Goal: Task Accomplishment & Management: Use online tool/utility

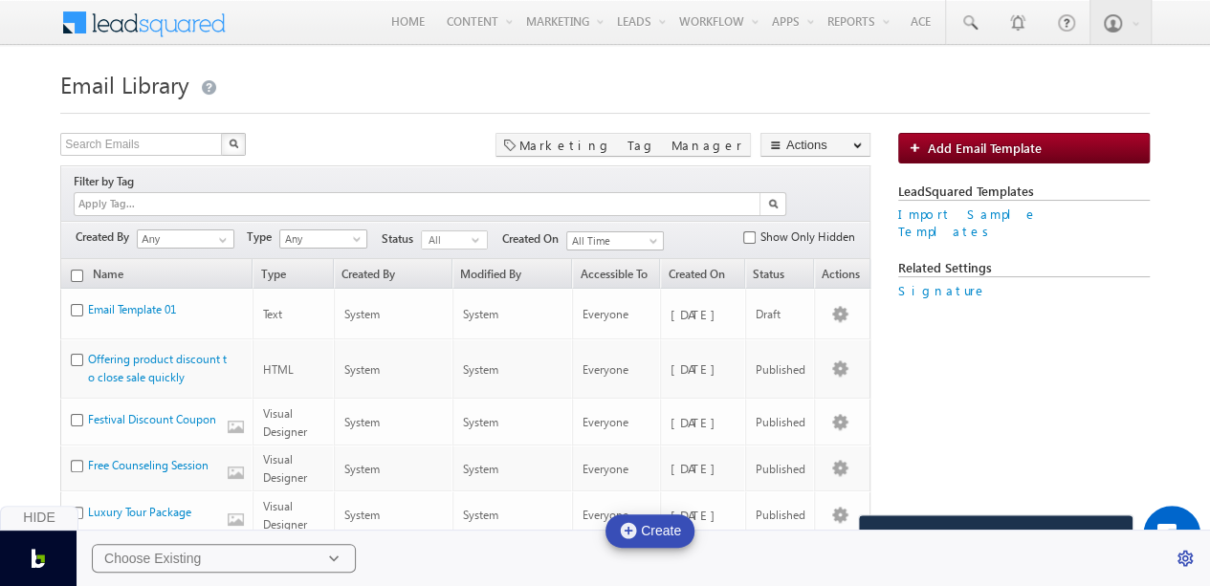
click at [601, 93] on h1 "Email Library" at bounding box center [604, 82] width 1089 height 37
click at [354, 69] on h1 "Email Library" at bounding box center [604, 82] width 1089 height 37
click at [407, 77] on h1 "Email Library" at bounding box center [604, 82] width 1089 height 37
click at [333, 557] on icon at bounding box center [333, 558] width 19 height 19
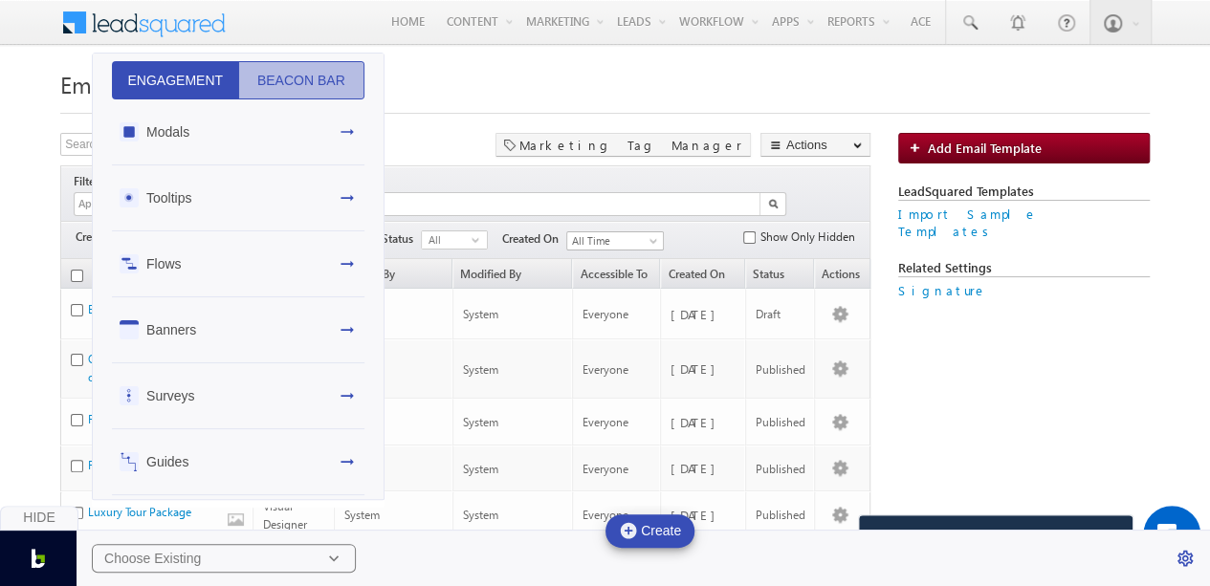
click at [285, 82] on button "Beacon Bar" at bounding box center [301, 80] width 127 height 38
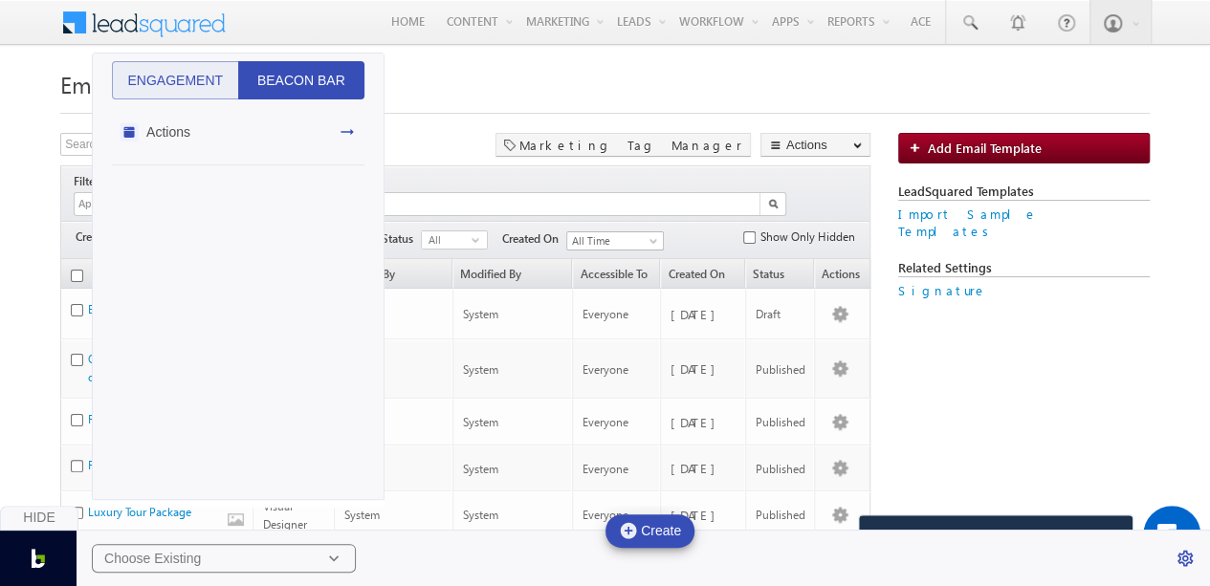
click at [294, 135] on div "Actions" at bounding box center [238, 132] width 253 height 66
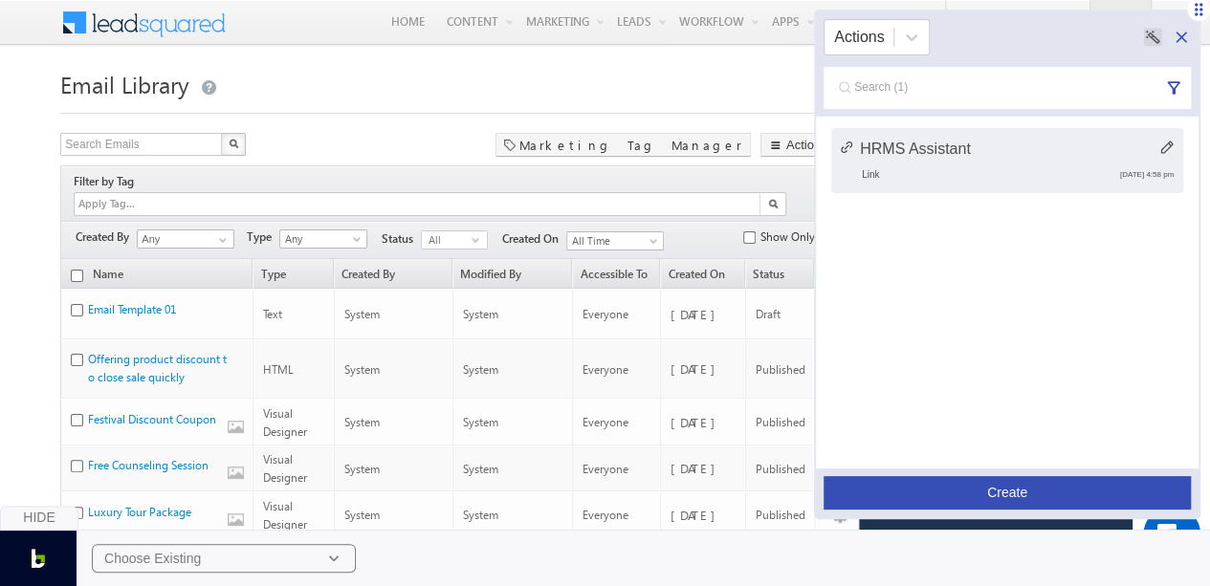
click at [1027, 495] on button "Create" at bounding box center [1007, 492] width 367 height 33
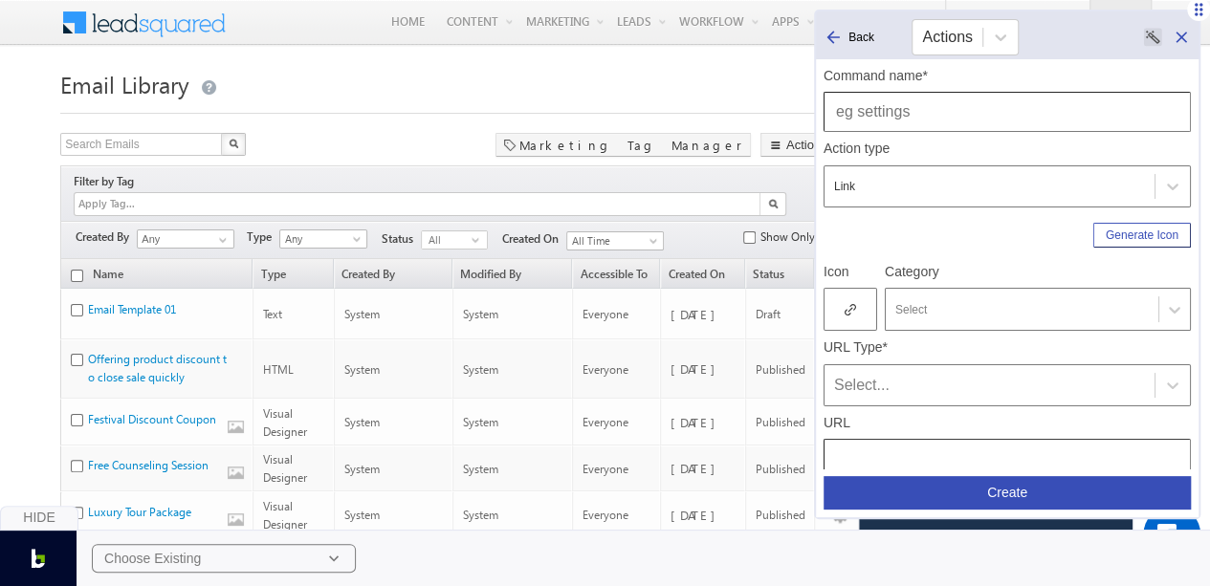
click at [947, 121] on input "text" at bounding box center [1007, 112] width 367 height 40
click at [890, 111] on input "text" at bounding box center [1007, 112] width 367 height 40
type input "Email Library"
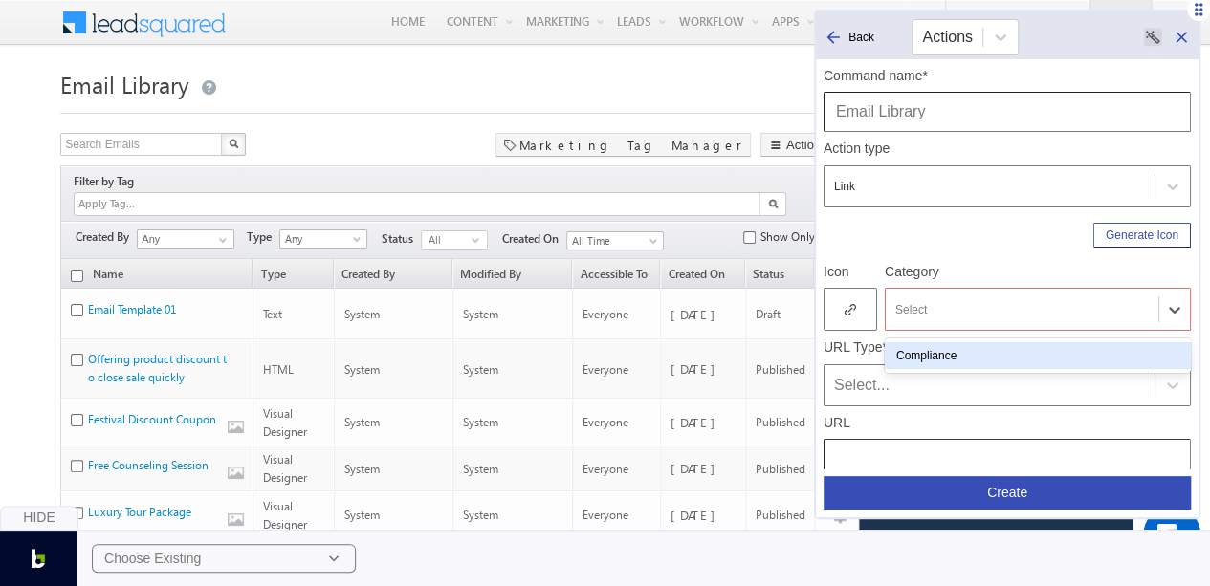
click at [945, 303] on div at bounding box center [1021, 309] width 253 height 17
type input "Content"
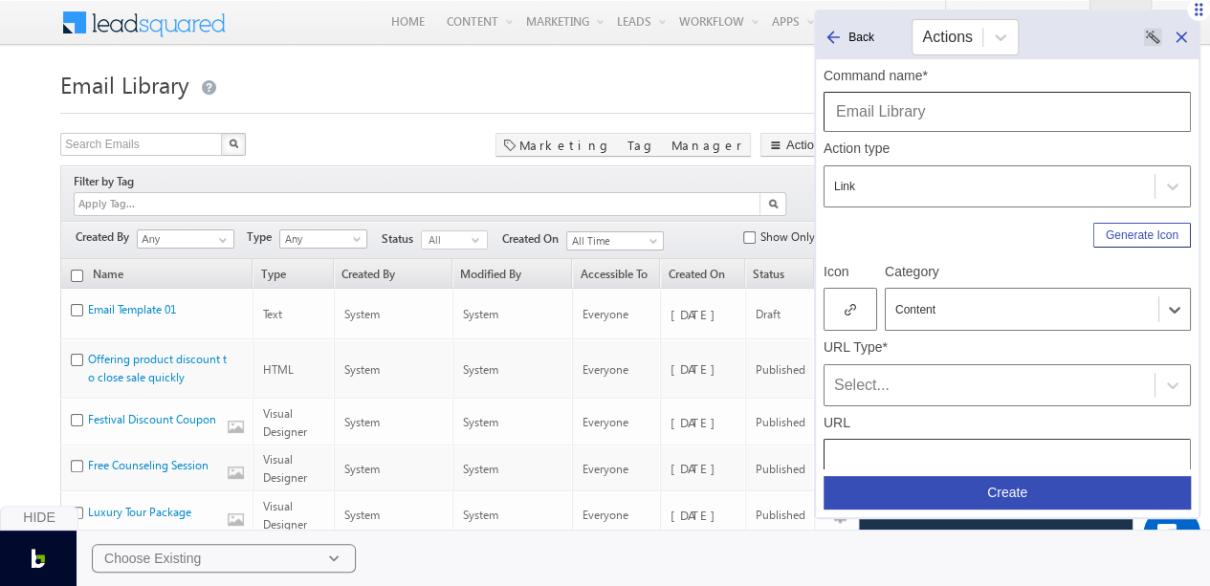
click at [893, 396] on div "Select..." at bounding box center [990, 385] width 330 height 27
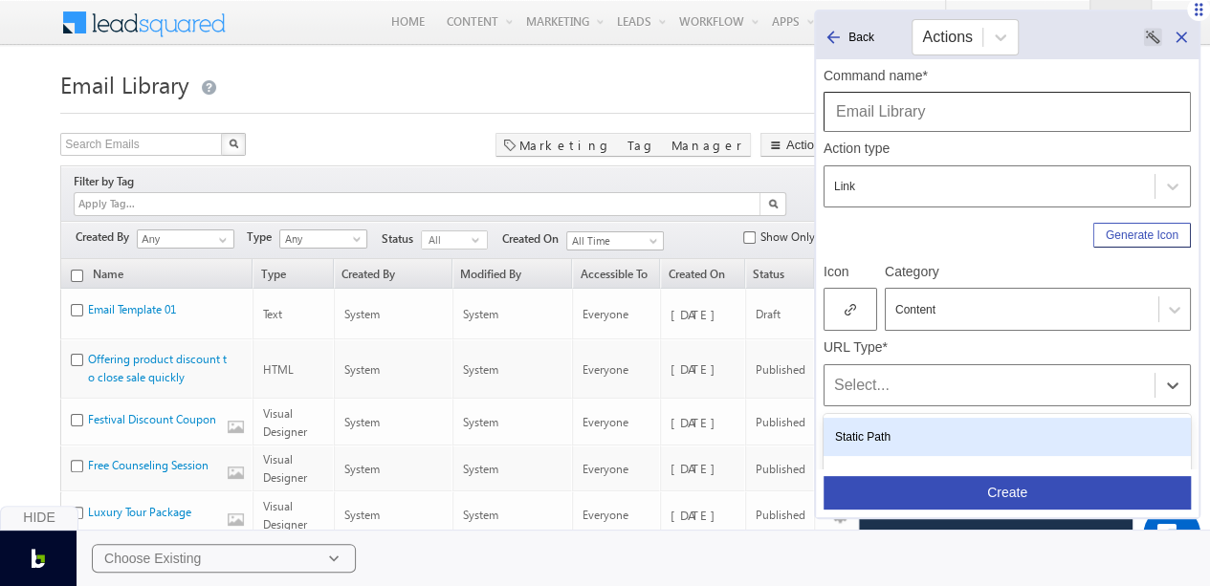
click at [870, 443] on div "Static Path" at bounding box center [1007, 437] width 367 height 38
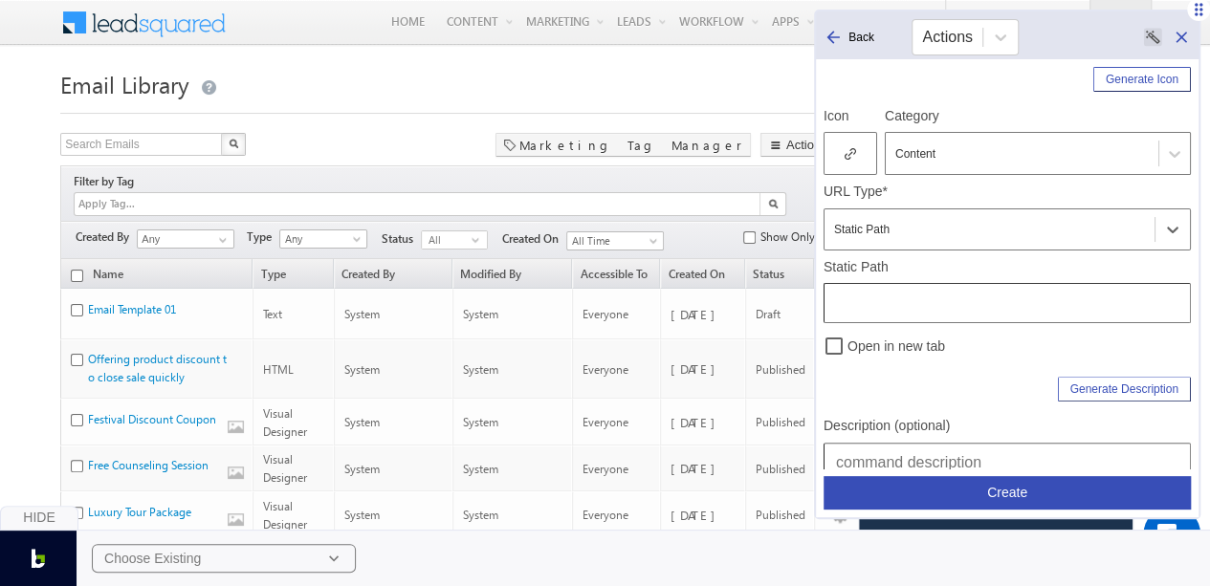
scroll to position [163, 0]
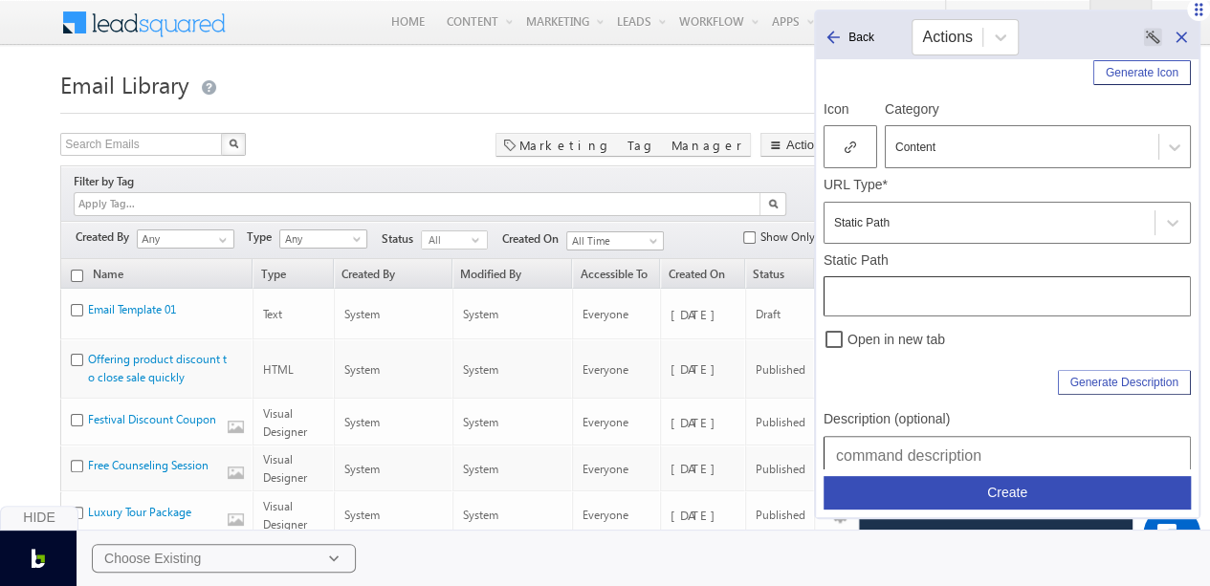
click at [962, 295] on input "text" at bounding box center [1007, 296] width 367 height 40
type input "/EmailLibrary"
click at [980, 374] on div "Generate Description" at bounding box center [1007, 379] width 367 height 33
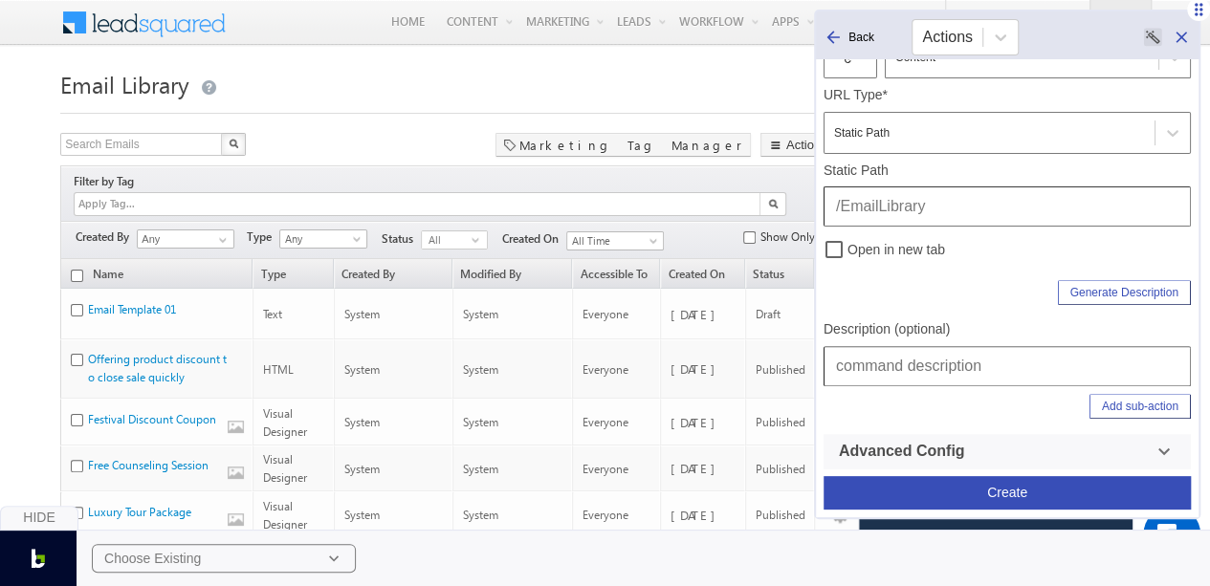
click at [927, 361] on input "text" at bounding box center [1007, 366] width 367 height 40
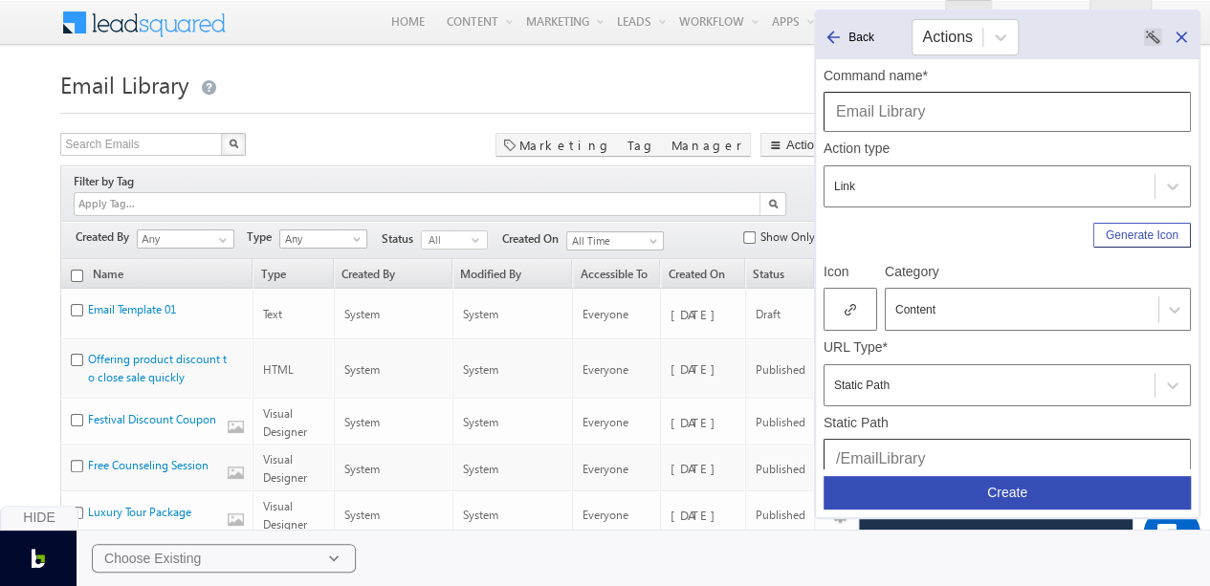
type input "Content | Email Library"
click at [847, 312] on icon at bounding box center [850, 309] width 11 height 13
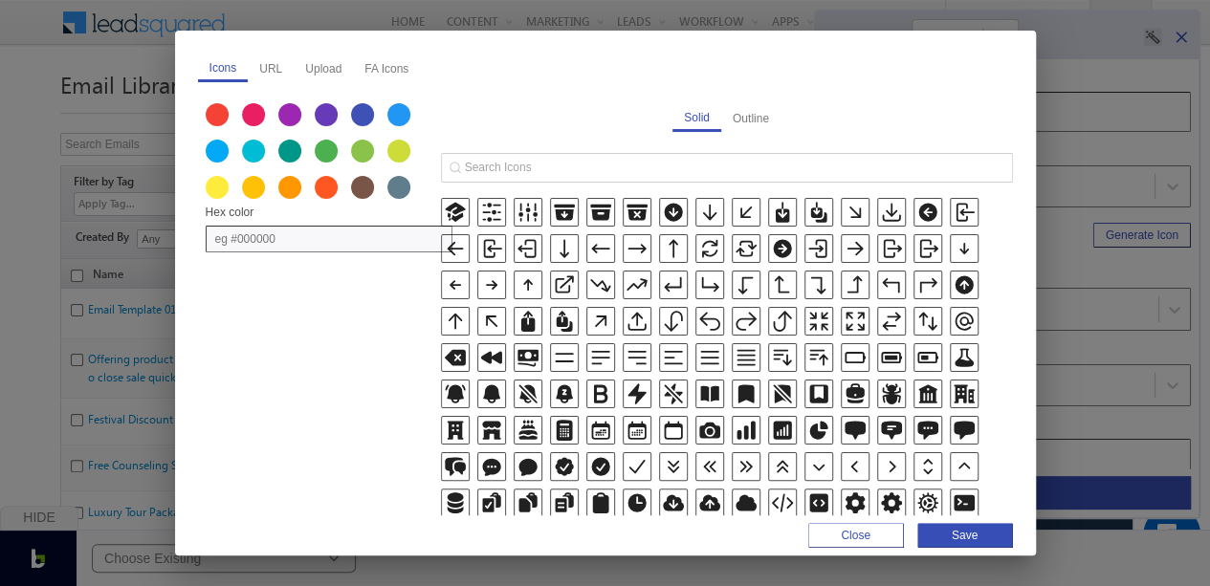
click at [355, 234] on input "text" at bounding box center [329, 239] width 247 height 27
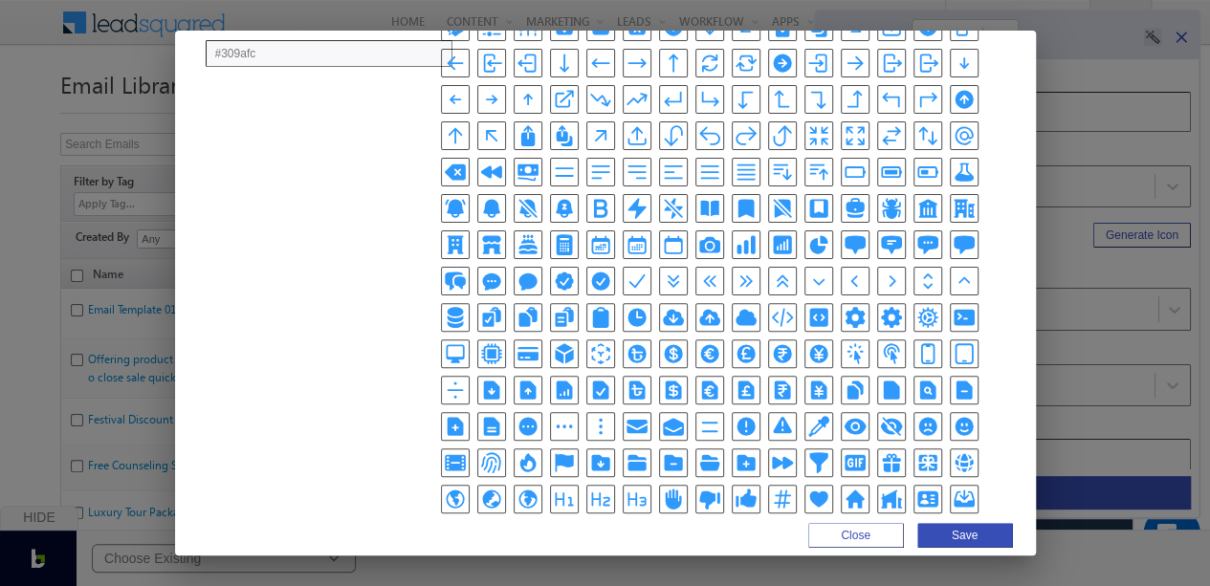
scroll to position [193, 0]
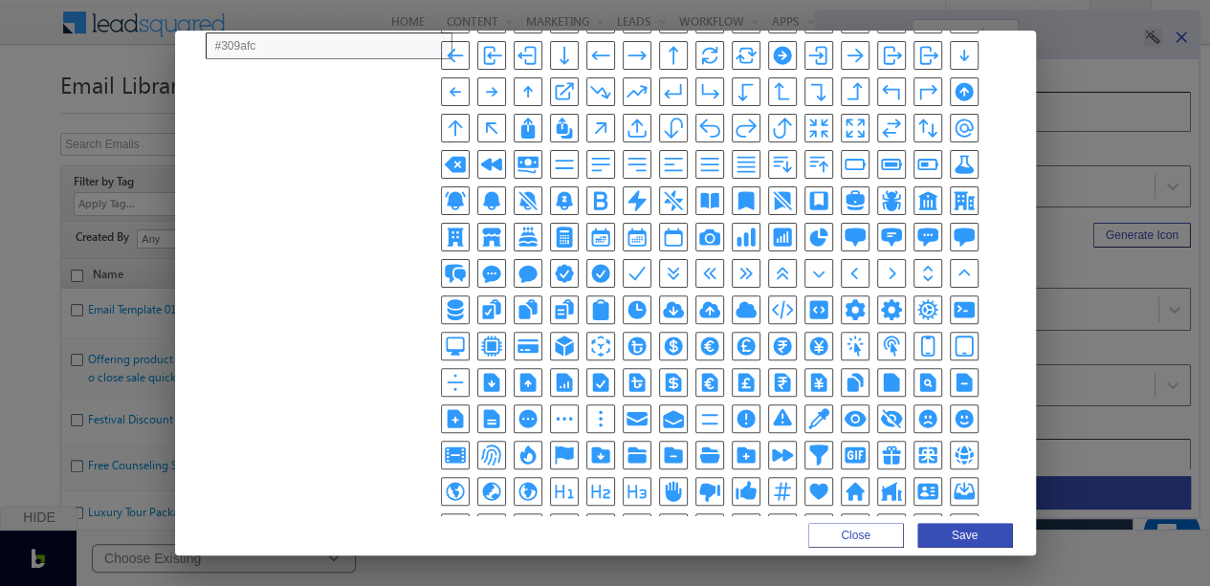
type input "#309afc"
click at [648, 412] on icon "EnvelopeIcon" at bounding box center [637, 416] width 21 height 9
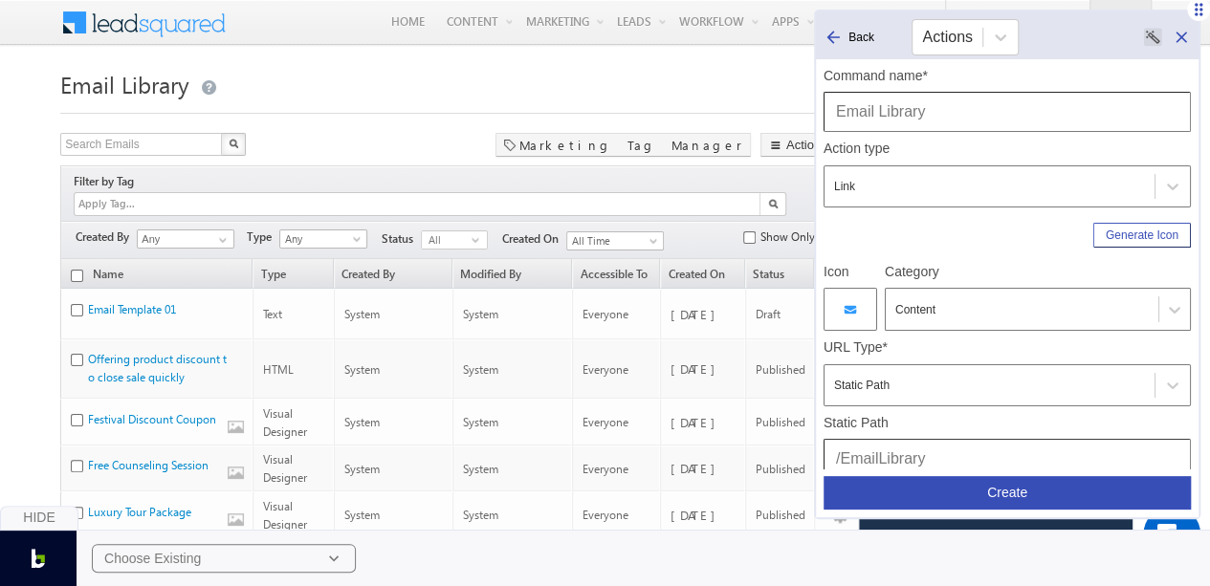
scroll to position [253, 0]
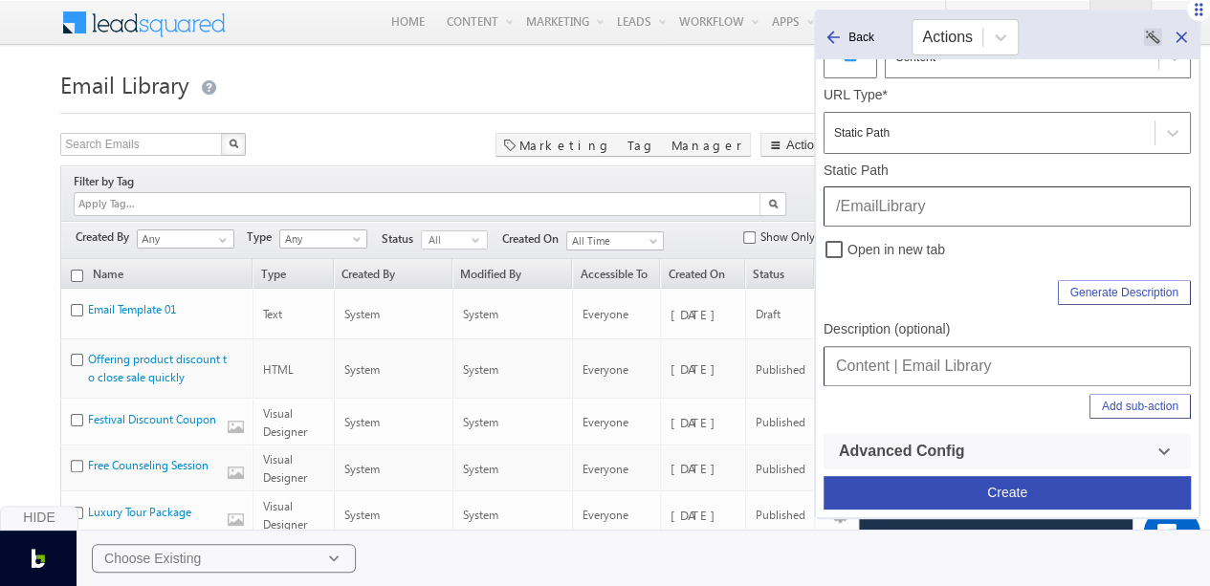
click at [936, 296] on div "Generate Description" at bounding box center [1007, 289] width 367 height 33
click at [1006, 486] on button "Create" at bounding box center [1007, 492] width 367 height 33
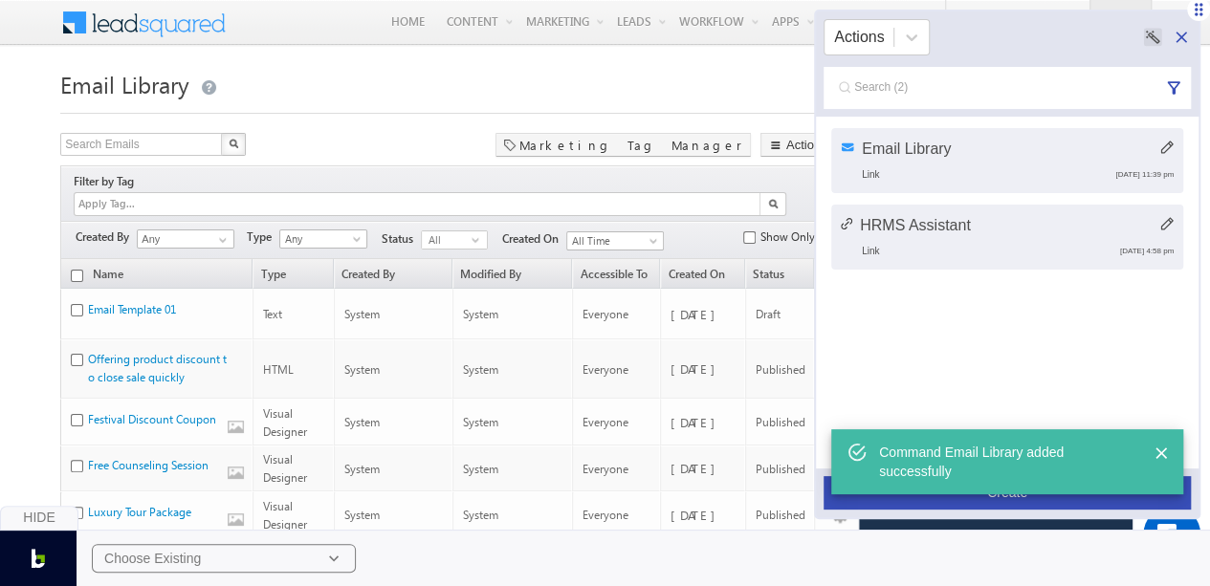
click at [972, 342] on div "Email Library Link September 21st 2025, 11:39 pm HRMS Assistant Link September …" at bounding box center [1007, 293] width 383 height 352
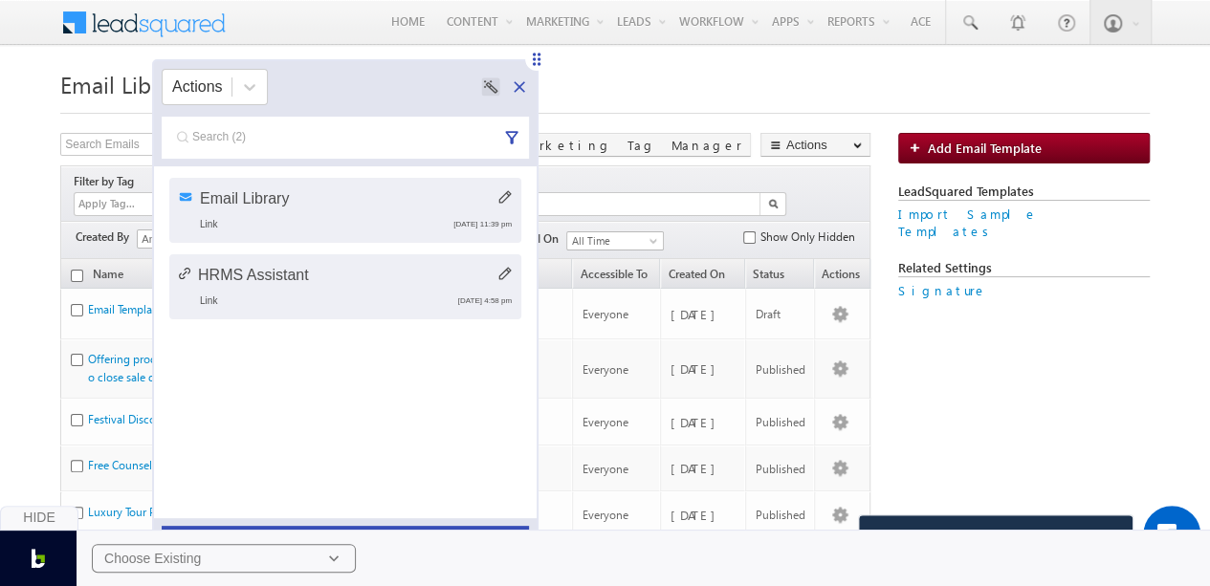
drag, startPoint x: 1197, startPoint y: 9, endPoint x: 535, endPoint y: 58, distance: 663.8
click at [535, 58] on icon at bounding box center [537, 59] width 8 height 12
click at [992, 87] on h1 "Email Library" at bounding box center [604, 82] width 1089 height 37
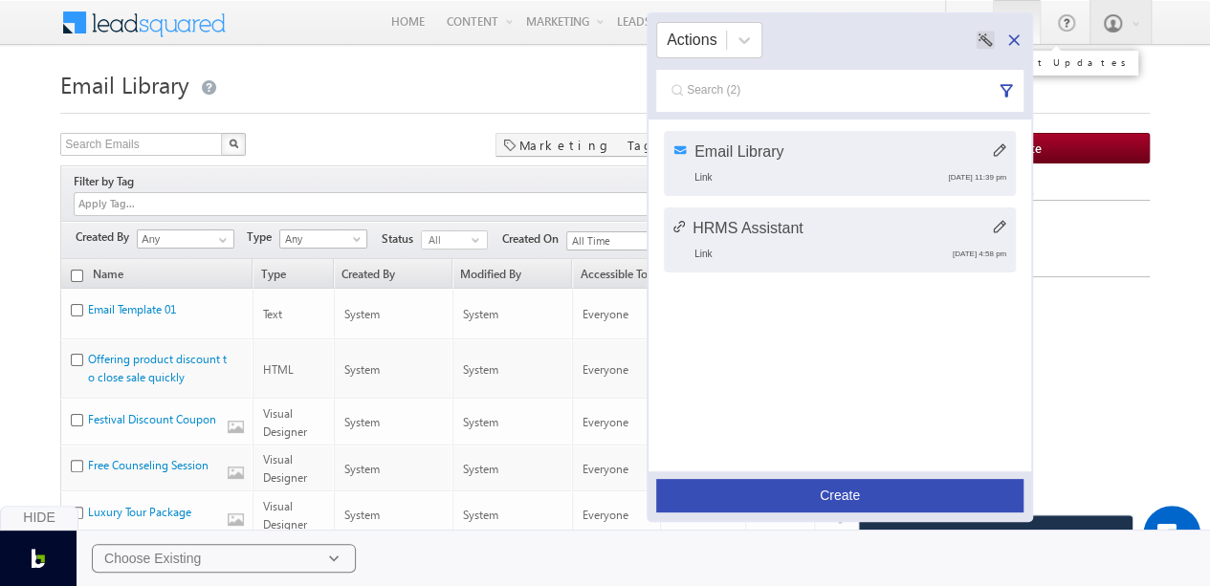
drag, startPoint x: 538, startPoint y: 60, endPoint x: 1034, endPoint y: 12, distance: 498.7
click at [1015, 41] on icon at bounding box center [1013, 39] width 11 height 11
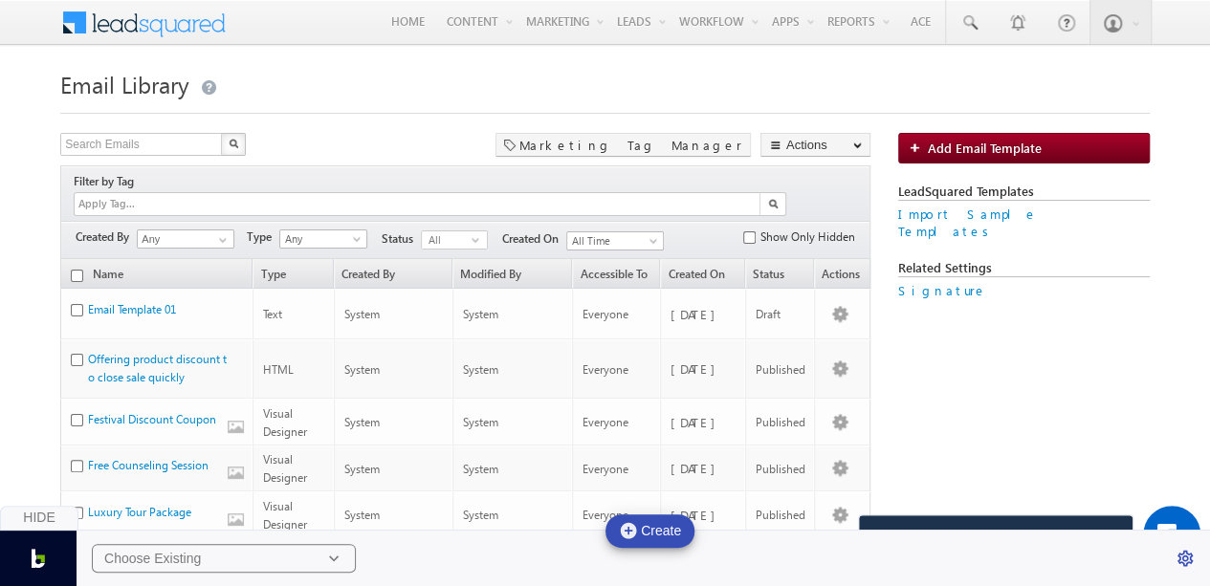
click at [1079, 97] on h1 "Email Library" at bounding box center [604, 82] width 1089 height 37
click at [42, 516] on div "Hide" at bounding box center [39, 518] width 78 height 25
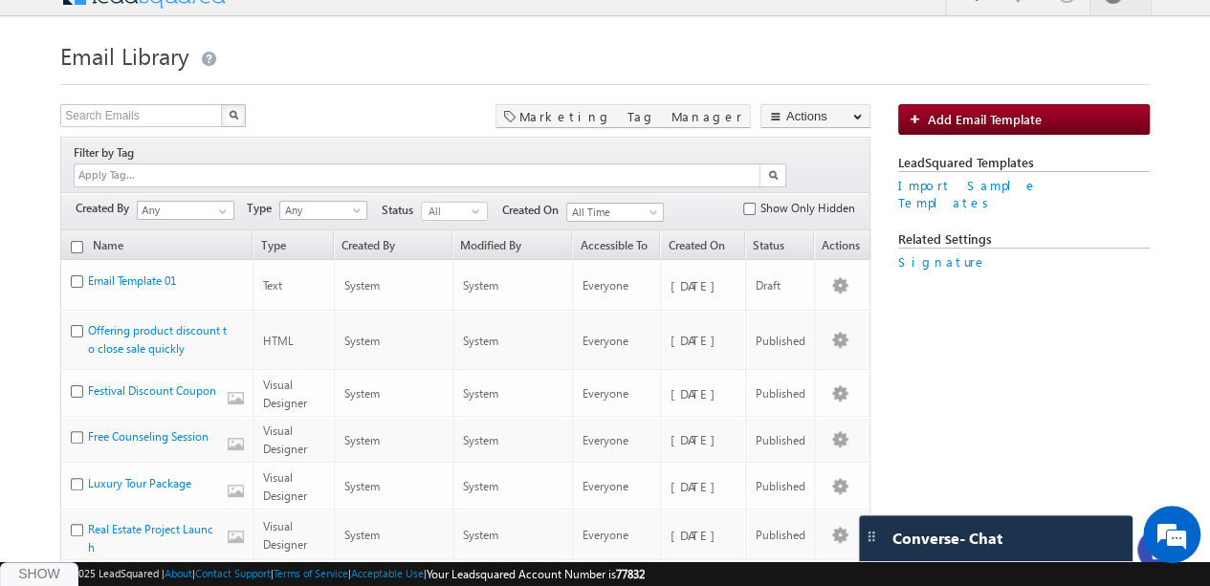
scroll to position [0, 0]
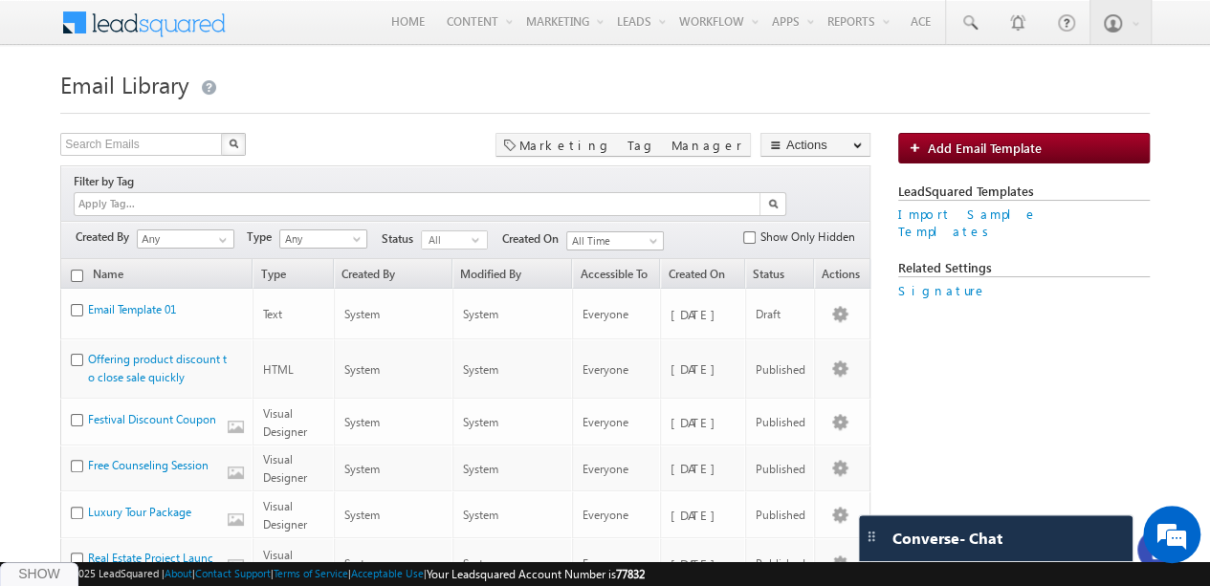
click at [767, 81] on h1 "Email Library" at bounding box center [604, 82] width 1089 height 37
click at [649, 87] on h1 "Email Library" at bounding box center [604, 82] width 1089 height 37
click at [992, 143] on span "Add Email Template" at bounding box center [985, 148] width 114 height 16
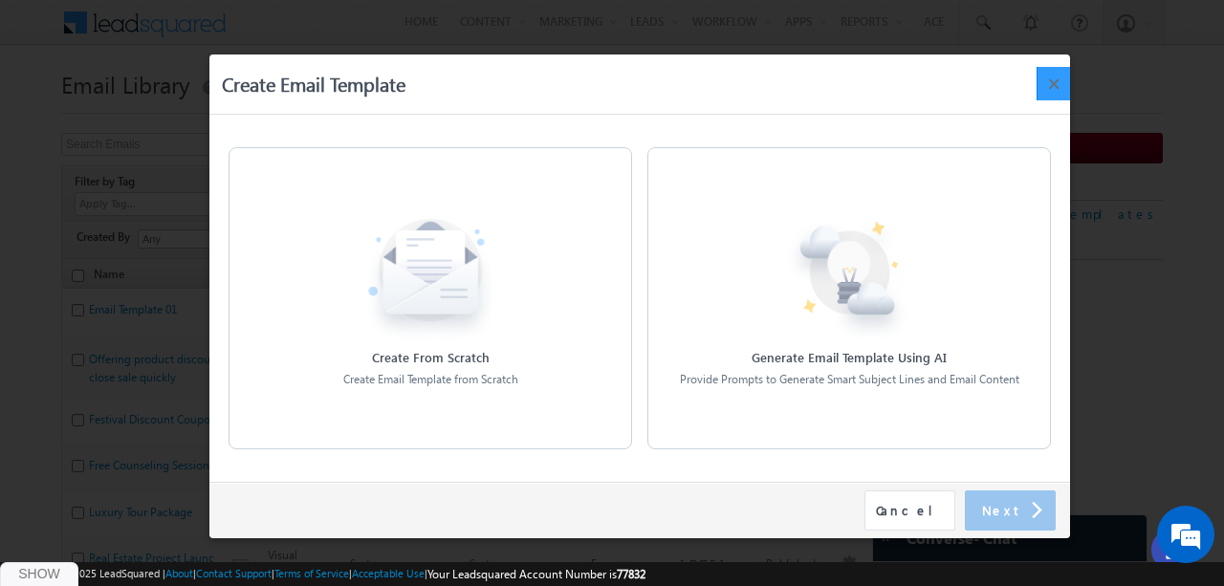
click at [1058, 88] on button "×" at bounding box center [1053, 83] width 33 height 33
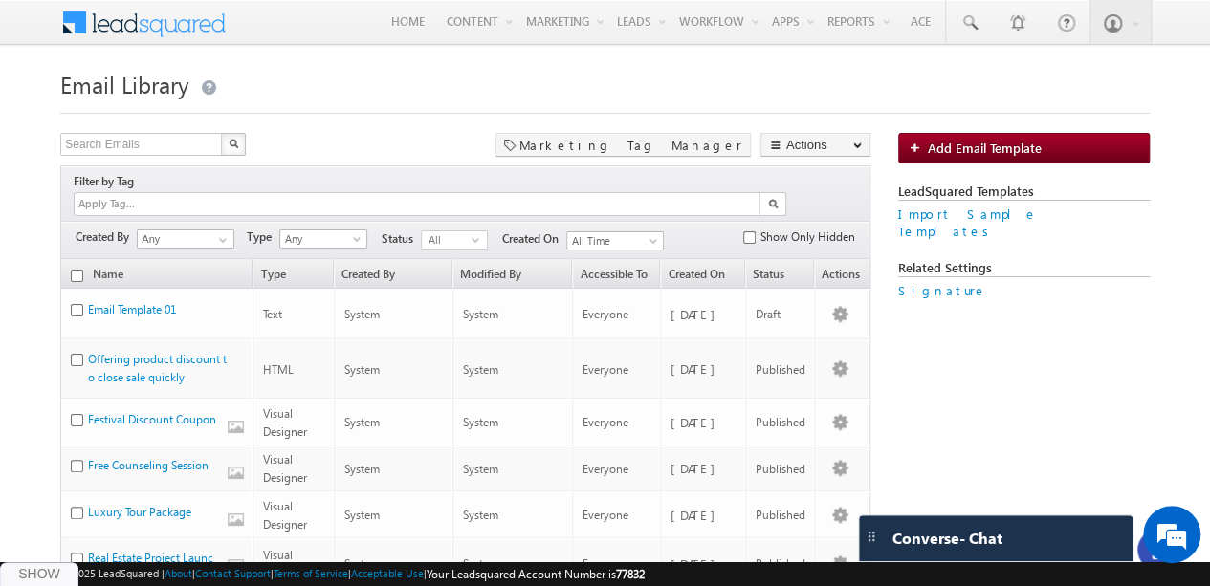
click at [945, 97] on h1 "Email Library" at bounding box center [604, 82] width 1089 height 37
click at [42, 573] on div "Show" at bounding box center [39, 574] width 78 height 25
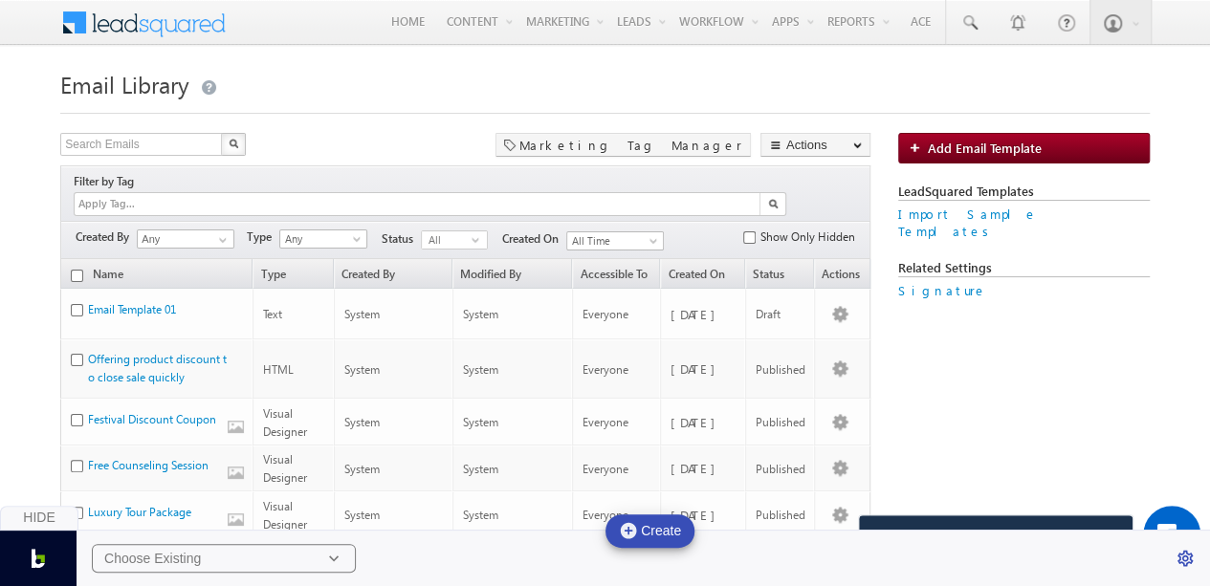
click at [113, 554] on div "Choose Existing" at bounding box center [152, 558] width 97 height 17
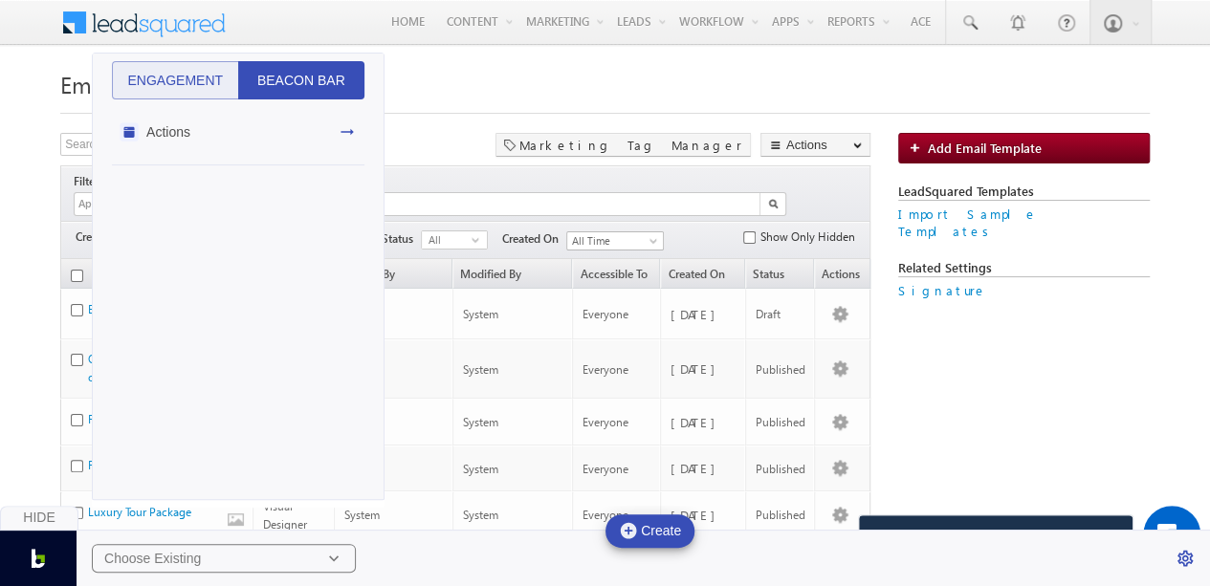
click at [261, 131] on div "Actions" at bounding box center [238, 132] width 253 height 66
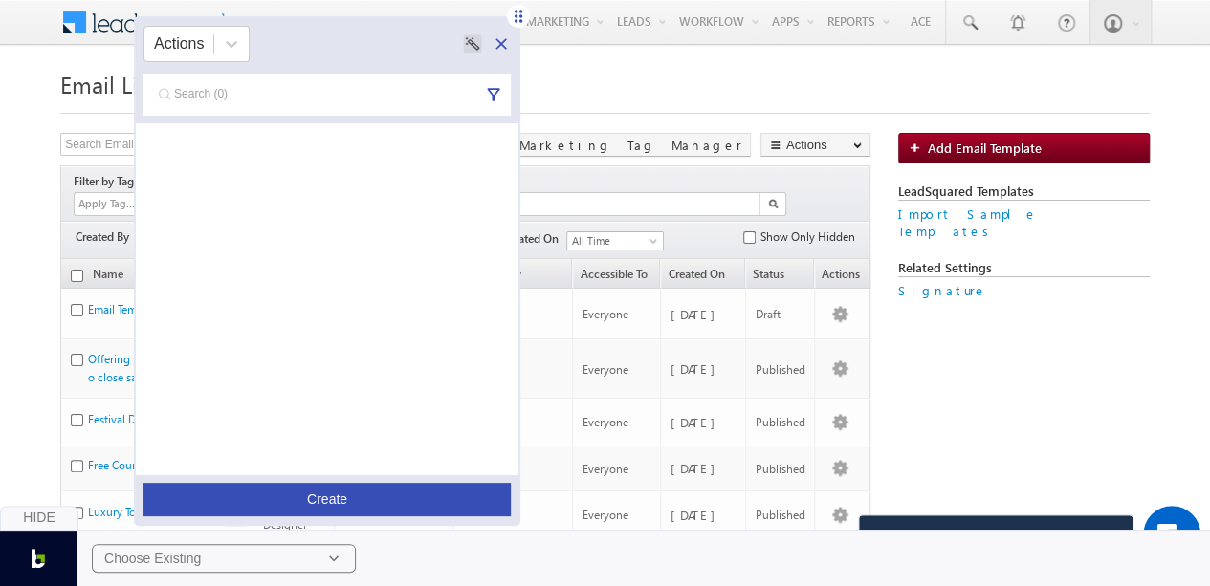
drag, startPoint x: 1197, startPoint y: 9, endPoint x: 517, endPoint y: 15, distance: 680.1
click at [517, 15] on icon at bounding box center [519, 16] width 8 height 12
click at [496, 37] on icon at bounding box center [501, 43] width 19 height 19
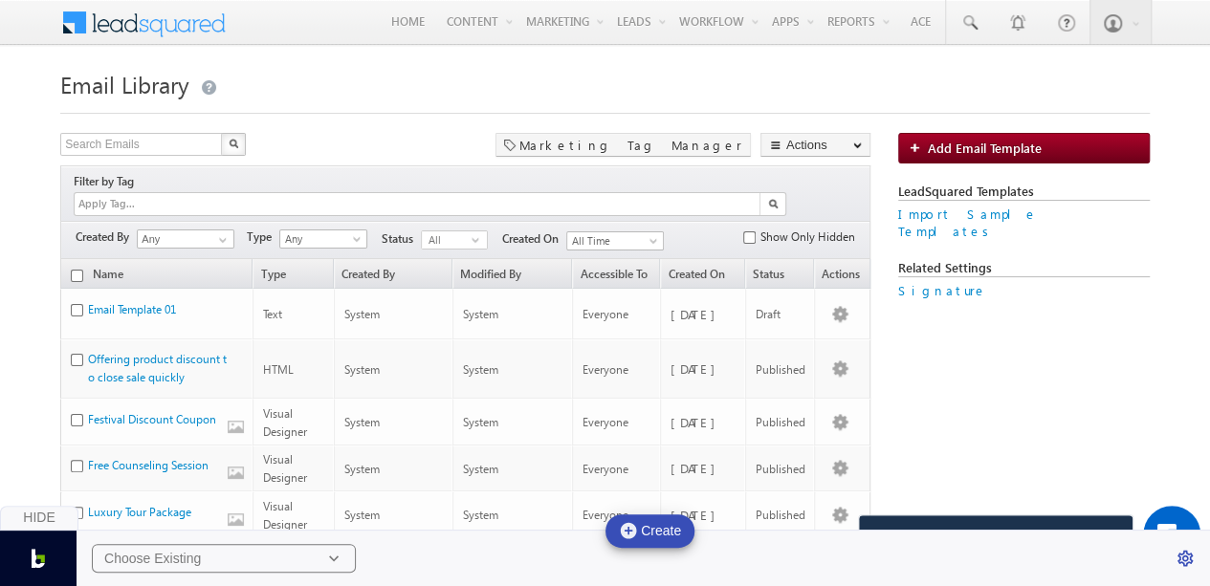
click at [245, 551] on div "Choose Existing" at bounding box center [224, 558] width 264 height 29
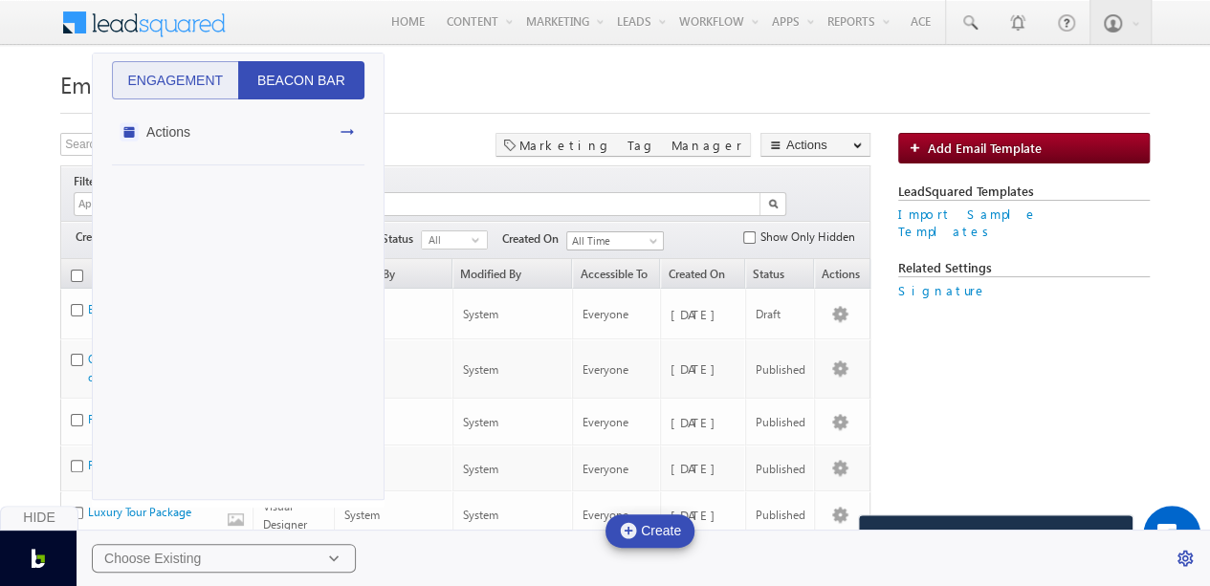
click at [267, 145] on div "Actions" at bounding box center [238, 132] width 253 height 66
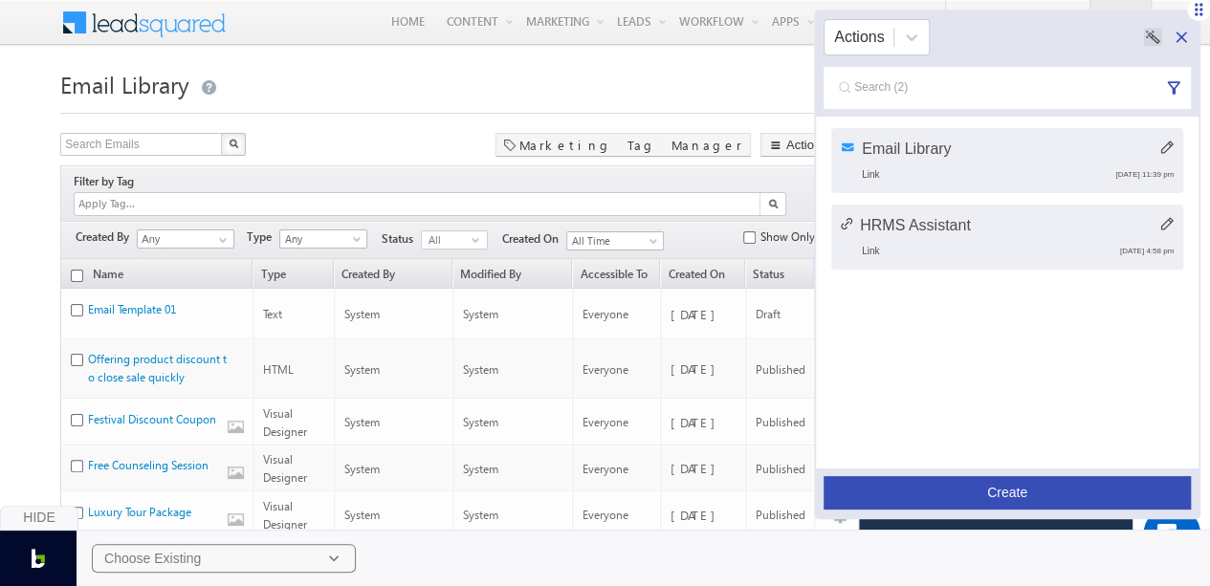
click at [1081, 490] on button "Create" at bounding box center [1007, 492] width 367 height 33
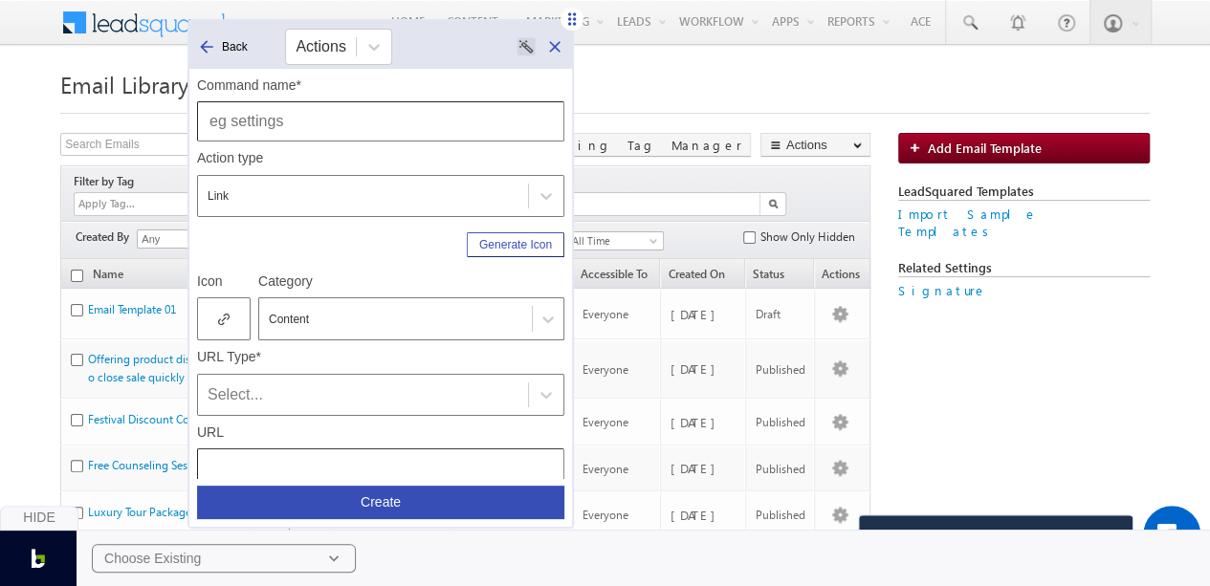
drag, startPoint x: 1197, startPoint y: 14, endPoint x: 570, endPoint y: 24, distance: 626.6
click at [570, 24] on icon at bounding box center [572, 18] width 8 height 12
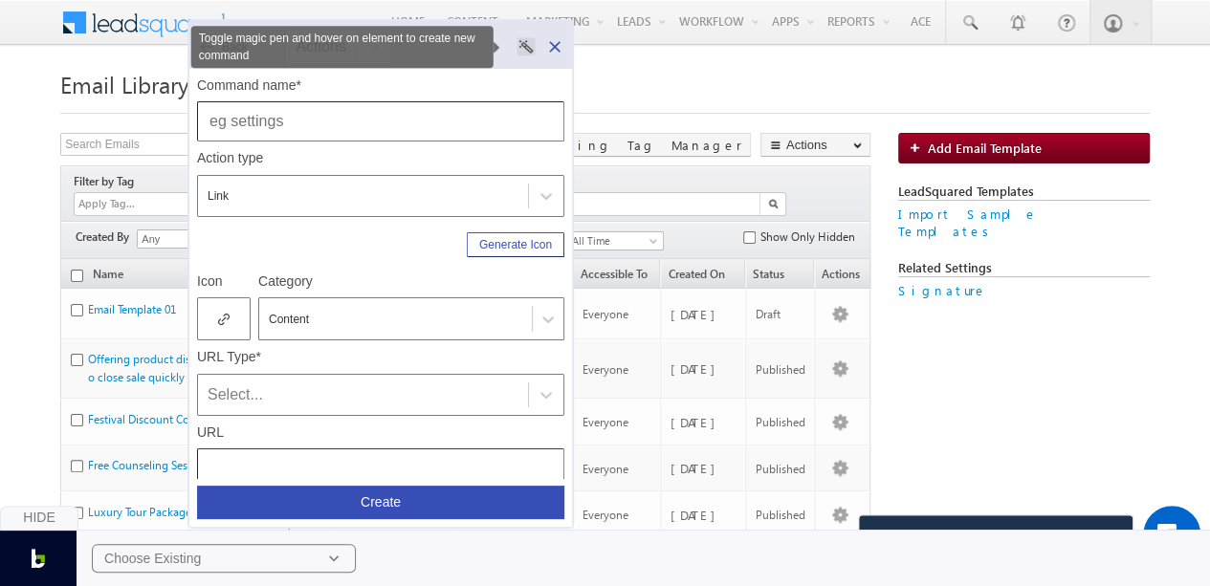
click at [528, 49] on rect "Toggle magic pen and hover on element to create new command" at bounding box center [526, 46] width 18 height 18
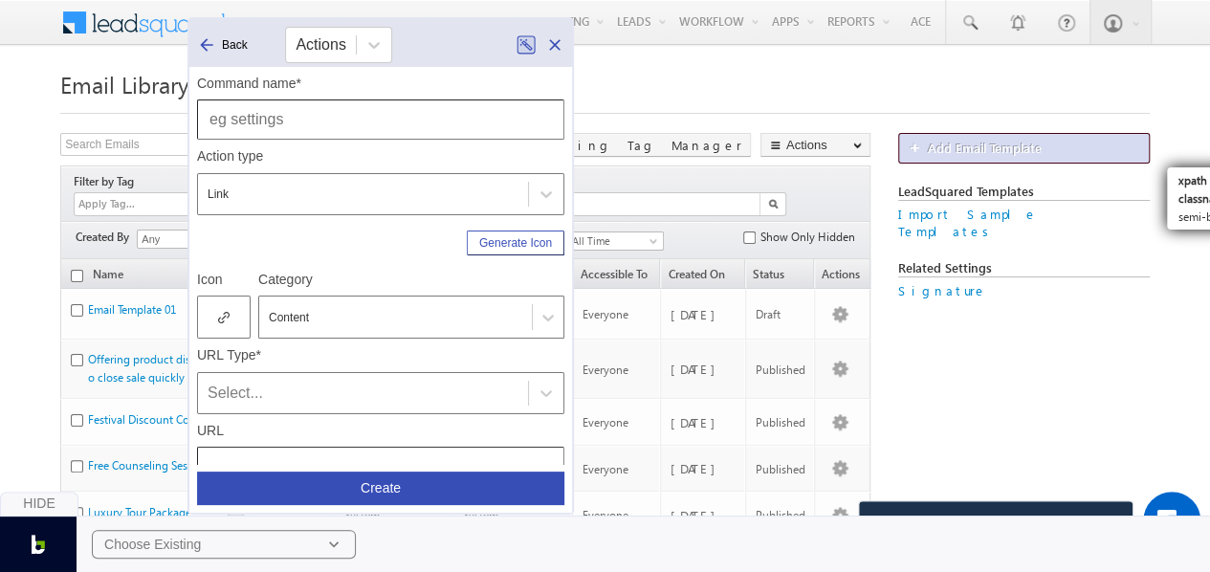
click at [1102, 141] on link "Add Email Template" at bounding box center [1024, 148] width 252 height 31
type input "Add Email Template"
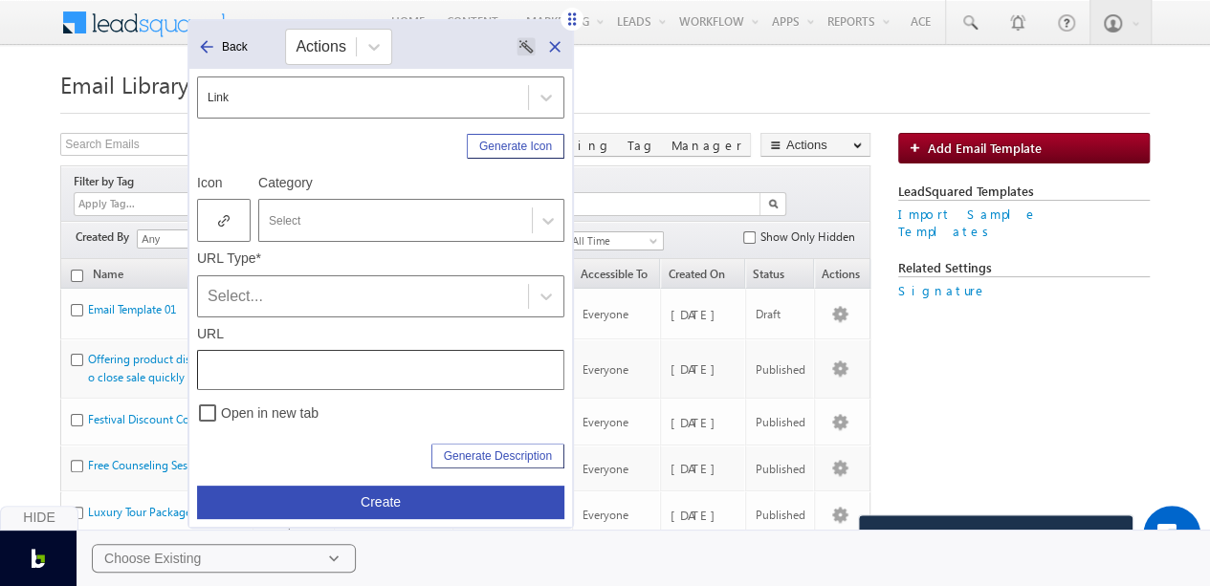
scroll to position [99, 0]
click at [333, 215] on div at bounding box center [395, 219] width 253 height 17
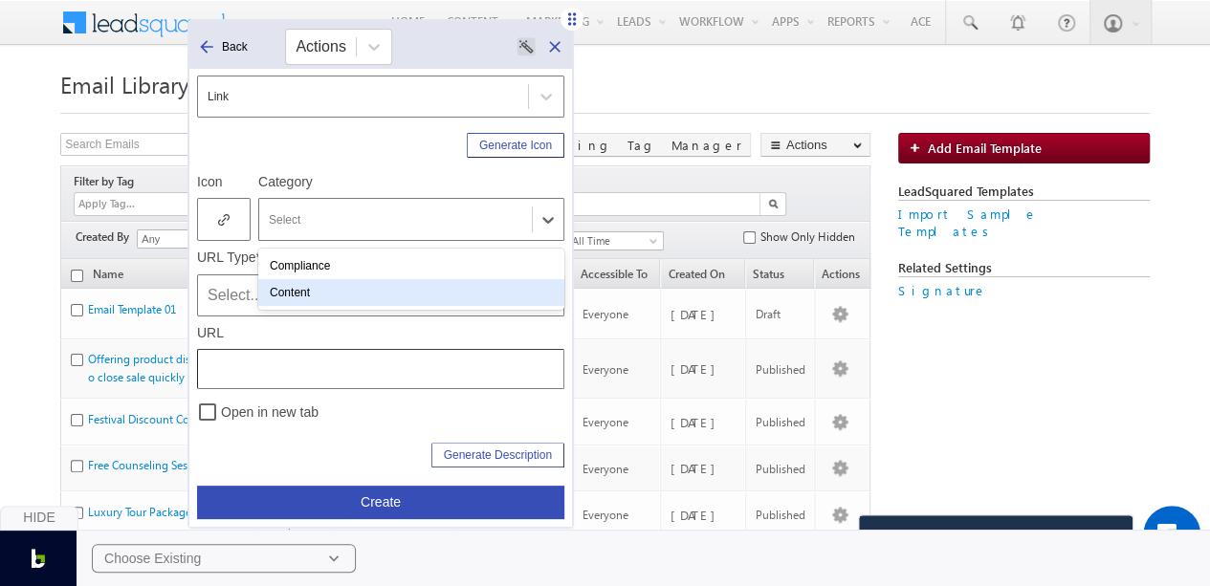
click at [330, 289] on div "Content" at bounding box center [411, 292] width 306 height 27
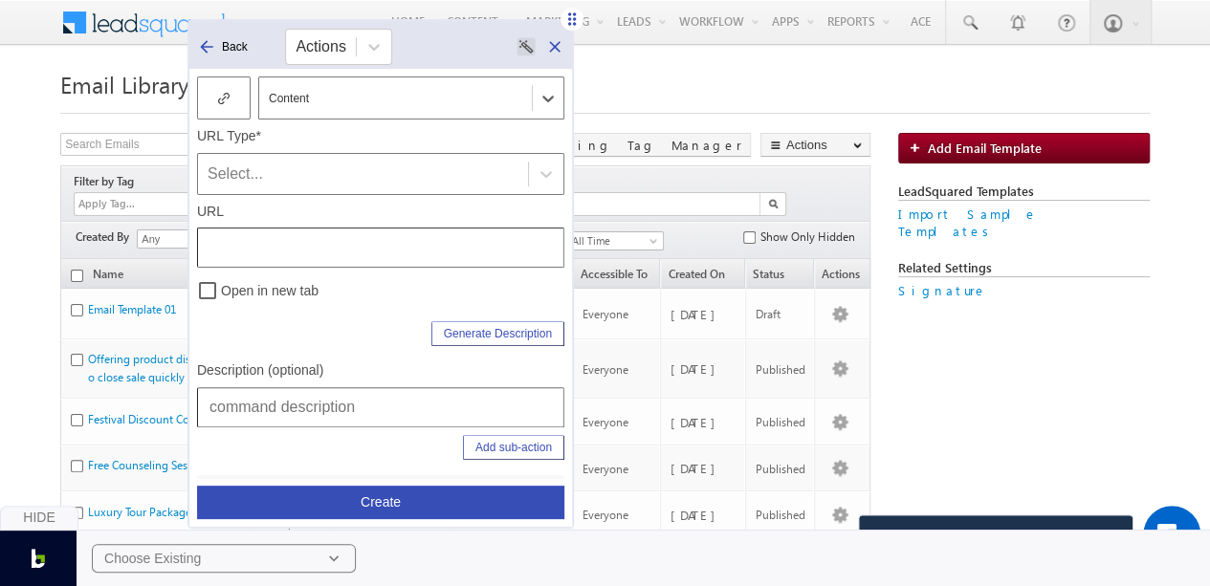
scroll to position [253, 0]
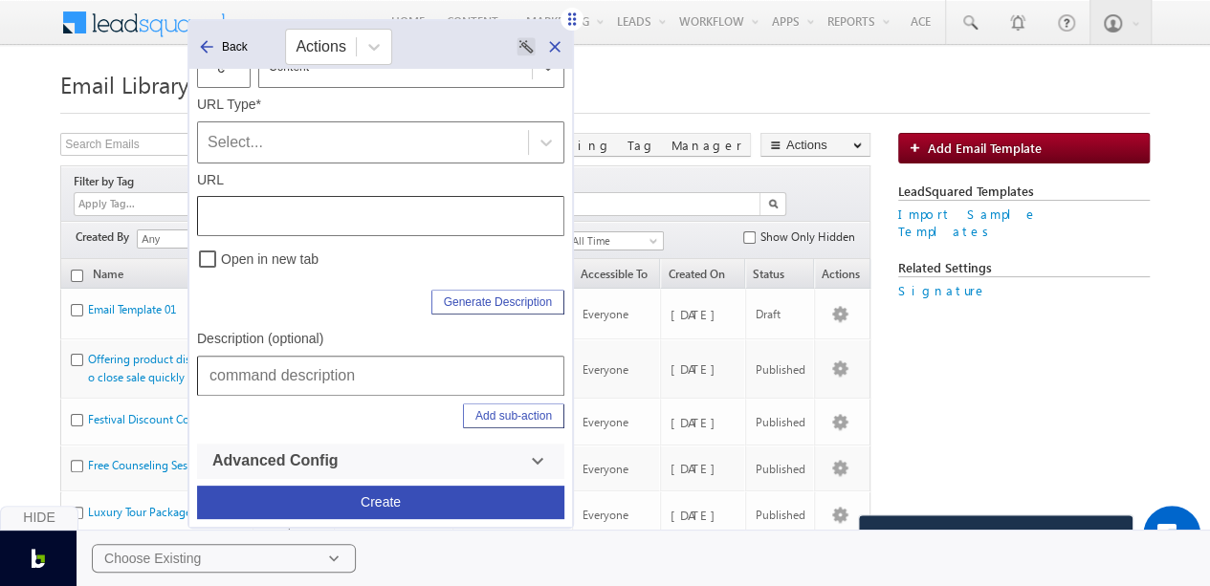
click at [285, 134] on div "Select..." at bounding box center [363, 142] width 311 height 23
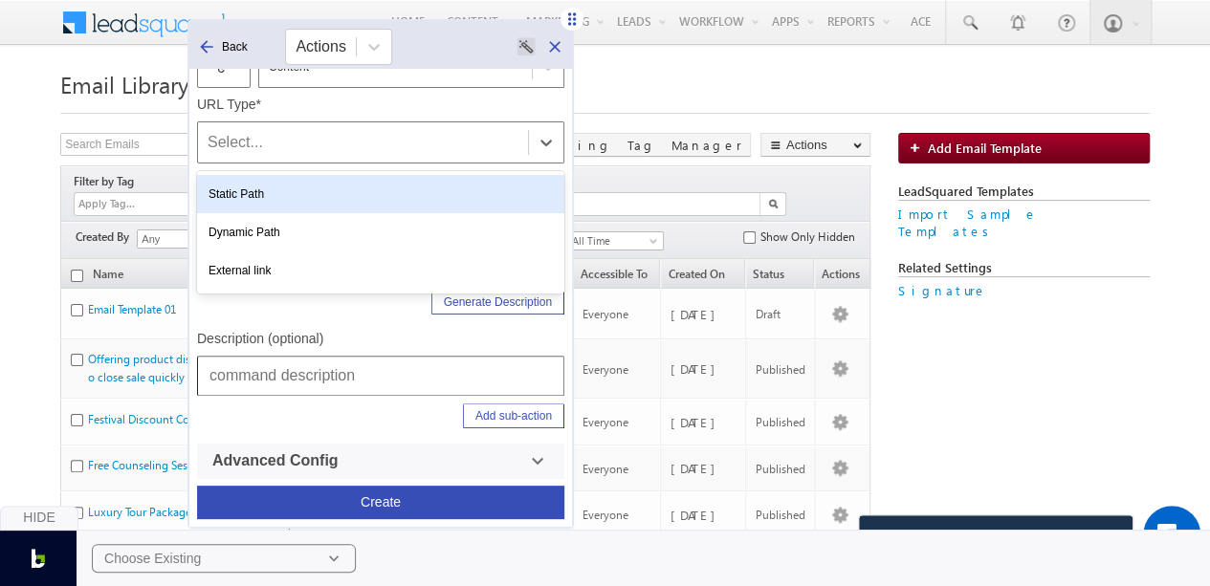
click at [305, 201] on div "Static Path" at bounding box center [380, 194] width 367 height 38
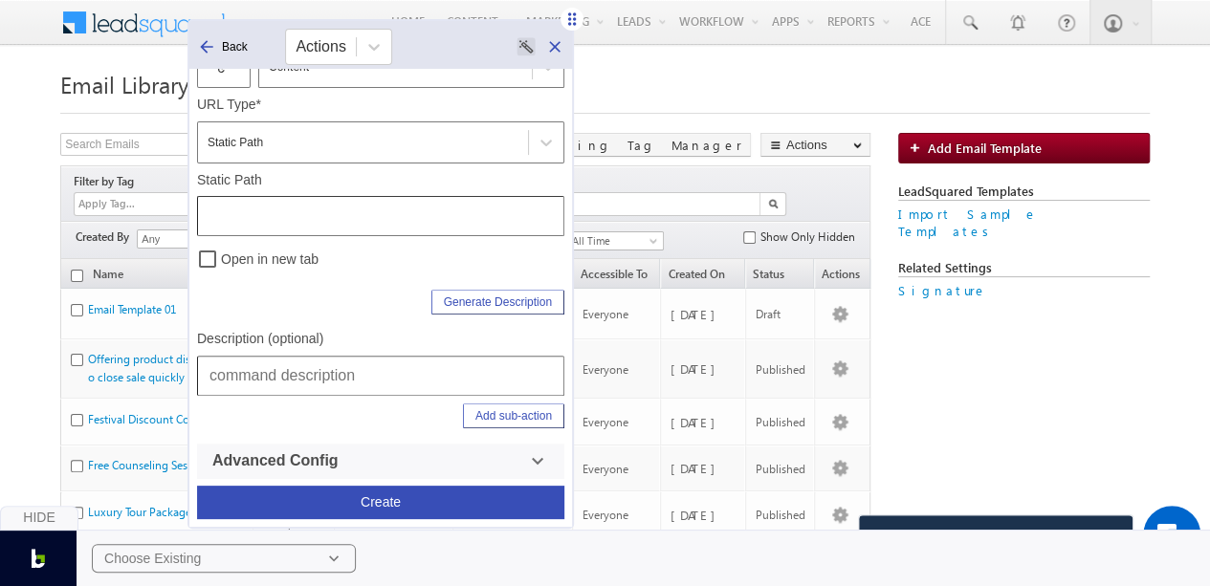
click at [402, 176] on div "Static Path" at bounding box center [380, 180] width 367 height 17
click at [352, 288] on div "Generate Description" at bounding box center [380, 298] width 367 height 33
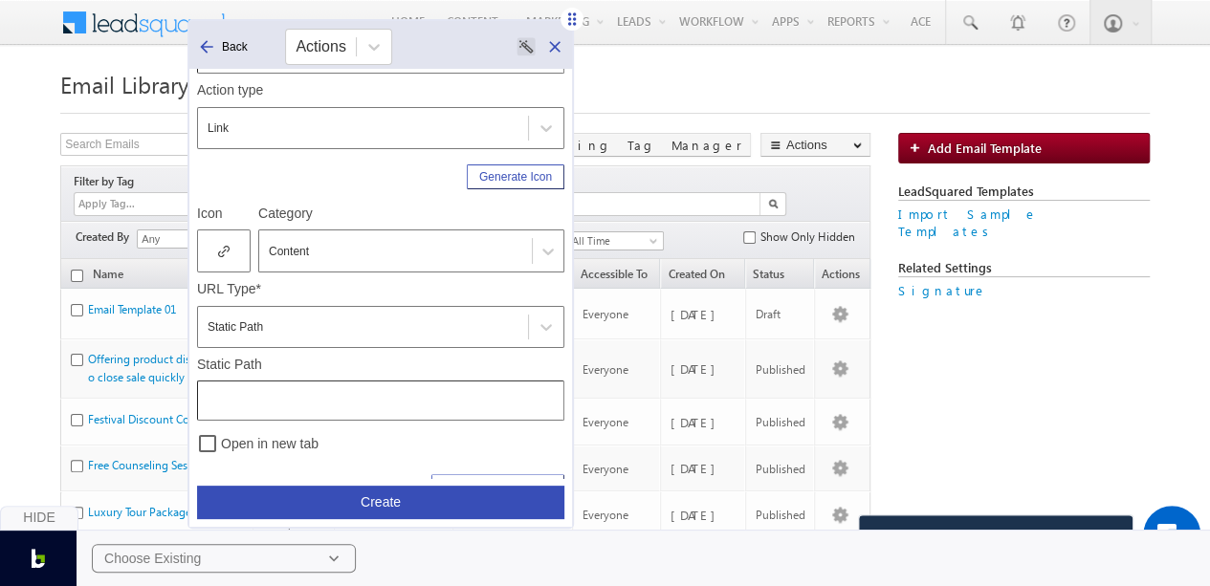
scroll to position [0, 0]
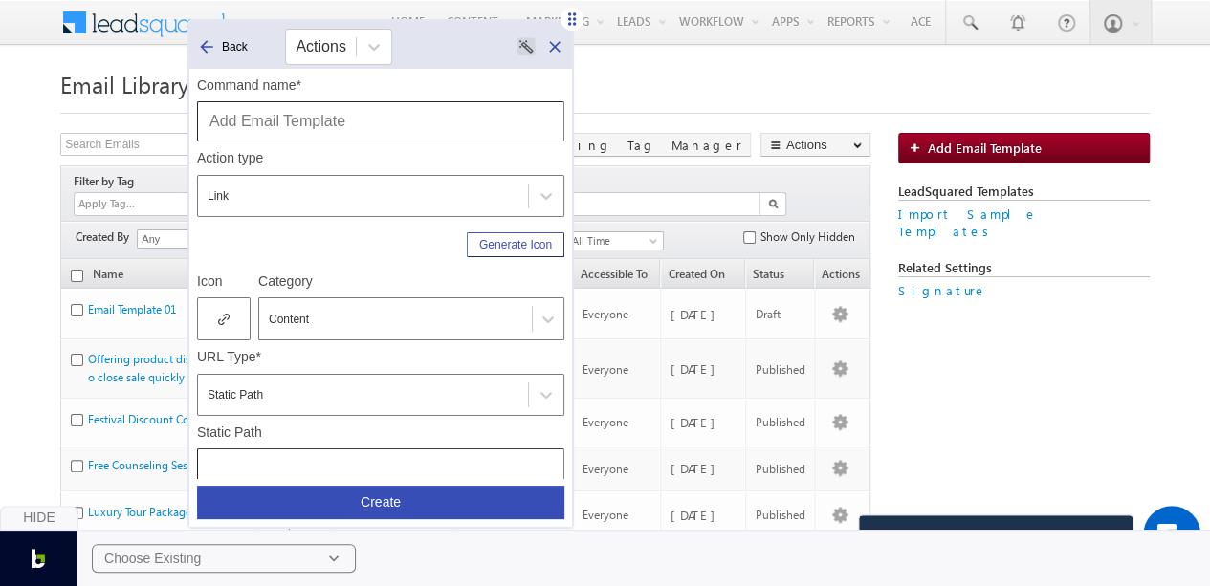
click at [233, 316] on div at bounding box center [224, 318] width 54 height 43
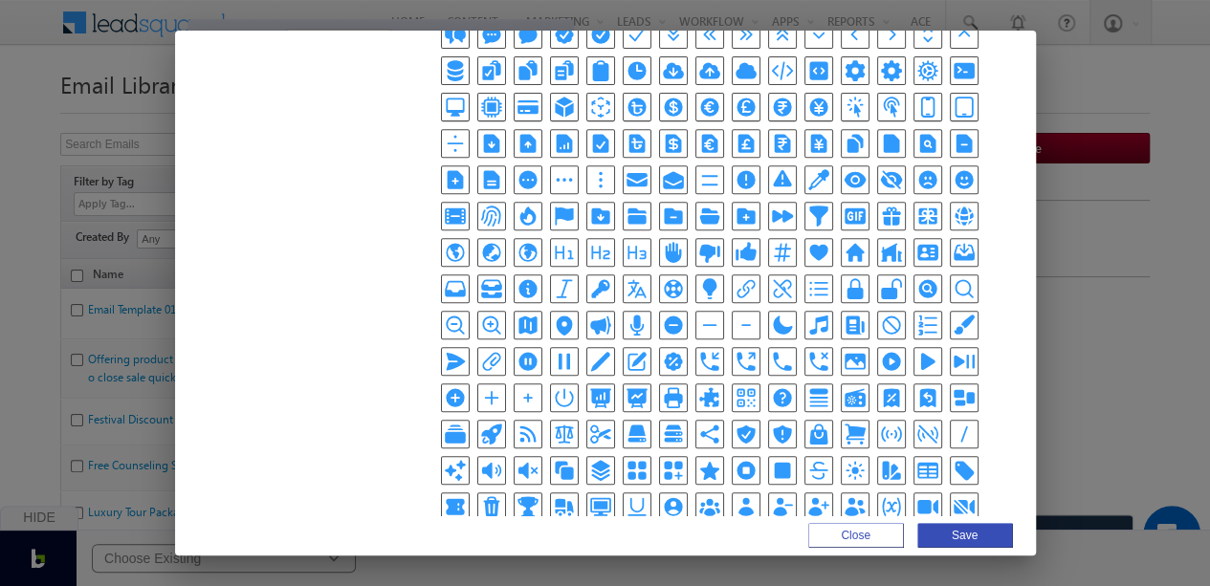
scroll to position [436, 0]
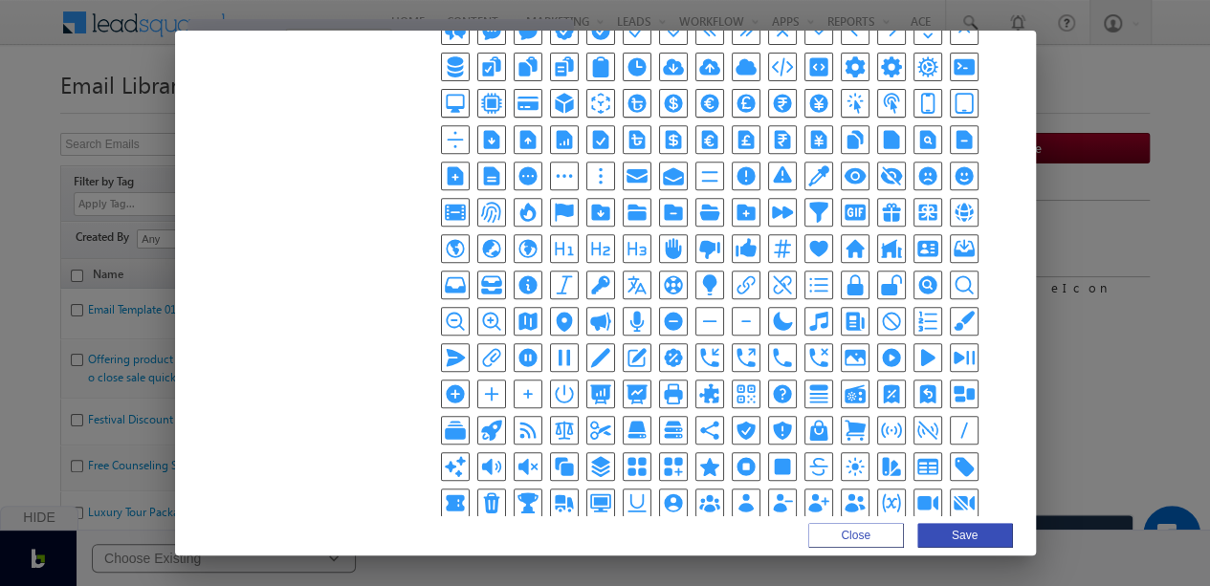
click at [467, 383] on icon "PlusCircleIcon" at bounding box center [455, 394] width 23 height 23
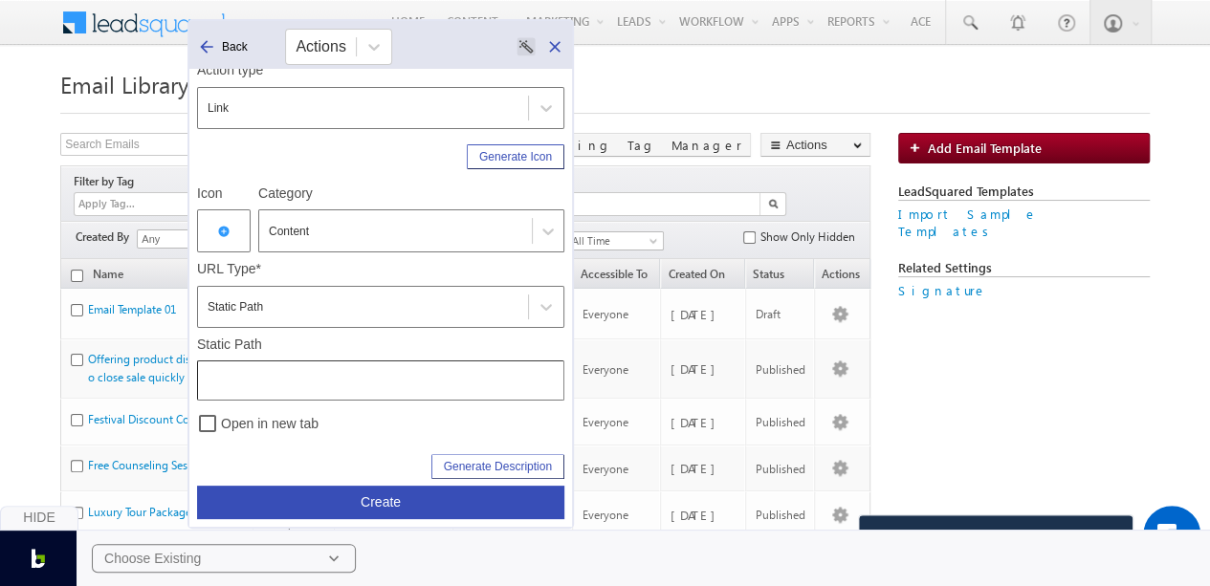
scroll to position [93, 0]
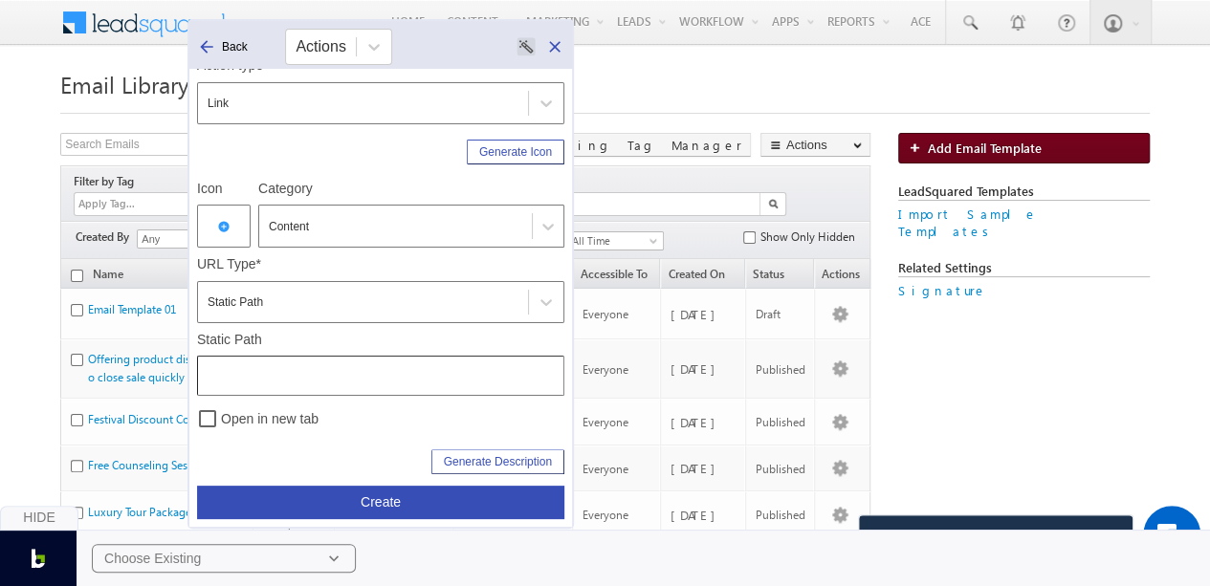
click at [1035, 148] on span "Add Email Template" at bounding box center [985, 148] width 114 height 16
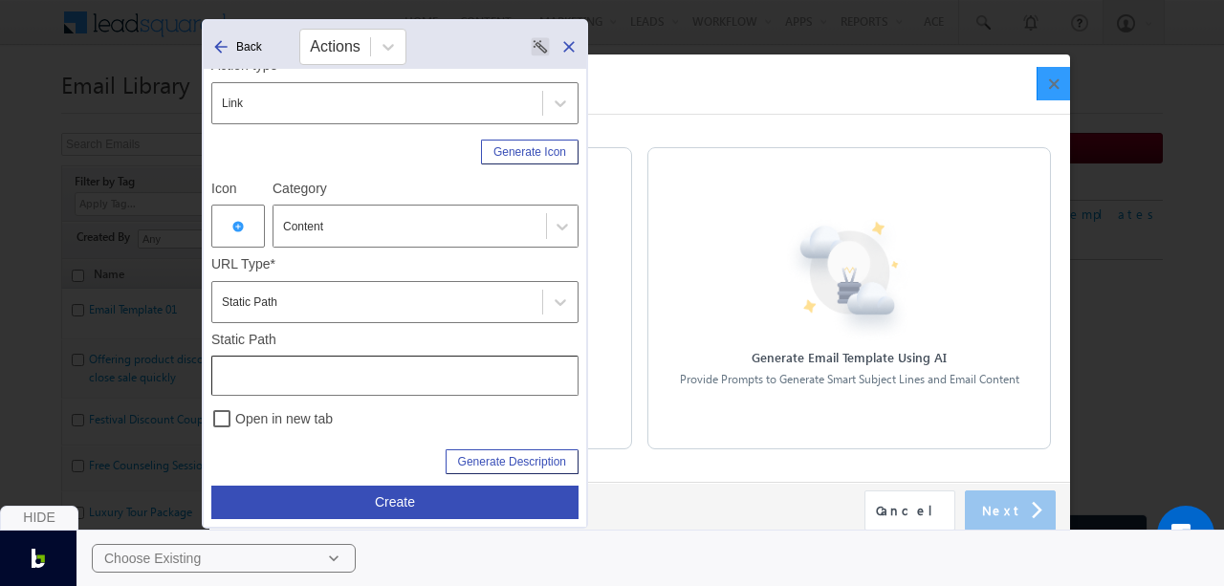
click at [1052, 79] on button "×" at bounding box center [1053, 83] width 33 height 33
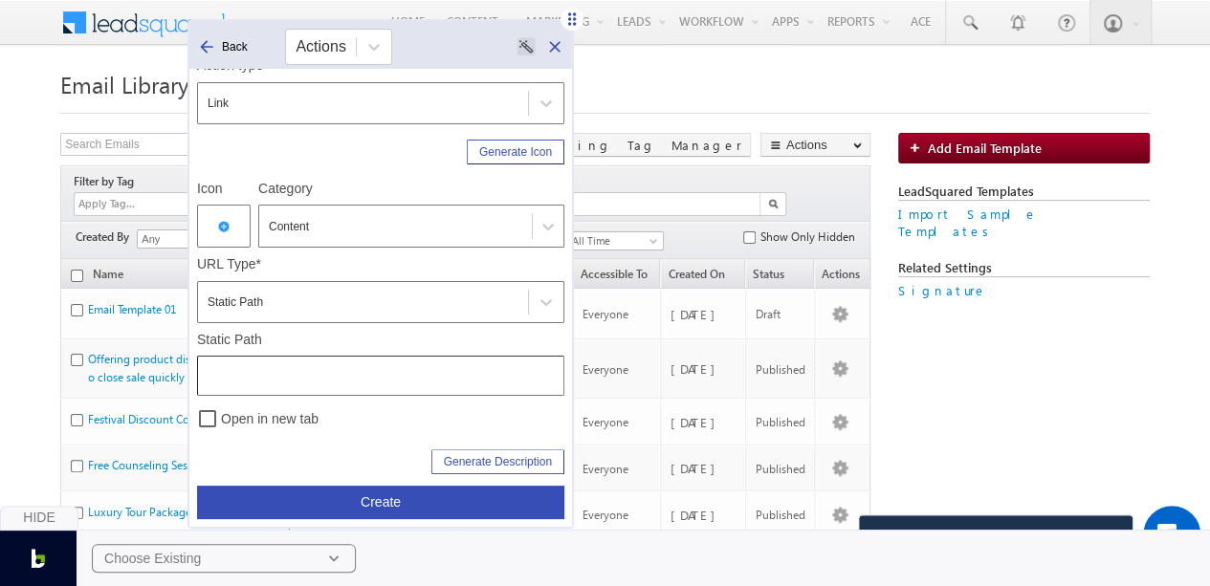
click at [351, 367] on input "text" at bounding box center [380, 376] width 367 height 40
paste input "/EmailLibrary"
type input "/EmailLibrary"
click at [427, 330] on div "Static Path /EmailLibrary" at bounding box center [380, 360] width 367 height 74
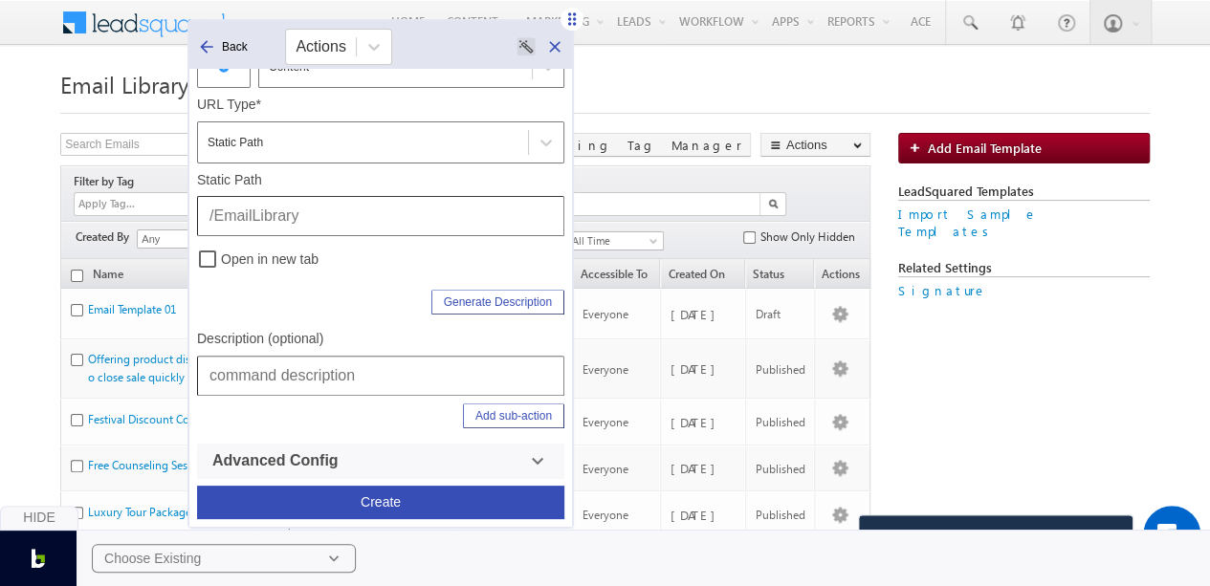
click at [406, 364] on input "text" at bounding box center [380, 376] width 367 height 40
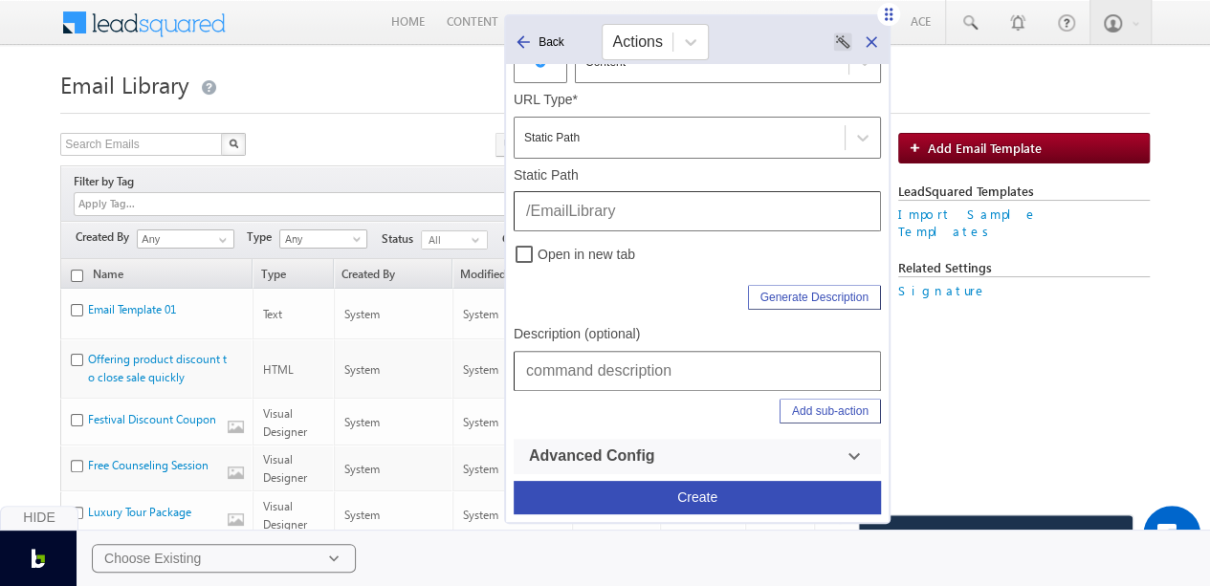
drag, startPoint x: 571, startPoint y: 20, endPoint x: 888, endPoint y: 15, distance: 316.6
click at [888, 15] on icon at bounding box center [888, 14] width 19 height 19
click at [689, 366] on input "text" at bounding box center [697, 371] width 367 height 40
type input "Content | Email Library | Add Email Template"
click at [687, 488] on button "Create" at bounding box center [697, 497] width 367 height 33
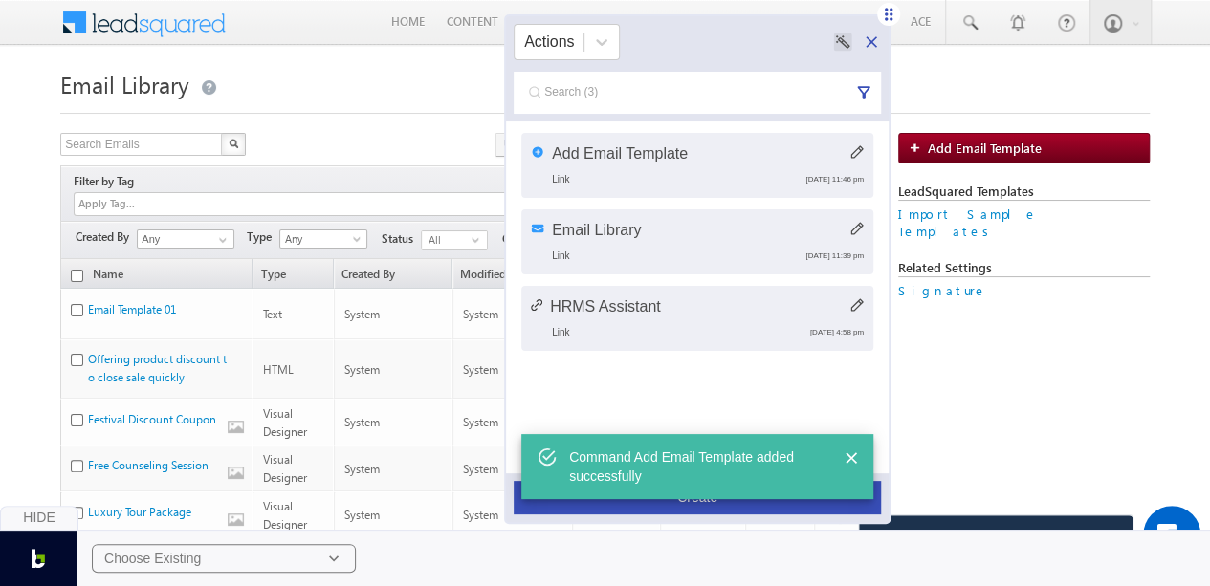
click at [694, 372] on div "Add Email Template Link September 21st 2025, 11:46 pm Email Library Link Septem…" at bounding box center [697, 297] width 383 height 352
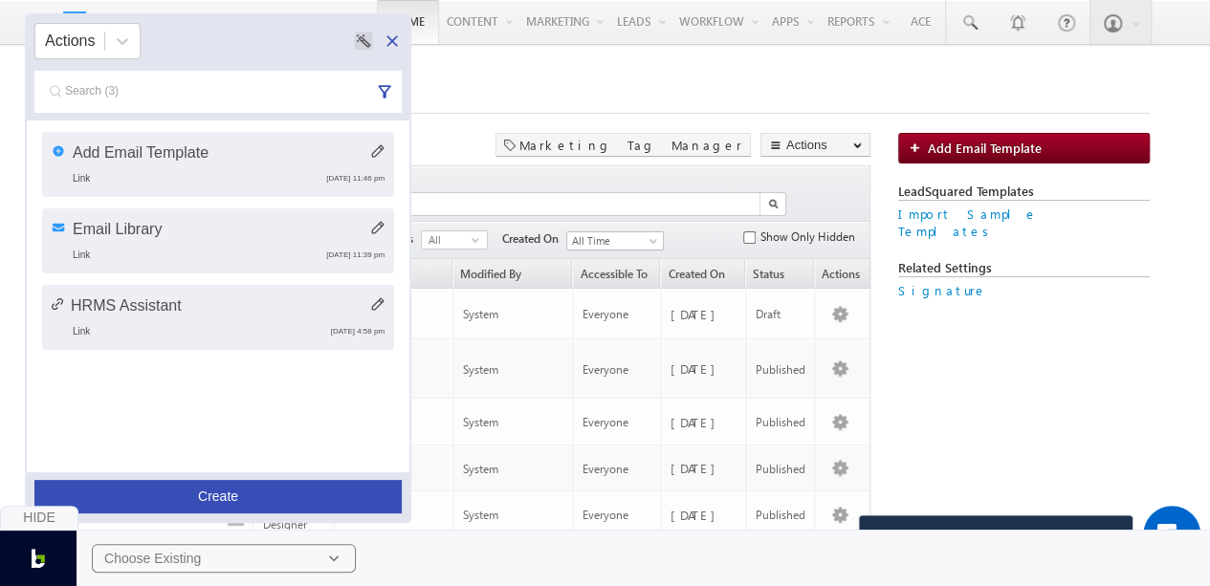
drag, startPoint x: 888, startPoint y: 11, endPoint x: 408, endPoint y: 11, distance: 479.2
click at [922, 282] on link "Signature" at bounding box center [942, 290] width 89 height 16
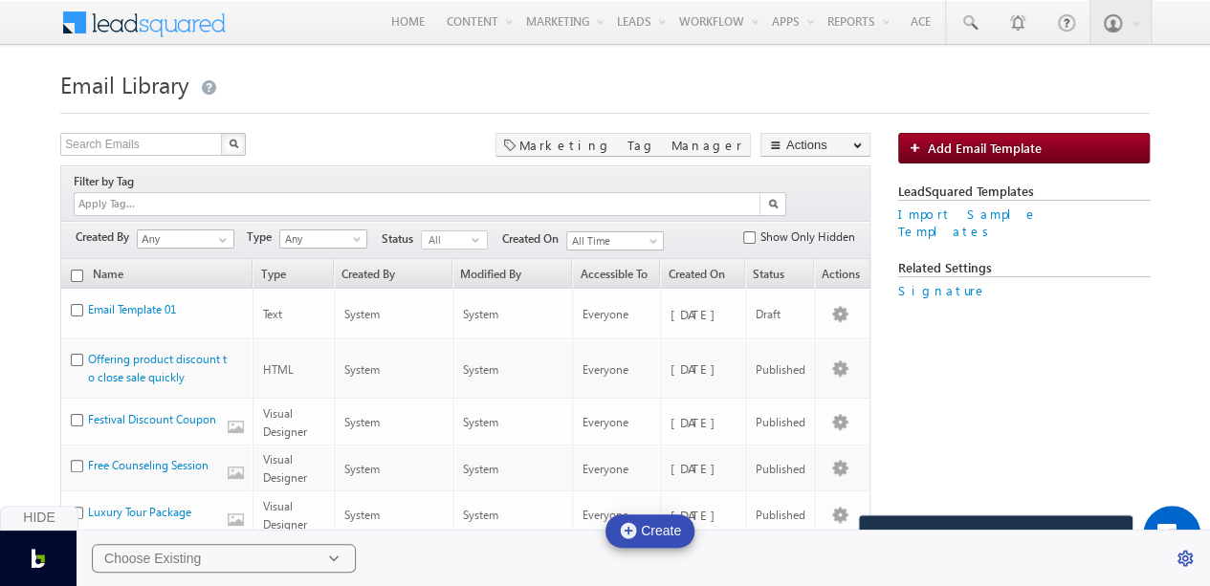
click at [908, 92] on h1 "Email Library" at bounding box center [604, 82] width 1089 height 37
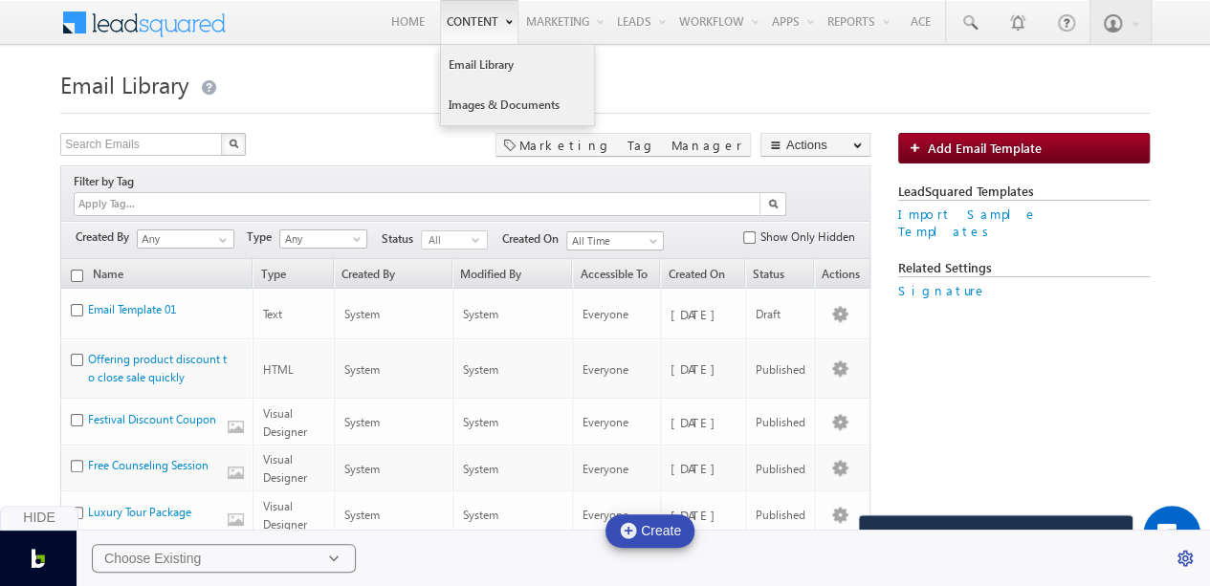
click at [481, 99] on link "Images & Documents" at bounding box center [517, 105] width 153 height 40
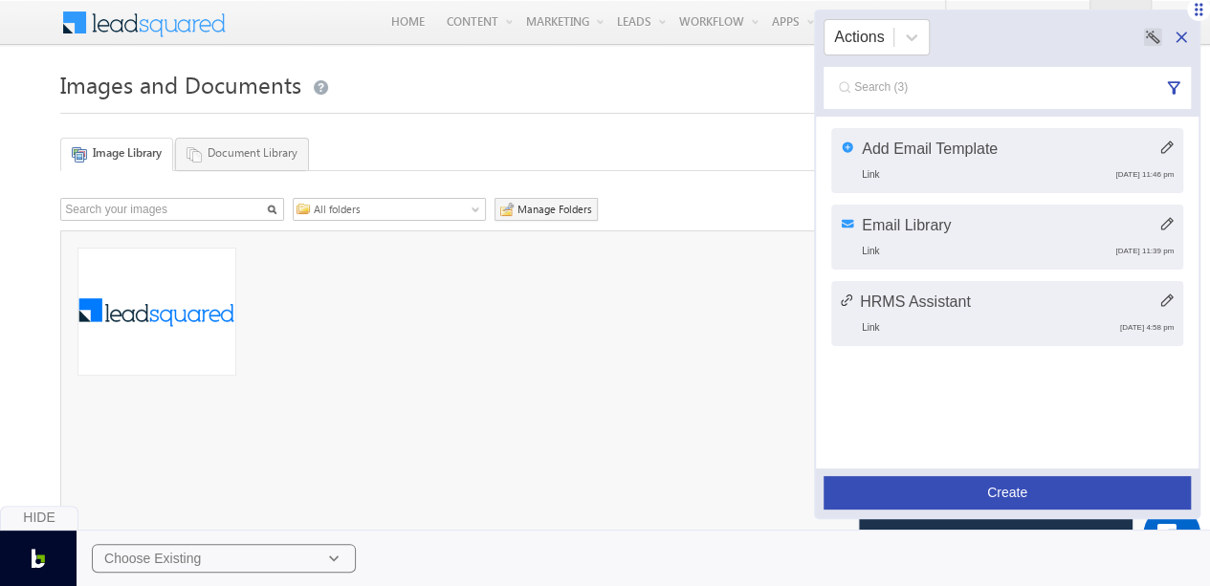
click at [1023, 495] on button "Create" at bounding box center [1007, 492] width 367 height 33
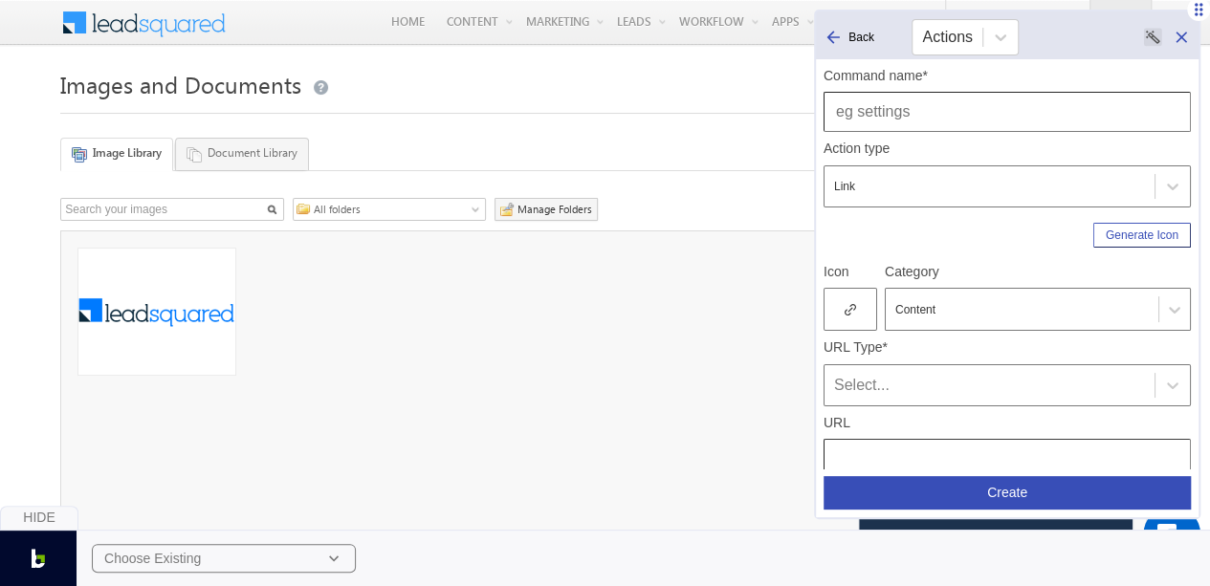
click at [938, 103] on input "text" at bounding box center [1007, 112] width 367 height 40
type input "Images & Documents"
click at [914, 235] on div "Generate Icon" at bounding box center [1007, 231] width 367 height 33
click at [851, 303] on icon at bounding box center [850, 309] width 11 height 13
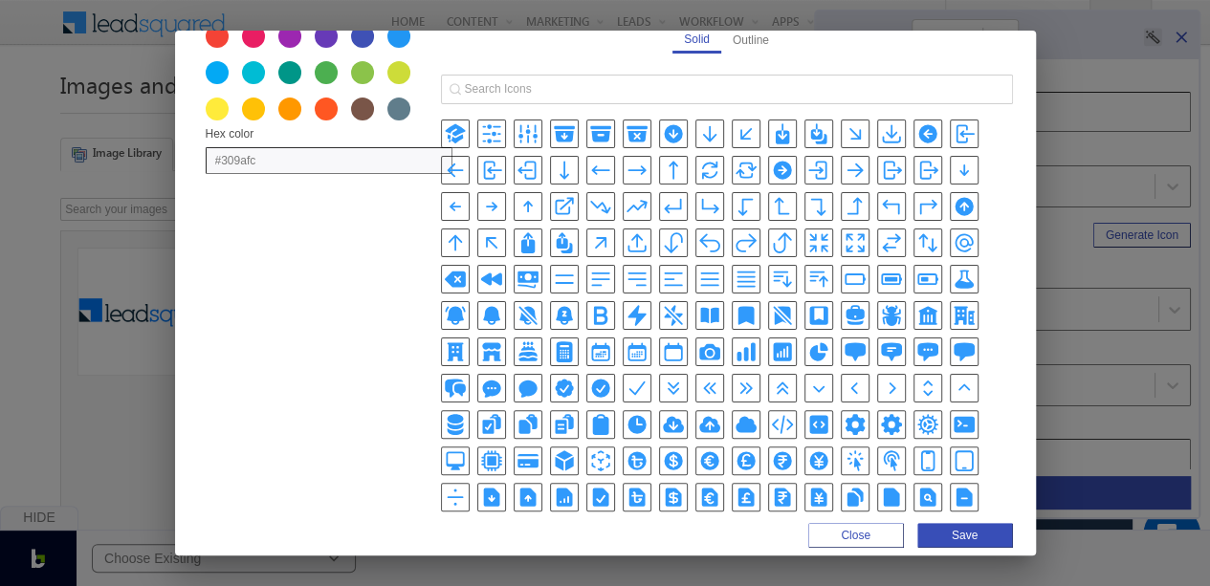
scroll to position [95, 0]
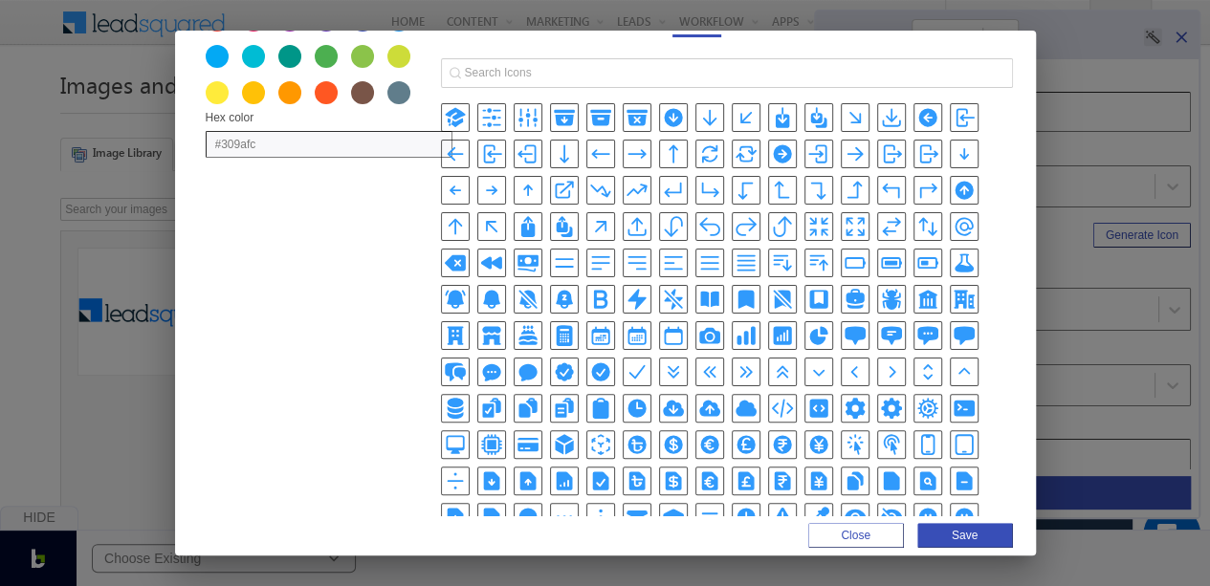
click at [539, 397] on icon "ClipboardDocumentIcon" at bounding box center [528, 408] width 23 height 23
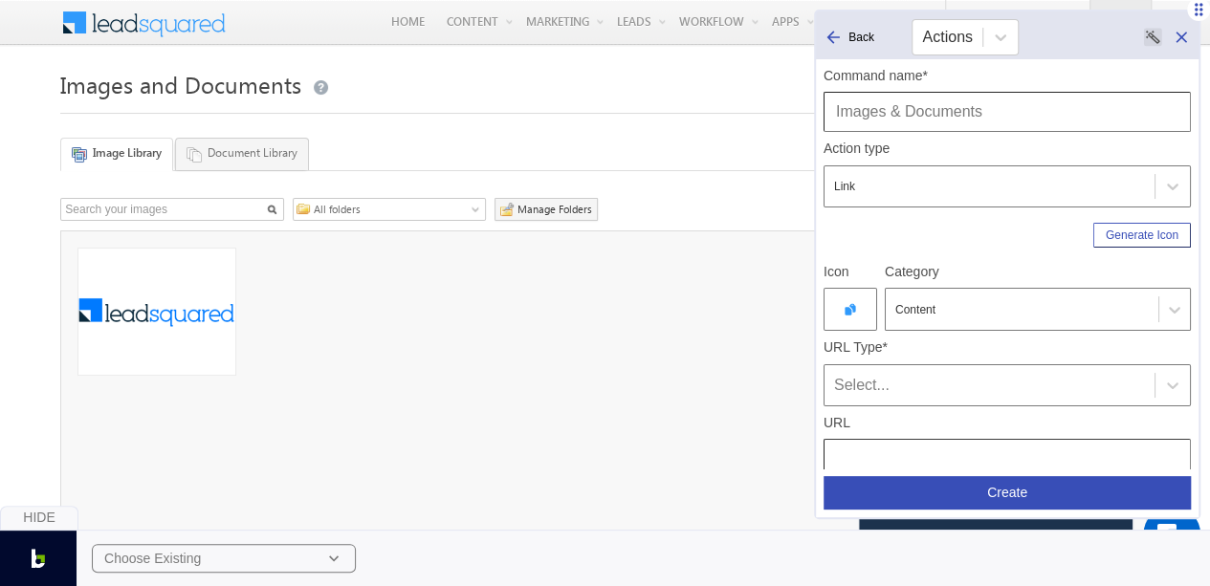
click at [913, 374] on div "Select..." at bounding box center [989, 385] width 311 height 23
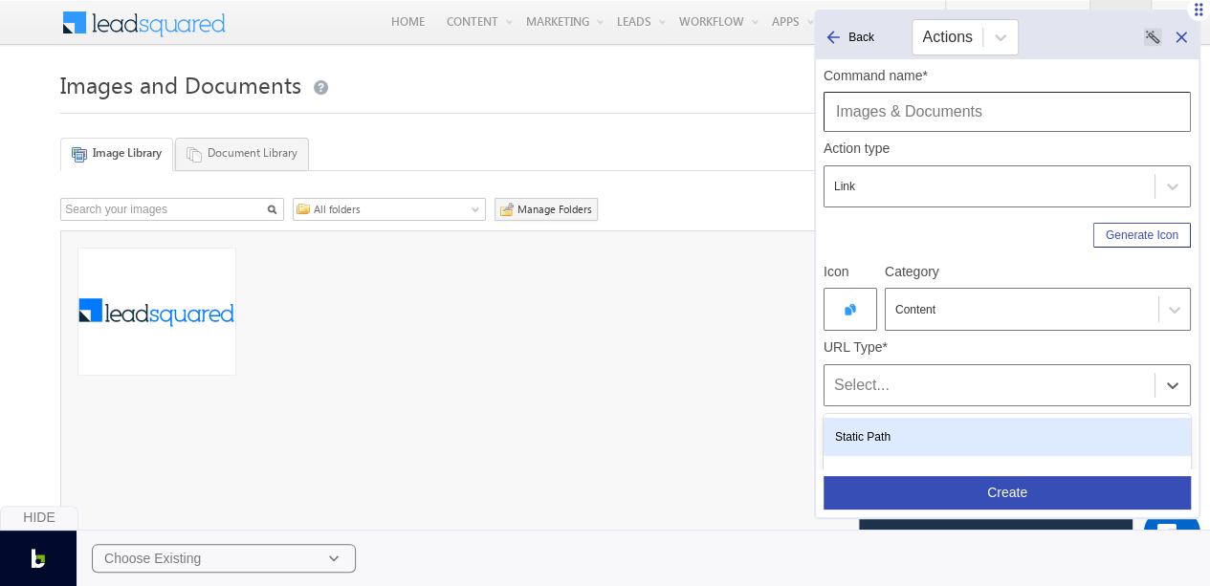
click at [900, 429] on div "Static Path" at bounding box center [1007, 437] width 367 height 38
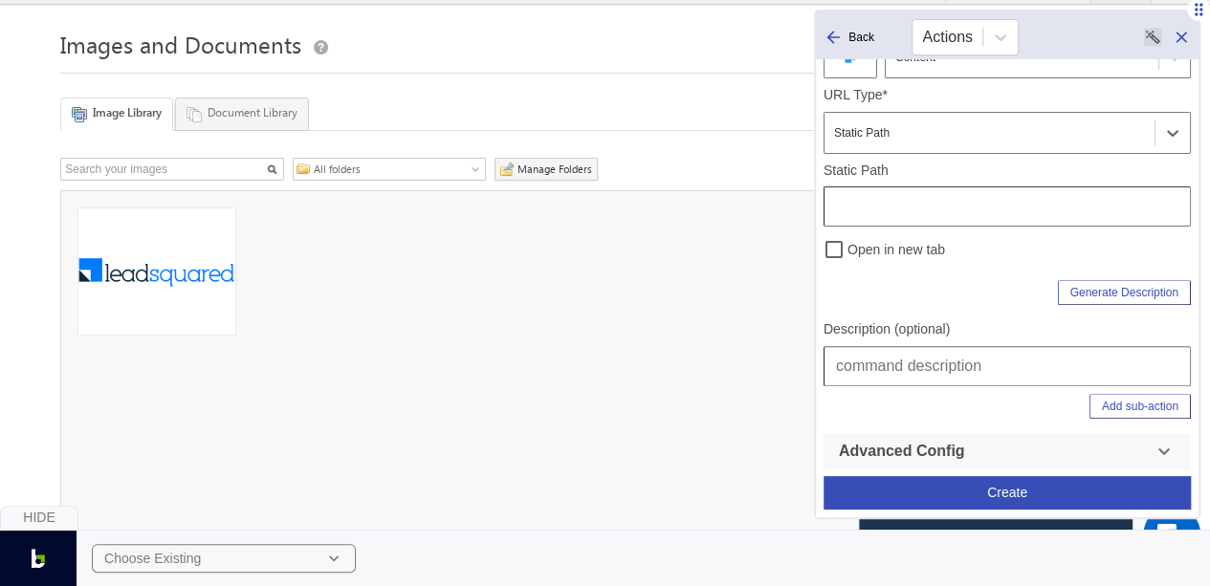
scroll to position [0, 0]
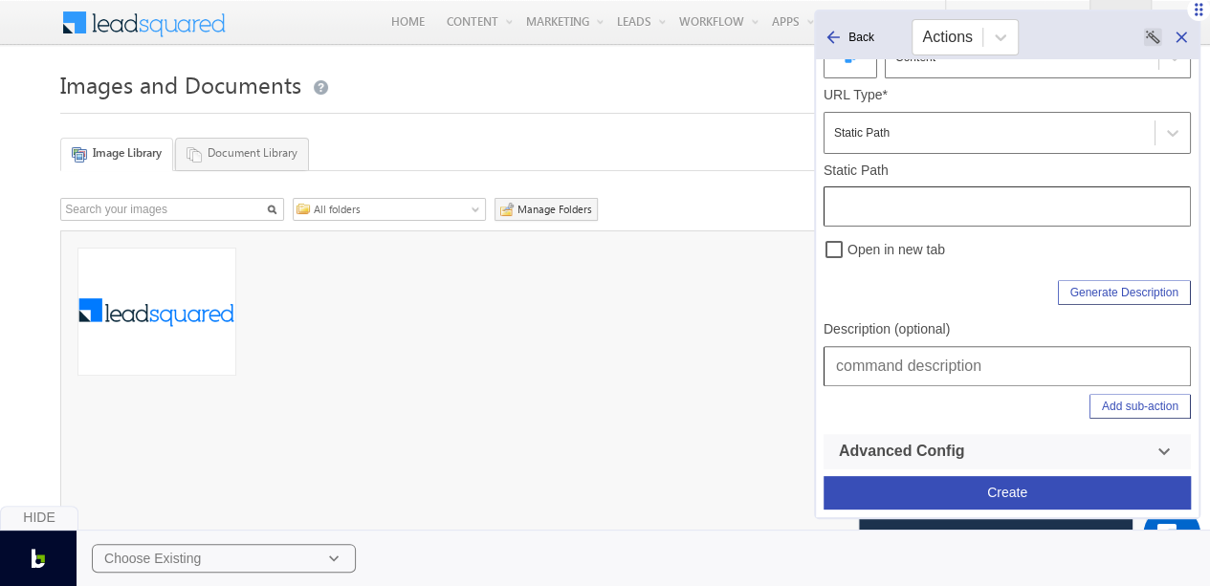
click at [904, 363] on input "text" at bounding box center [1007, 366] width 367 height 40
click at [879, 211] on input "text" at bounding box center [1007, 207] width 367 height 40
type input "/FileBrowser"
click at [875, 366] on input "text" at bounding box center [1007, 366] width 367 height 40
drag, startPoint x: 904, startPoint y: 366, endPoint x: 1134, endPoint y: 368, distance: 230.5
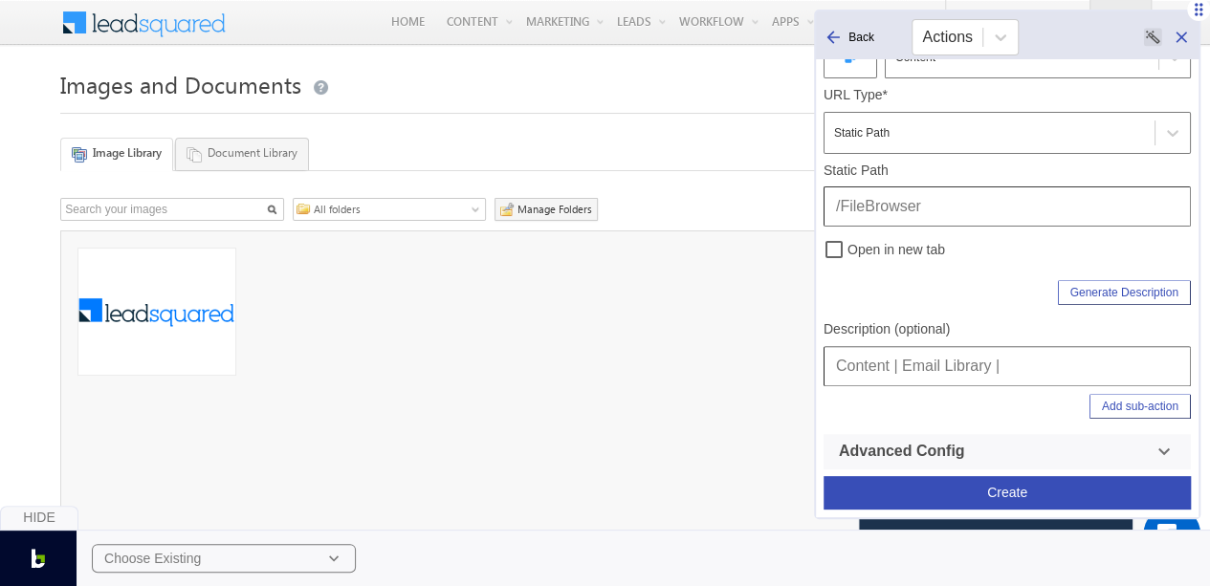
click at [1134, 368] on input "Content | Email Library |" at bounding box center [1007, 366] width 367 height 40
type input "Content | Images & Documents | Image Libray"
click at [1115, 403] on button "Add sub-action" at bounding box center [1139, 406] width 101 height 25
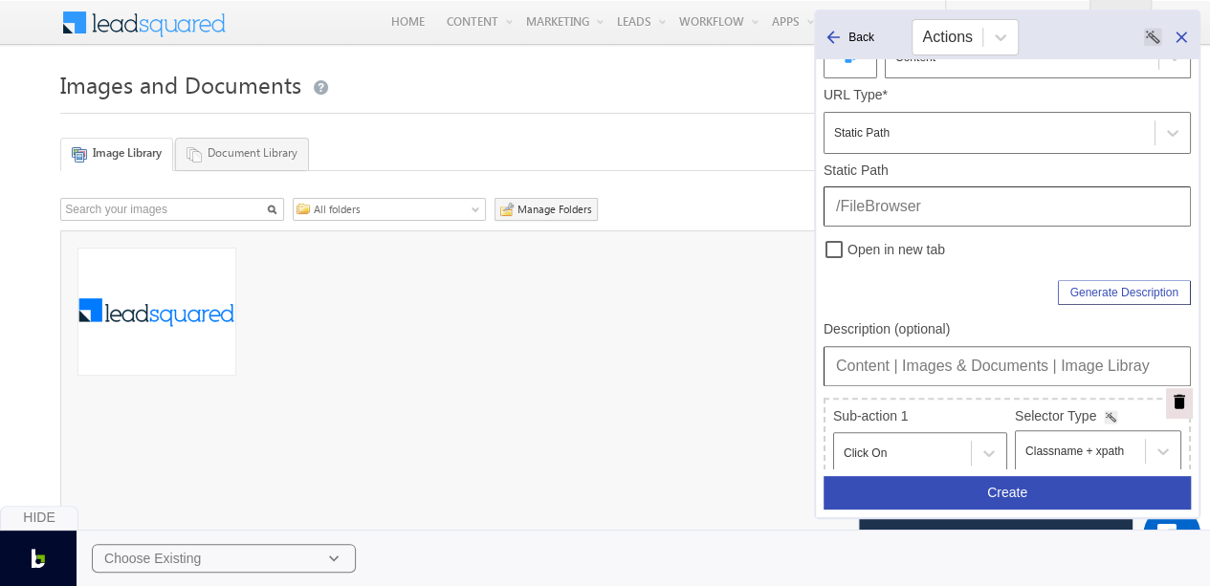
click at [261, 152] on link "Document Library" at bounding box center [242, 154] width 134 height 33
click at [115, 148] on link "Image Library" at bounding box center [116, 154] width 112 height 33
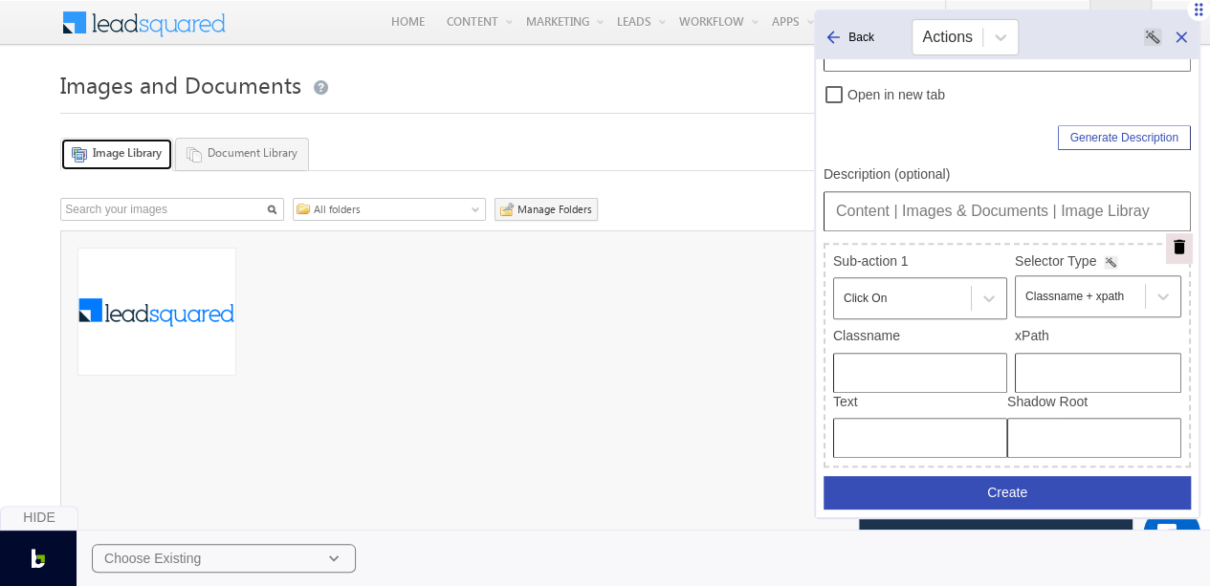
scroll to position [435, 0]
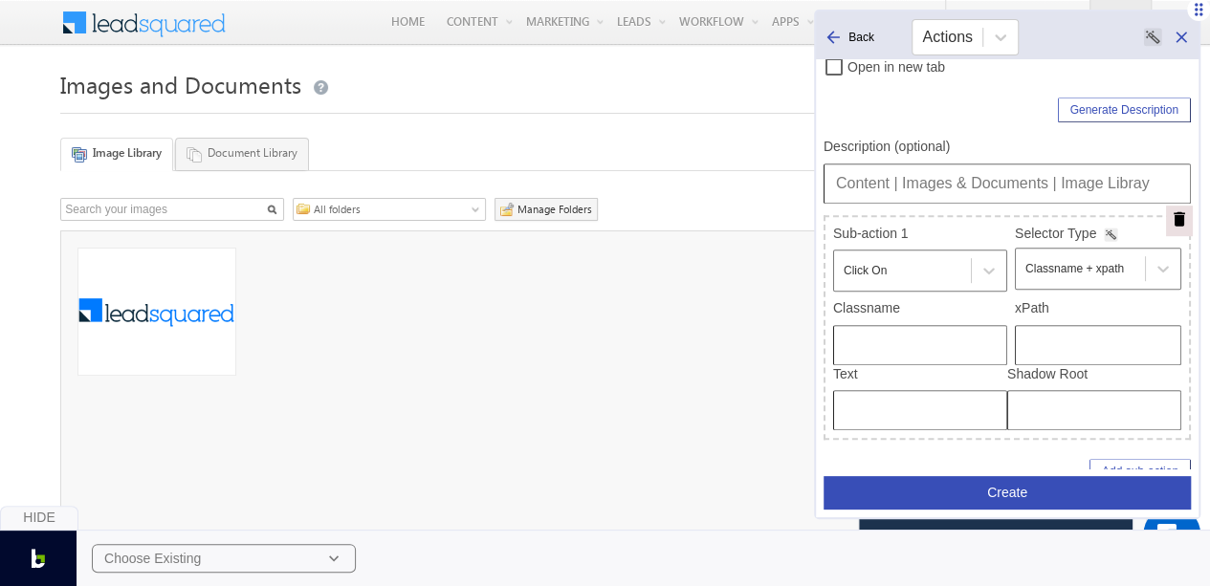
click at [1109, 233] on rect at bounding box center [1111, 234] width 13 height 13
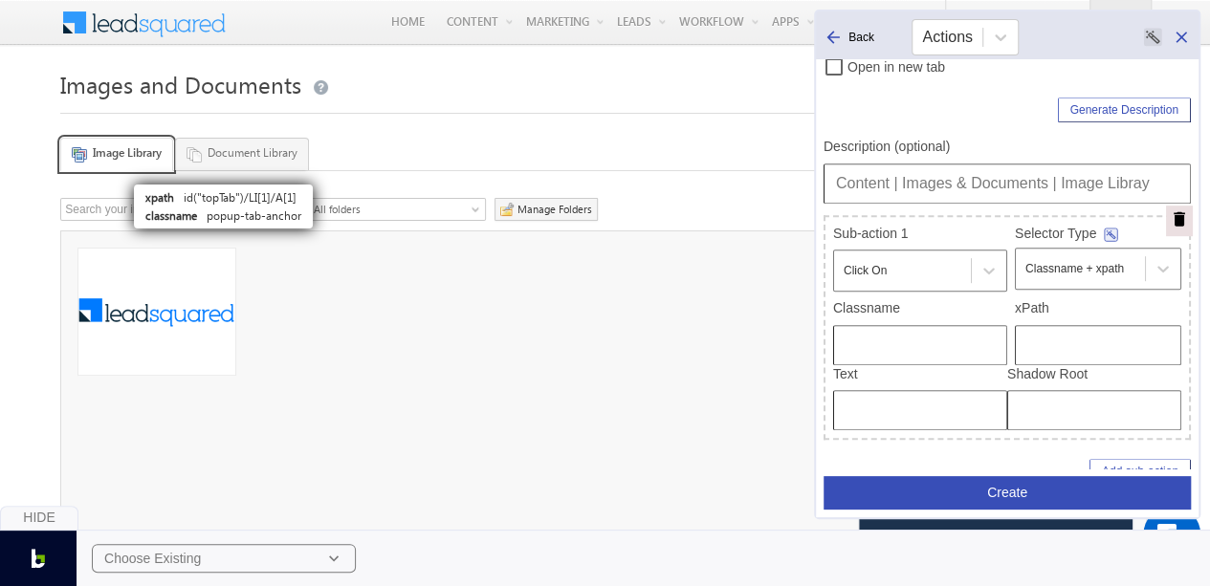
click at [136, 150] on link "Image Library" at bounding box center [116, 154] width 113 height 33
type input "popup-tab-anchor"
type input "id("topTab")/LI[1]/A[1]"
type input "Image Library"
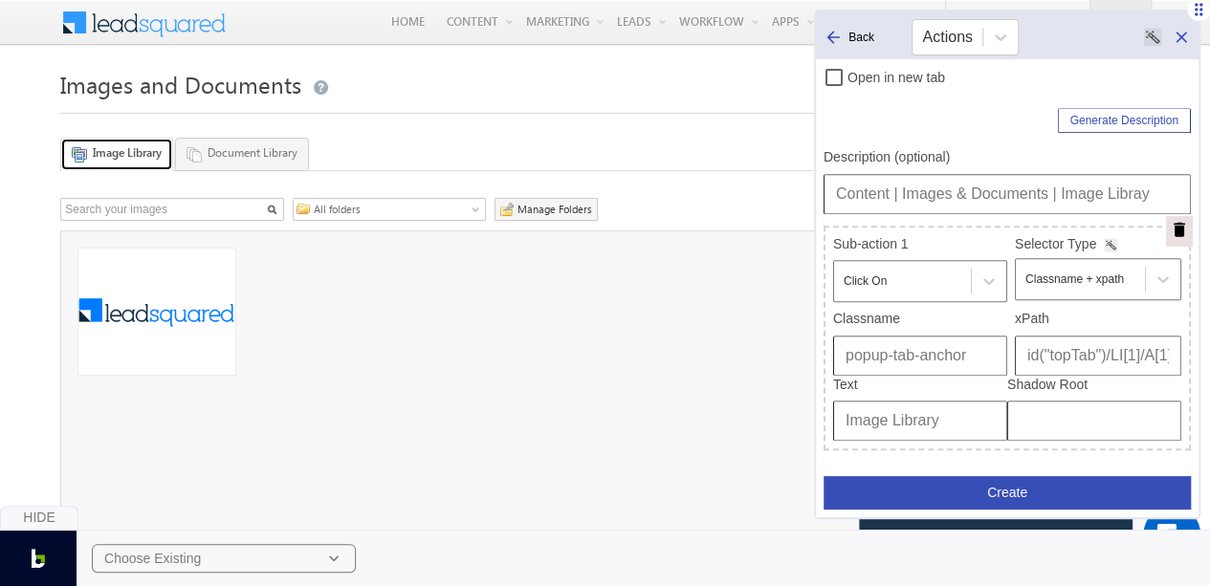
scroll to position [499, 0]
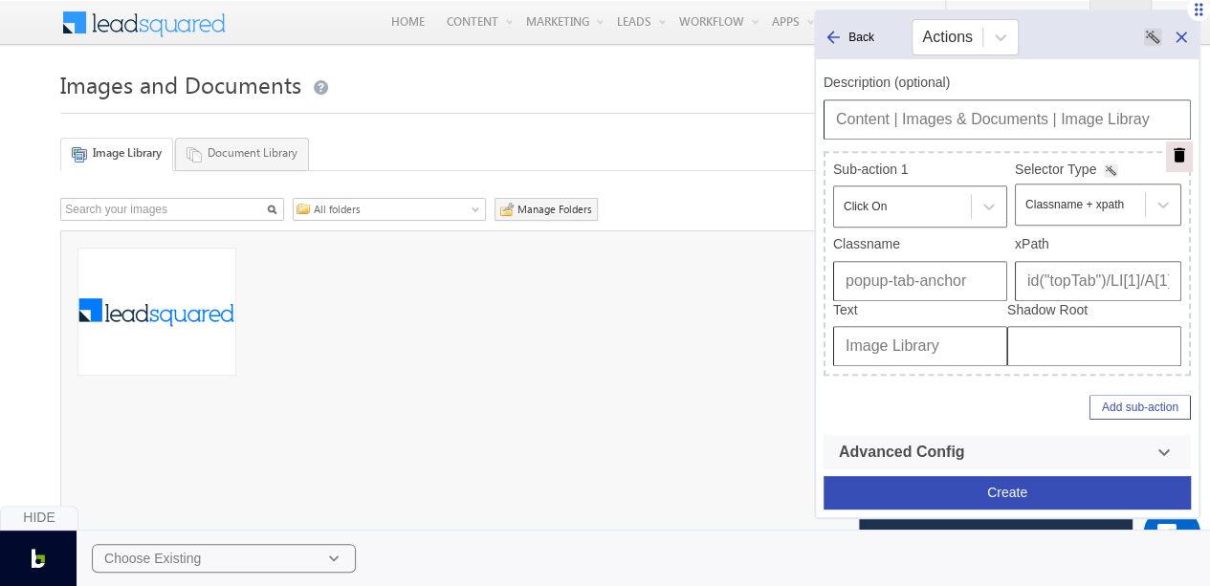
click at [1005, 131] on input "Content | Images & Documents | Image Libray" at bounding box center [1007, 119] width 367 height 40
click at [1013, 481] on button "Create" at bounding box center [1007, 492] width 367 height 33
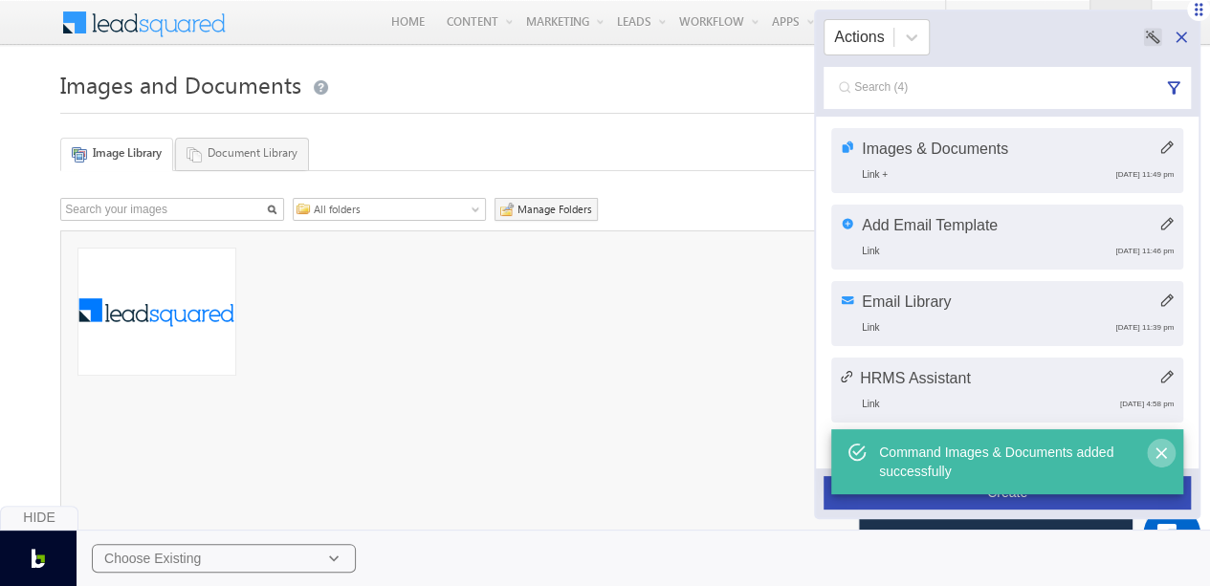
click at [1164, 451] on icon "Close" at bounding box center [1160, 453] width 11 height 11
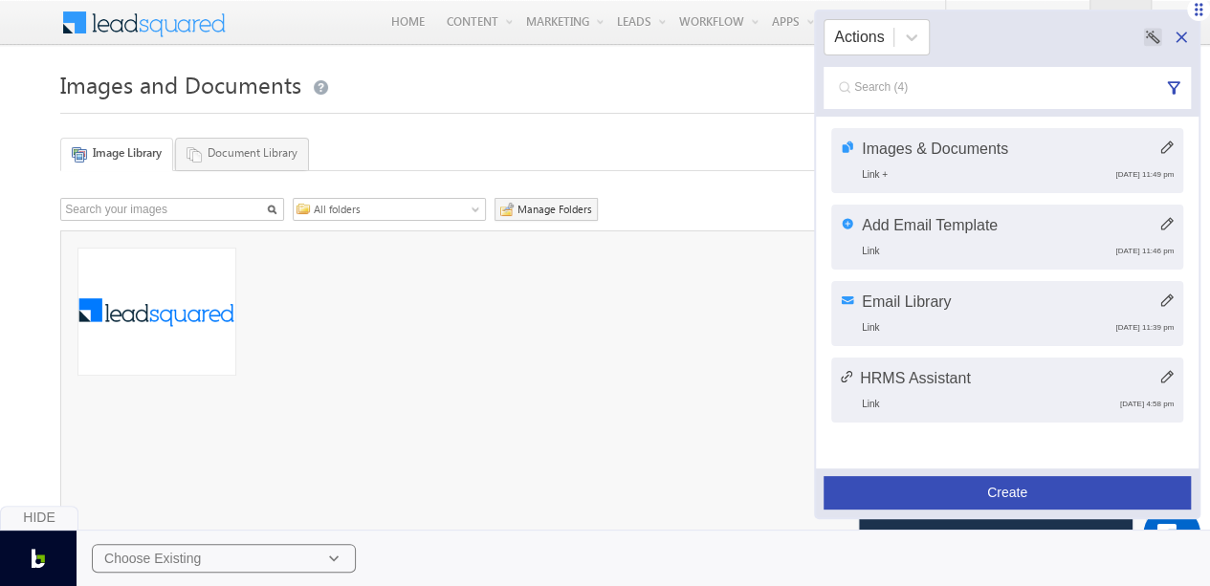
click at [1001, 489] on button "Create" at bounding box center [1007, 492] width 367 height 33
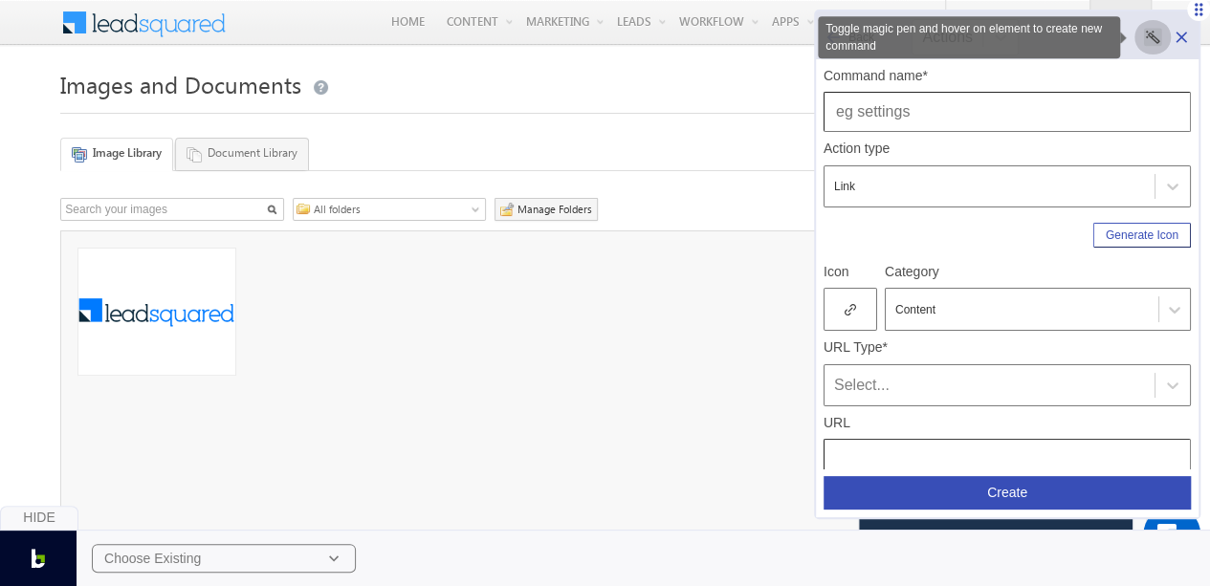
click at [1163, 28] on button "Toggle magic pen and hover on element to create new command" at bounding box center [1152, 37] width 38 height 34
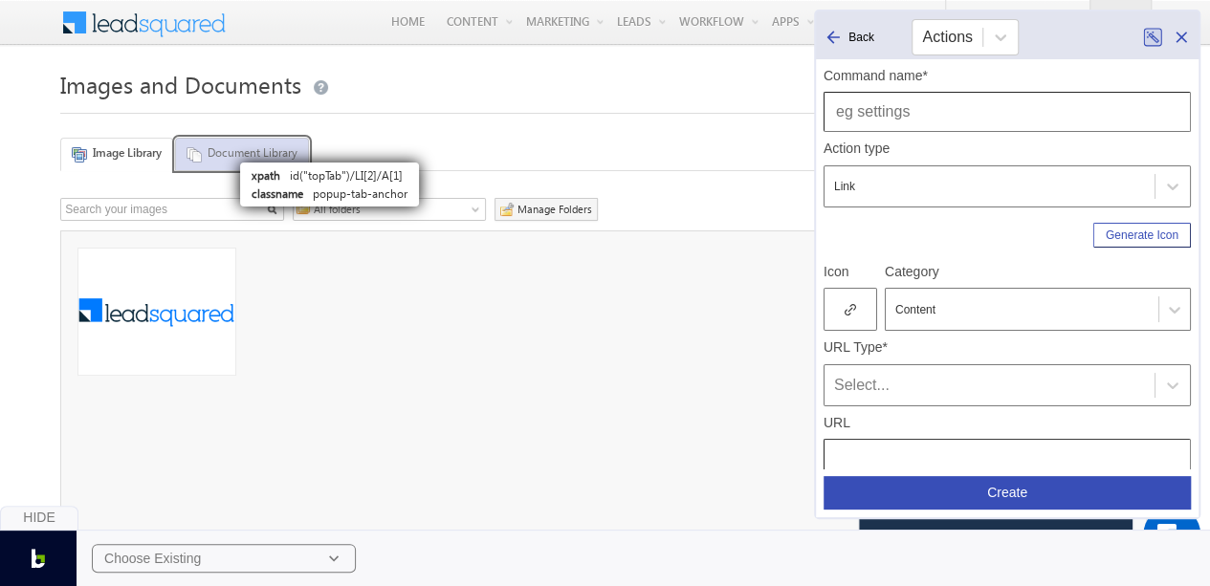
click at [231, 153] on link "Document Library" at bounding box center [242, 154] width 134 height 33
type input "Document Library"
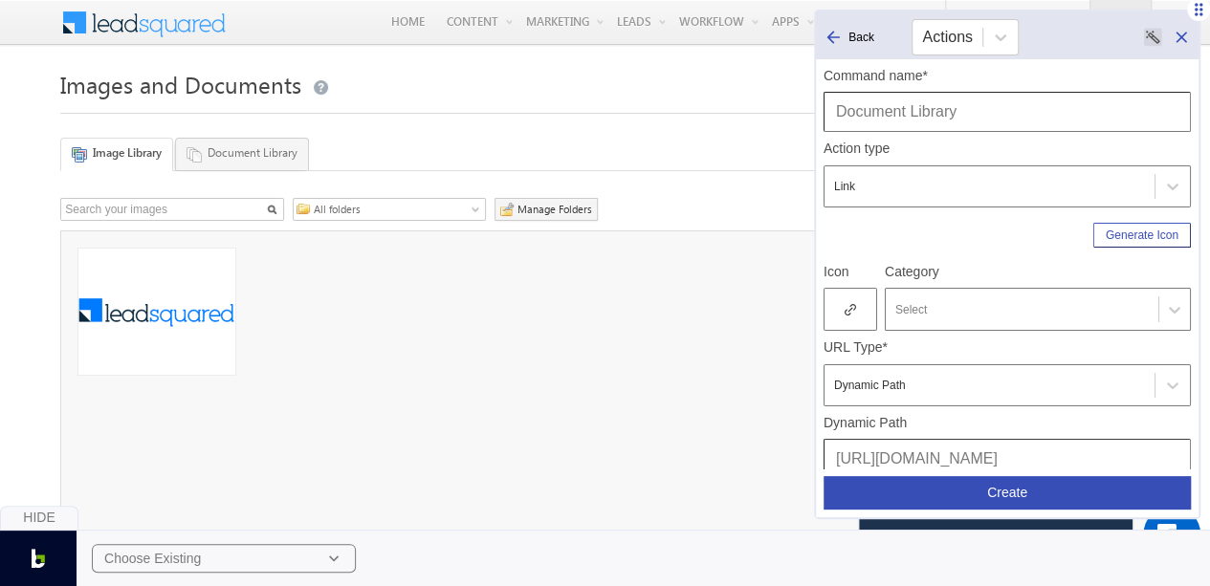
click at [850, 309] on icon at bounding box center [850, 309] width 5 height 5
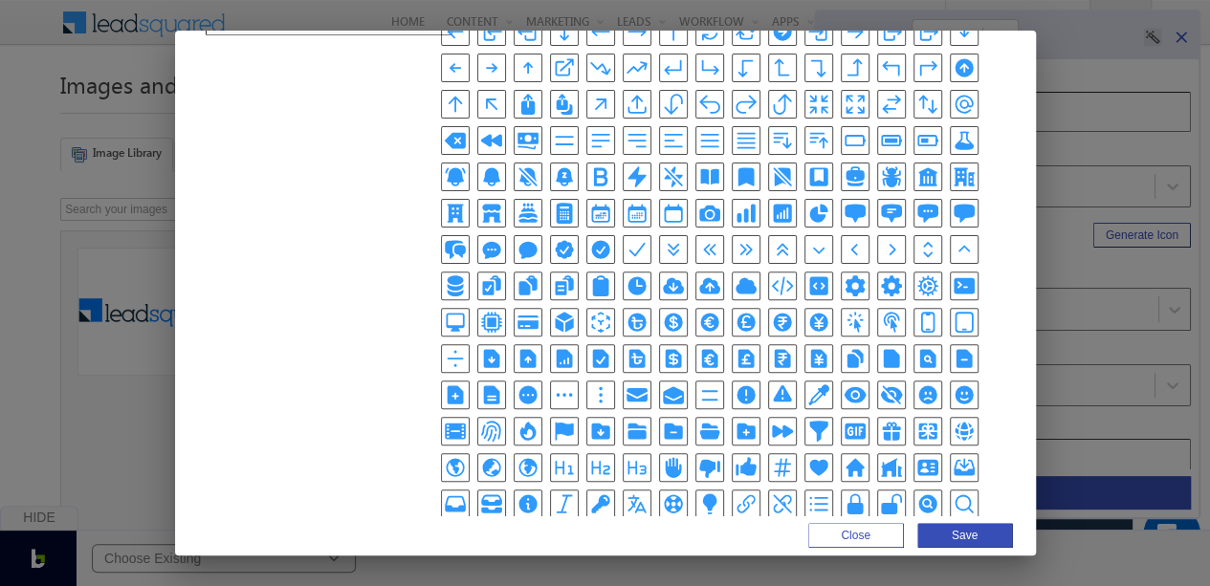
scroll to position [218, 0]
click at [466, 423] on icon "FilmIcon" at bounding box center [455, 431] width 21 height 16
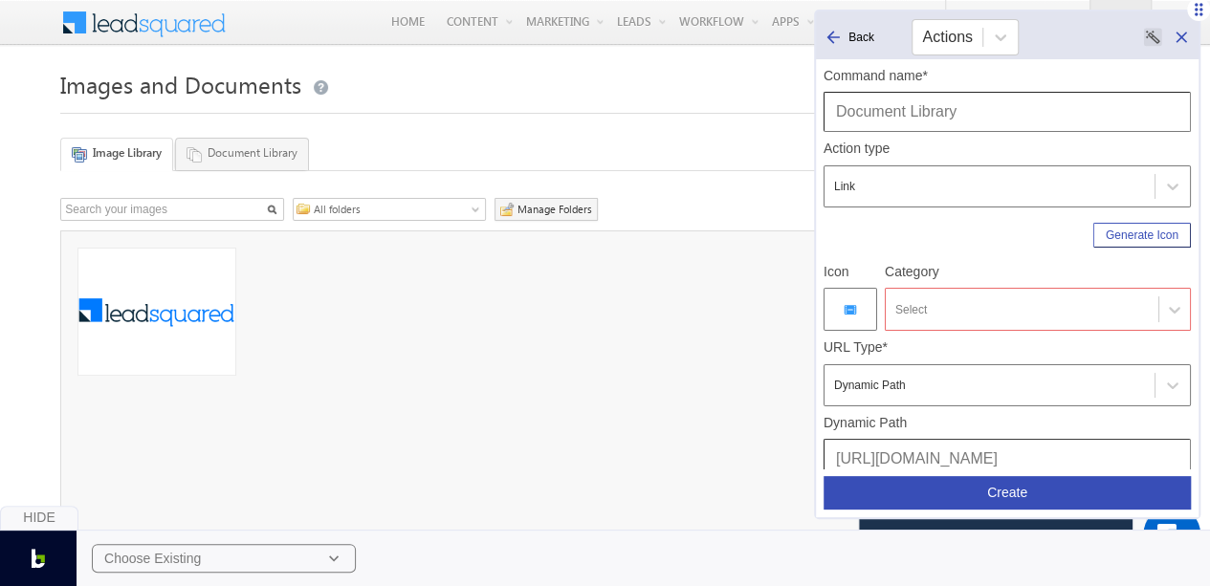
click at [978, 331] on div "URL Type* Dynamic Path" at bounding box center [1007, 369] width 367 height 76
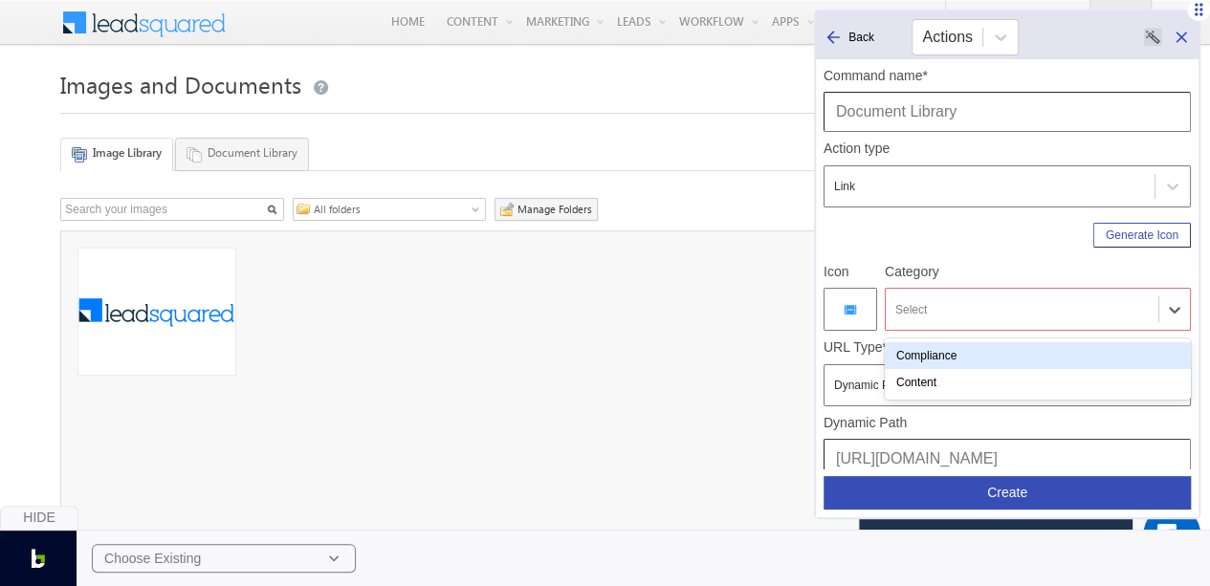
click at [982, 309] on div at bounding box center [1021, 309] width 253 height 17
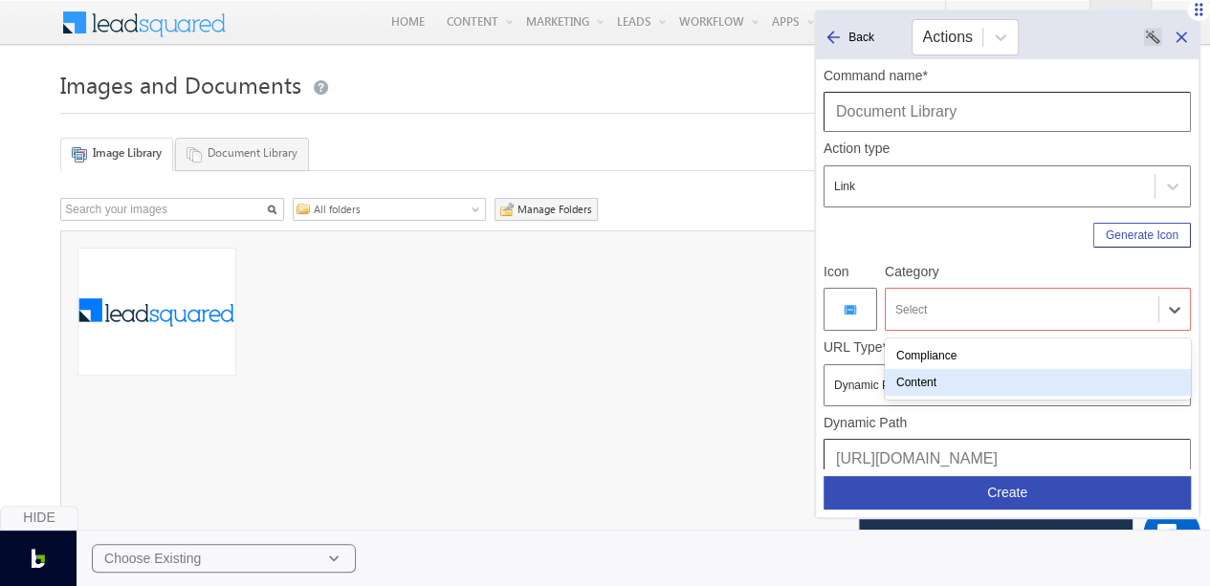
click at [943, 383] on div "Content" at bounding box center [1038, 382] width 306 height 27
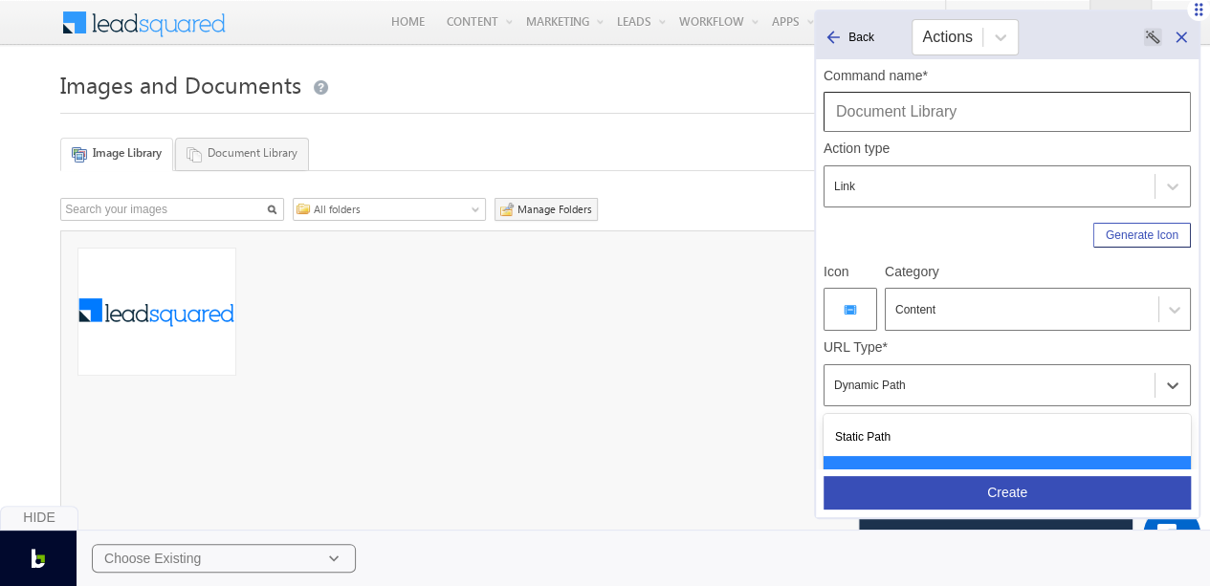
click at [933, 387] on div "Dynamic Path" at bounding box center [989, 385] width 311 height 23
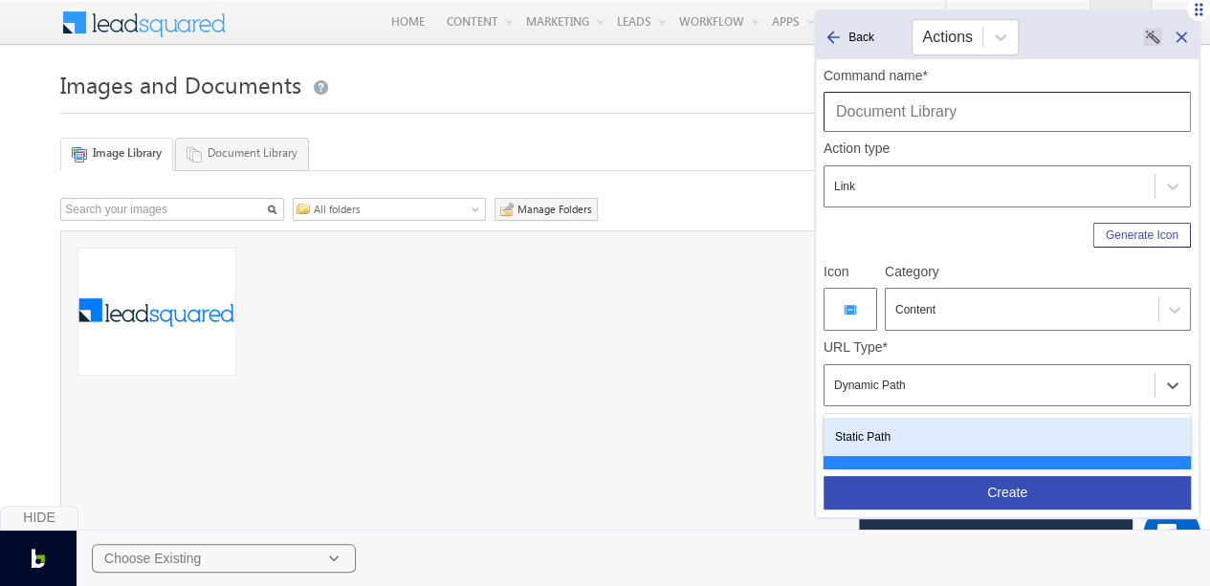
click at [914, 424] on div "Static Path" at bounding box center [1007, 437] width 367 height 38
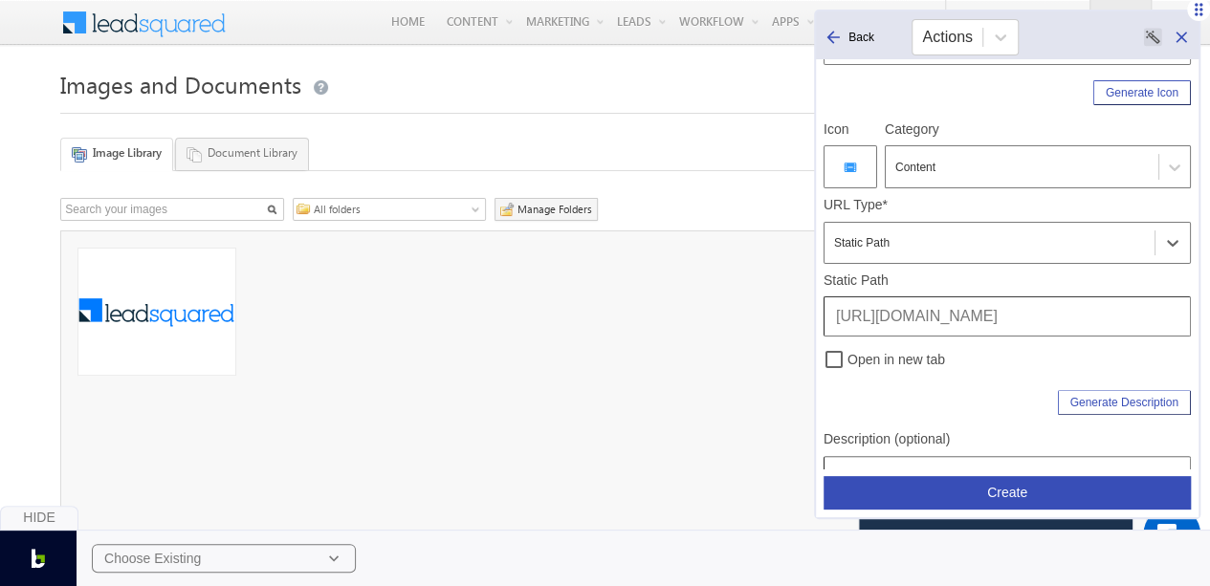
scroll to position [143, 0]
drag, startPoint x: 1032, startPoint y: 311, endPoint x: 749, endPoint y: 322, distance: 283.4
click at [749, 322] on body "Menu Bhavya Bhavy a@bea con.l i" at bounding box center [605, 327] width 1210 height 654
click at [994, 363] on div "Open in new tab" at bounding box center [1007, 355] width 367 height 38
click at [251, 150] on link "Document Library" at bounding box center [242, 154] width 134 height 33
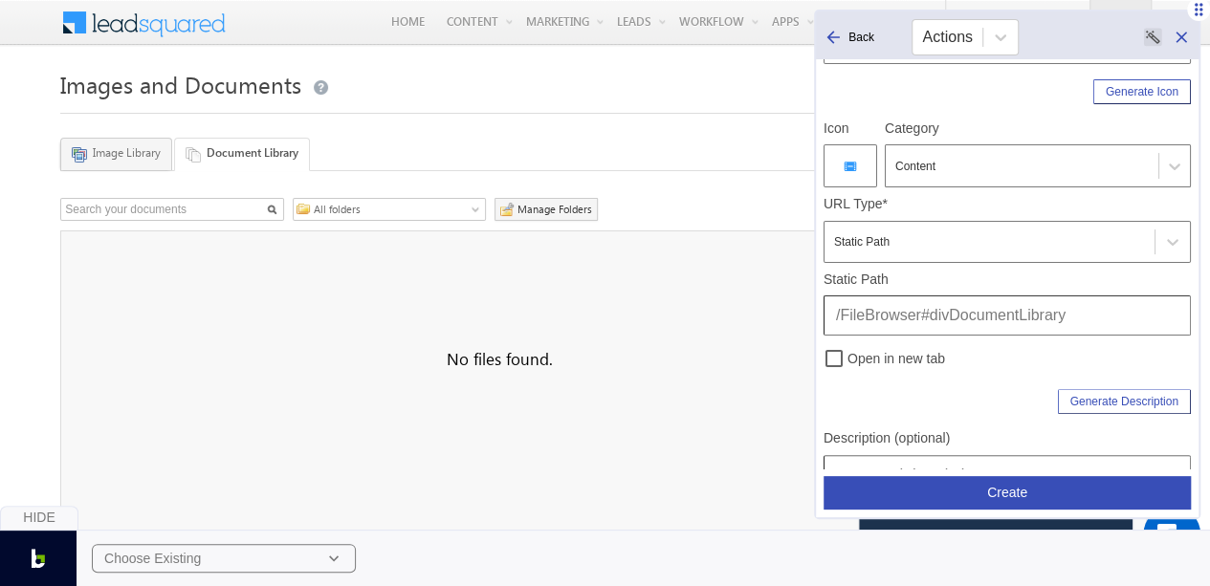
drag, startPoint x: 921, startPoint y: 314, endPoint x: 1110, endPoint y: 328, distance: 189.0
click at [1110, 328] on input "/FileBrowser#divDocumentLibrary" at bounding box center [1007, 316] width 367 height 40
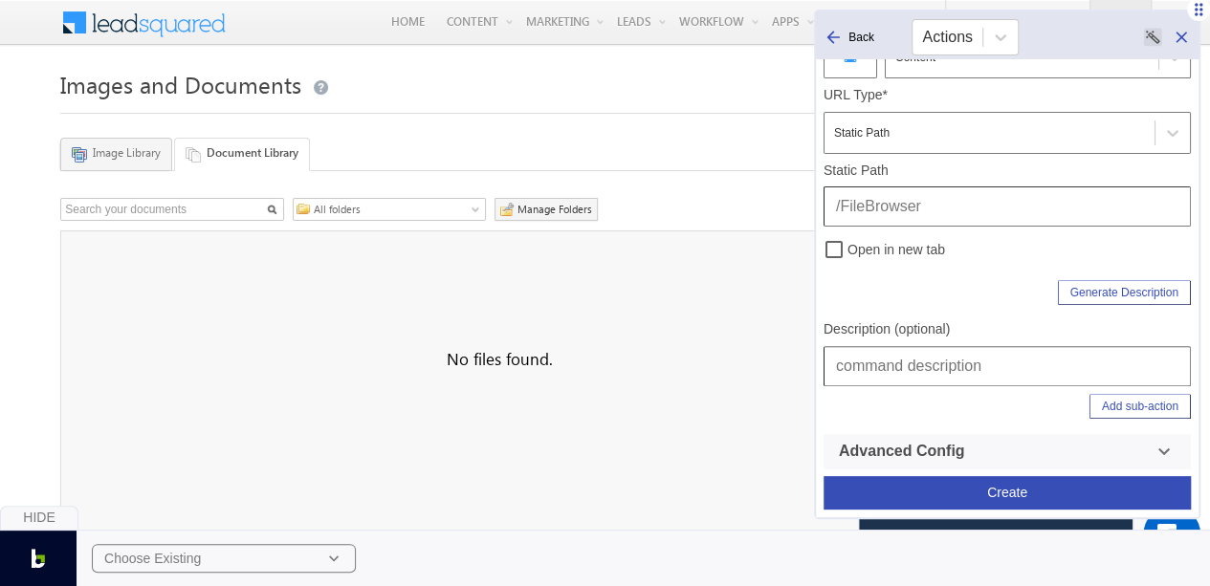
type input "/FileBrowser"
click at [903, 289] on div "Generate Description" at bounding box center [1007, 289] width 367 height 33
click at [911, 380] on input "text" at bounding box center [1007, 366] width 367 height 40
paste input "Content | Images & Documents | Image Libray"
drag, startPoint x: 1061, startPoint y: 366, endPoint x: 1156, endPoint y: 371, distance: 95.8
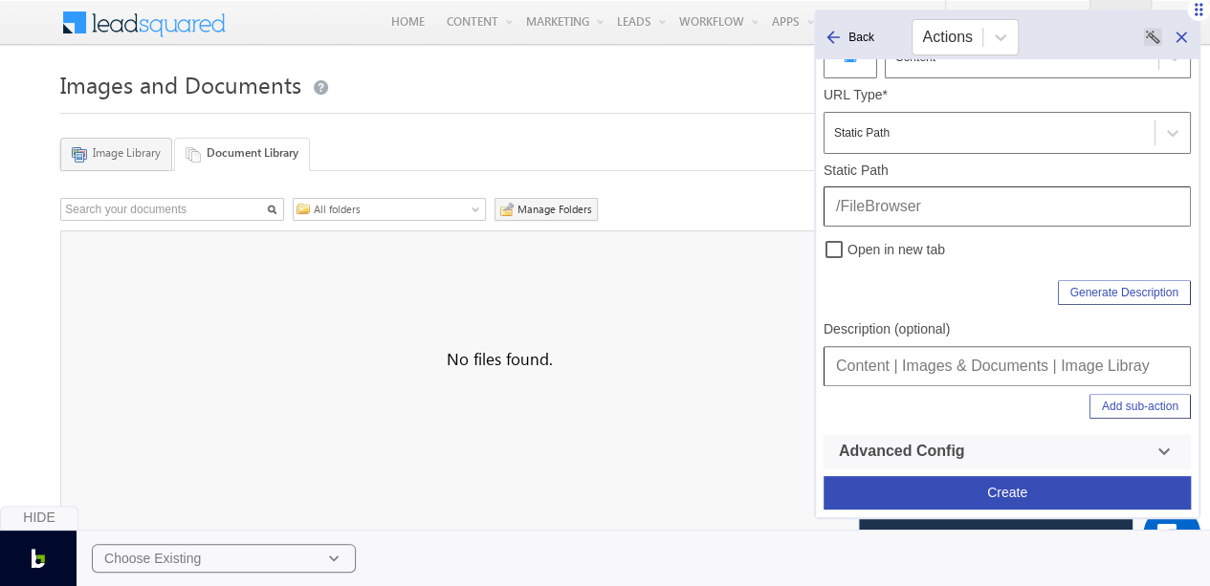
click at [1156, 371] on input "Content | Images & Documents | Image Libray" at bounding box center [1007, 366] width 367 height 40
type input "Content | Images & Documents | Document Library"
click at [1108, 396] on button "Add sub-action" at bounding box center [1139, 406] width 101 height 25
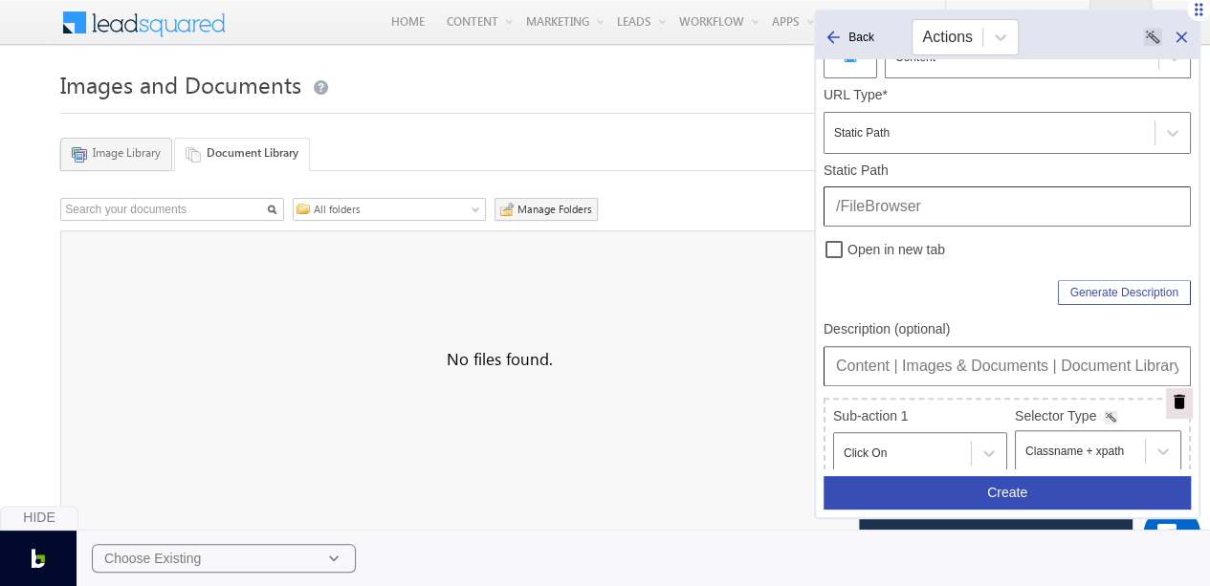
scroll to position [499, 0]
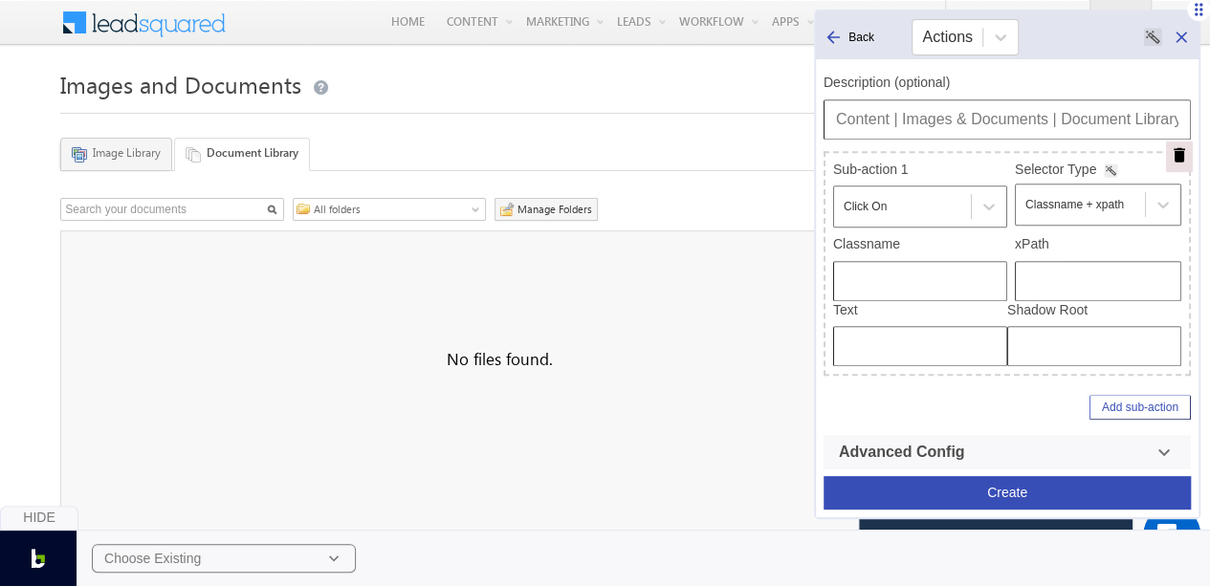
click at [1111, 167] on rect at bounding box center [1111, 170] width 13 height 13
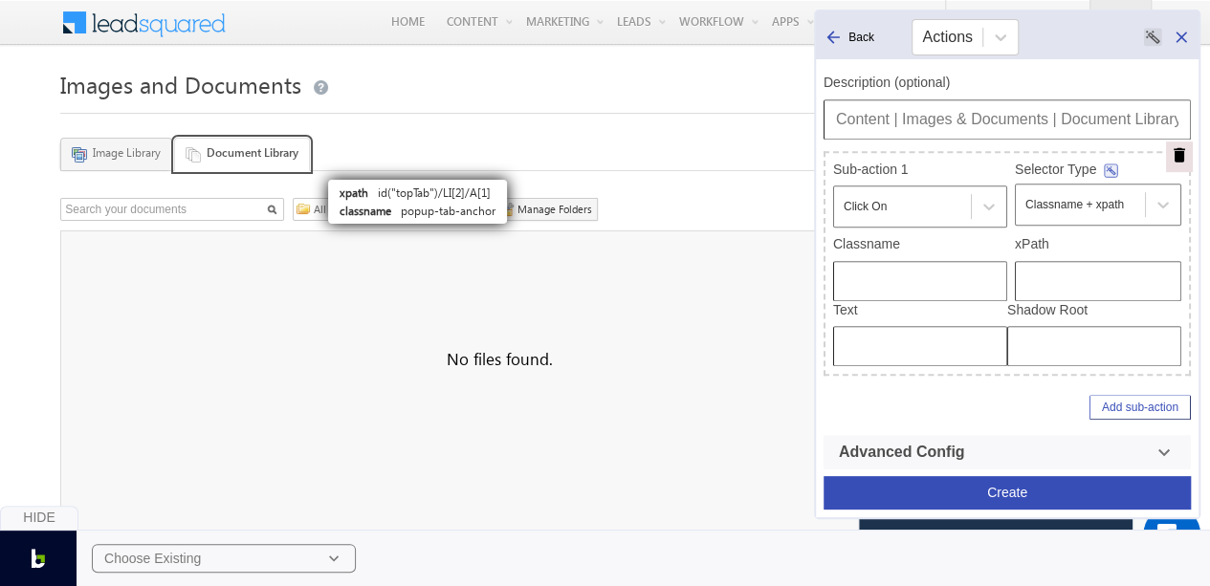
click at [272, 143] on link "Document Library" at bounding box center [242, 154] width 136 height 33
type input "popup-tab-anchor"
type input "id("topTab")/LI[2]/A[1]"
type input "Document Library"
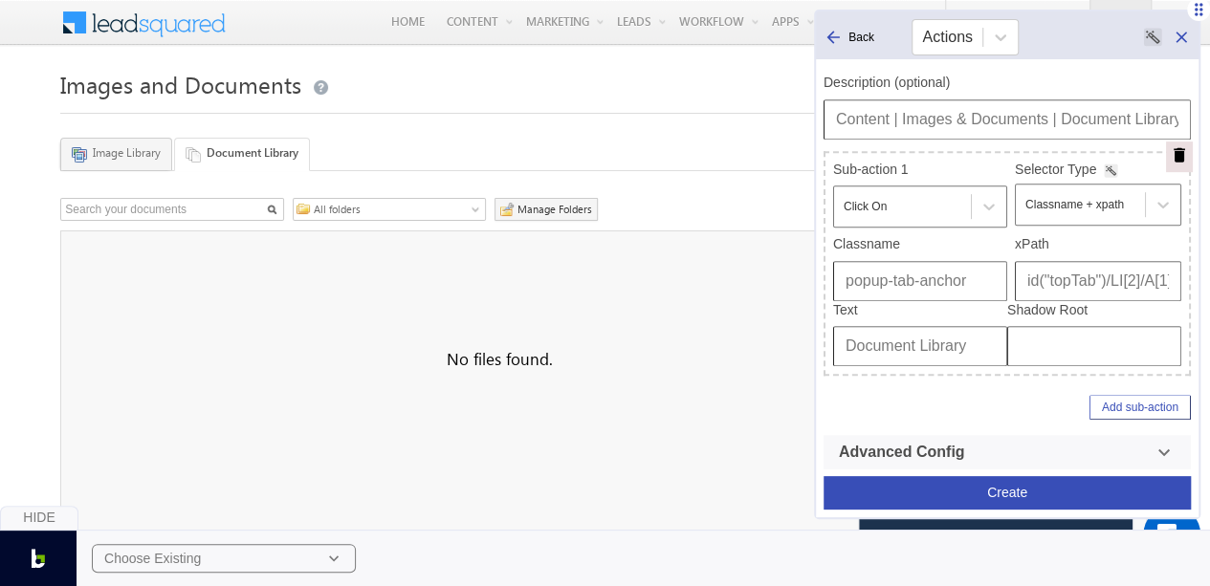
click at [999, 484] on button "Create" at bounding box center [1007, 492] width 367 height 33
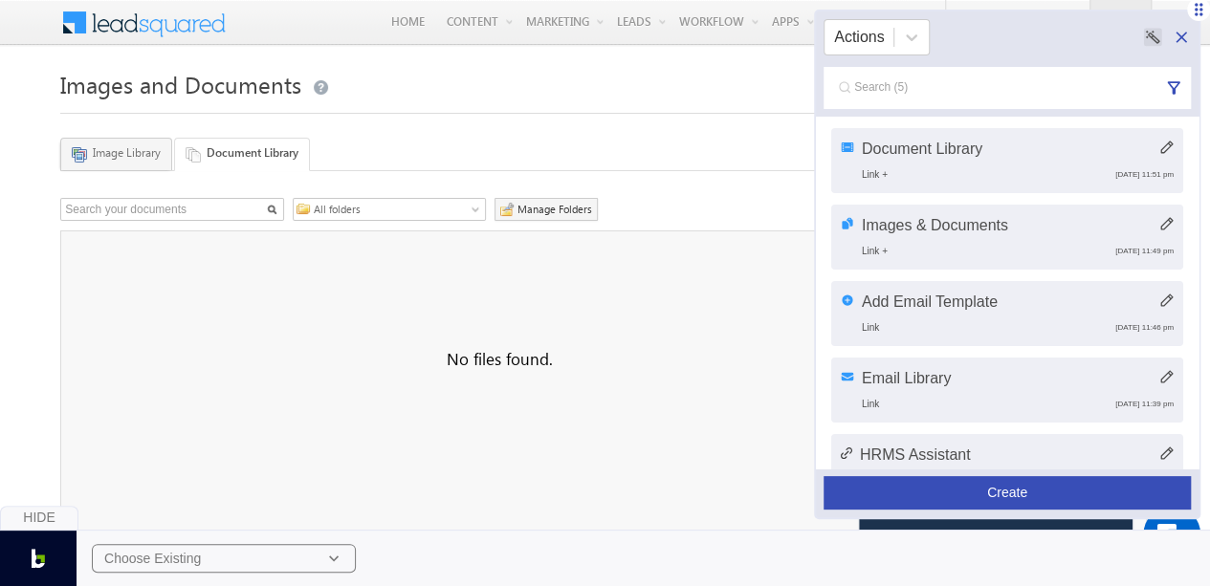
click at [1161, 225] on icon at bounding box center [1167, 223] width 12 height 12
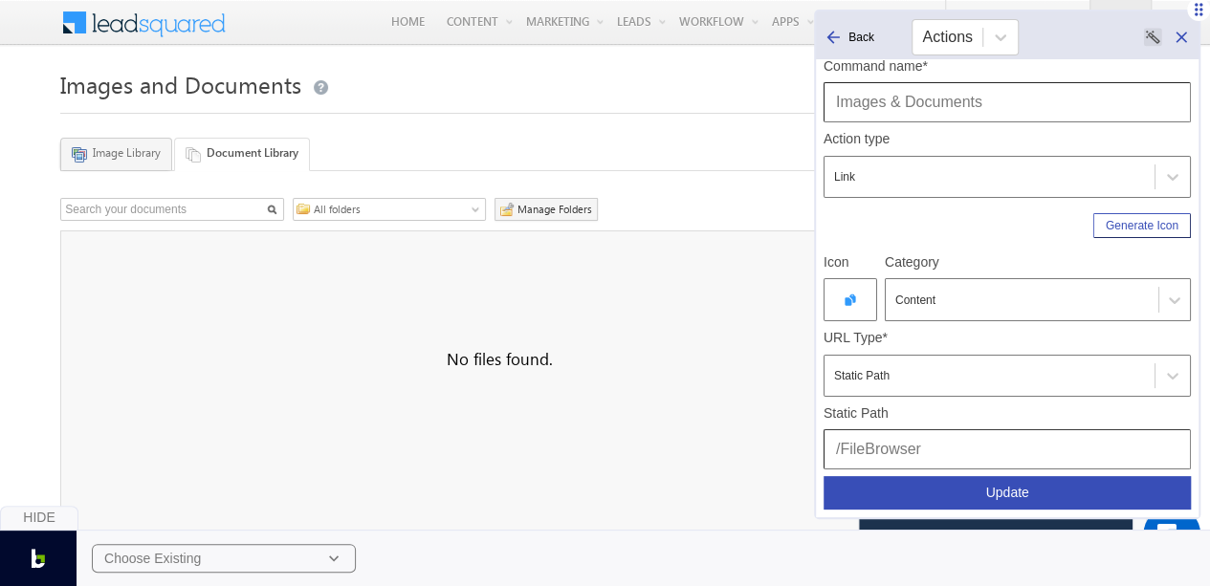
scroll to position [0, 0]
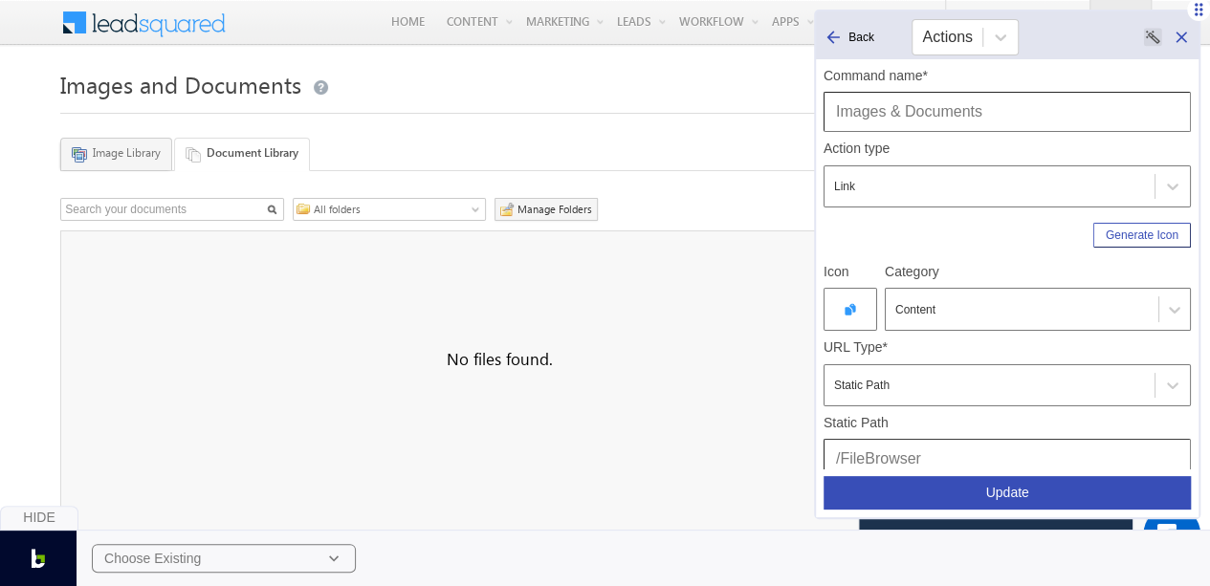
click at [871, 120] on input "Images & Documents" at bounding box center [1007, 112] width 367 height 40
type input "Image Library"
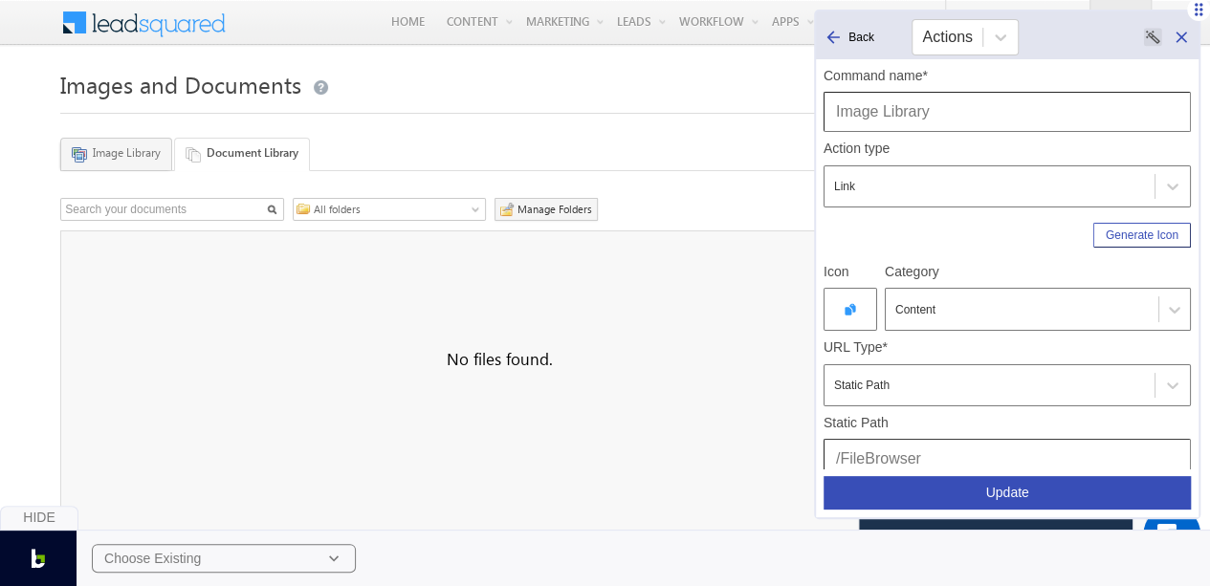
click at [1034, 490] on button "Update" at bounding box center [1007, 492] width 367 height 33
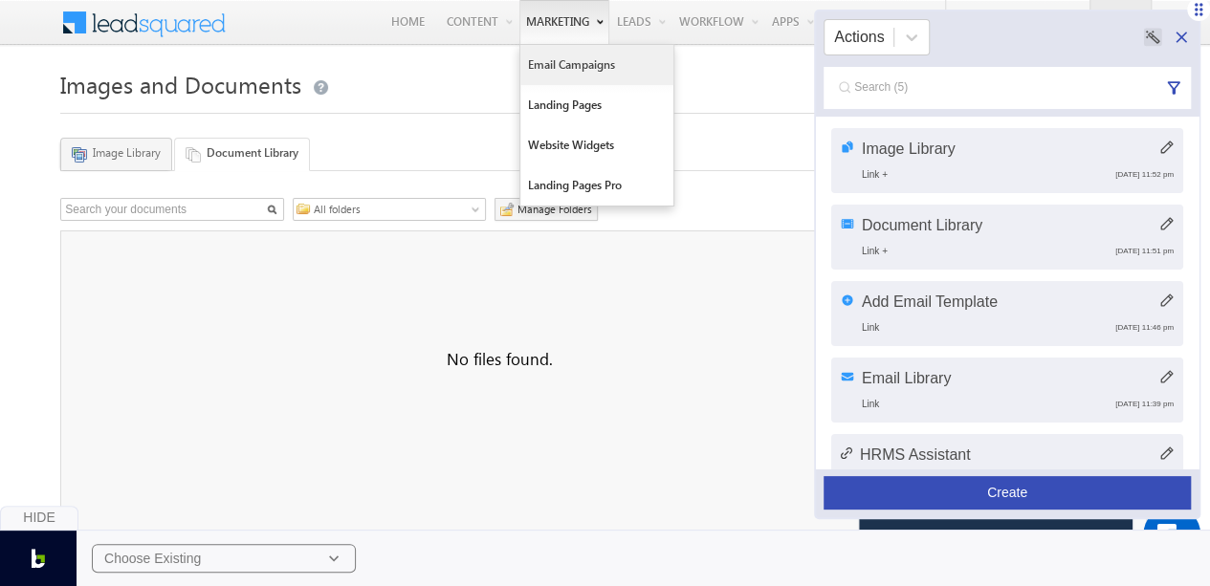
click at [549, 60] on link "Email Campaigns" at bounding box center [596, 65] width 153 height 40
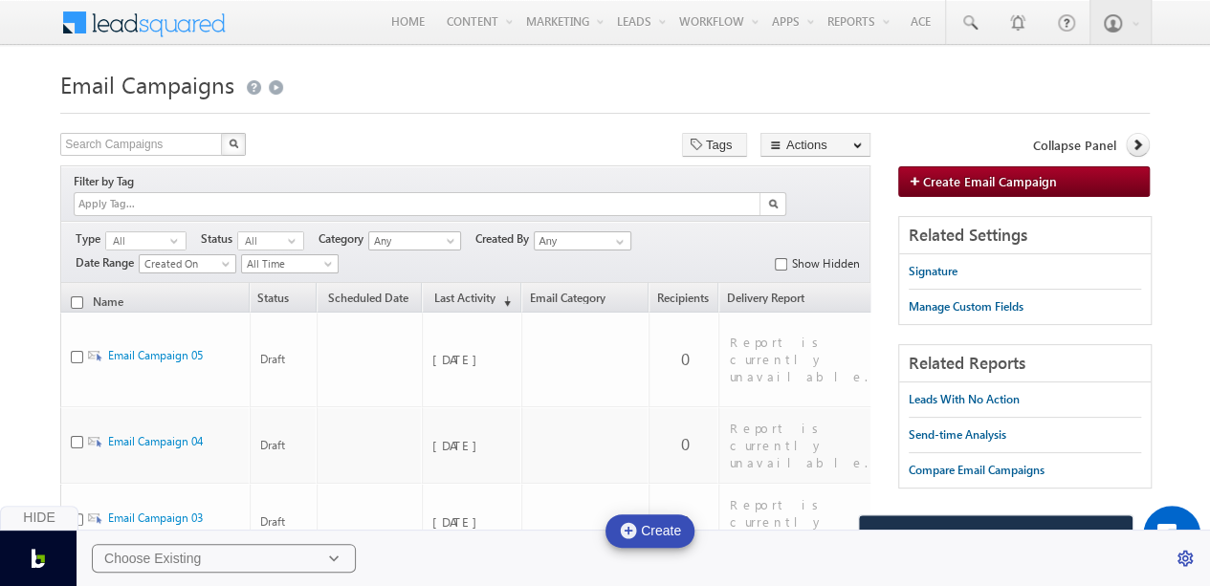
click at [589, 75] on h1 "Email Campaigns" at bounding box center [604, 82] width 1089 height 37
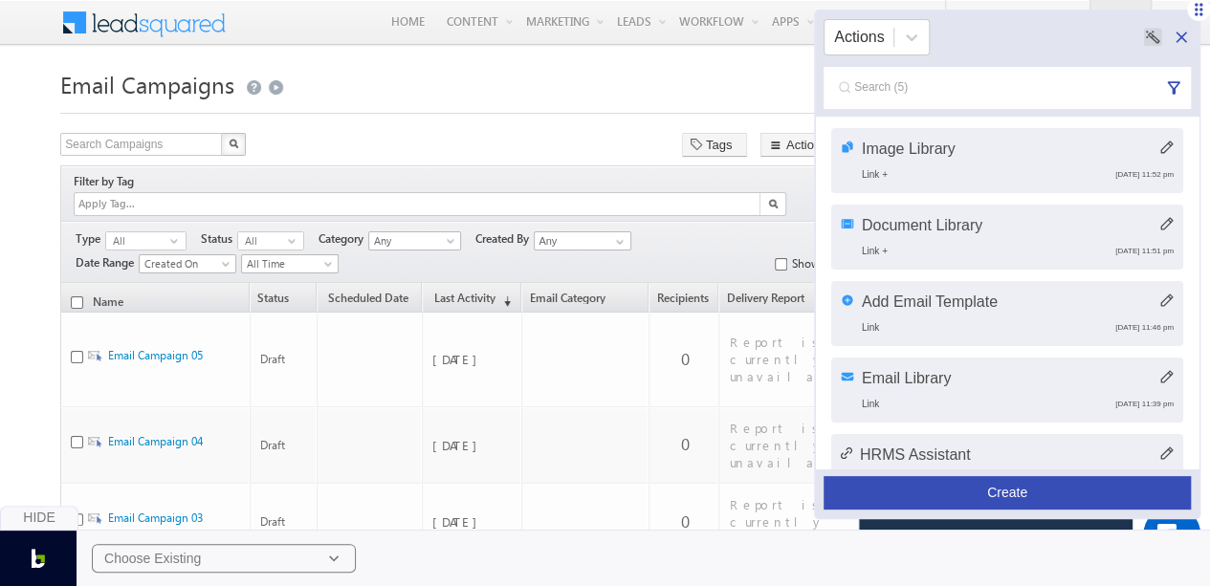
click at [996, 493] on button "Create" at bounding box center [1007, 492] width 367 height 33
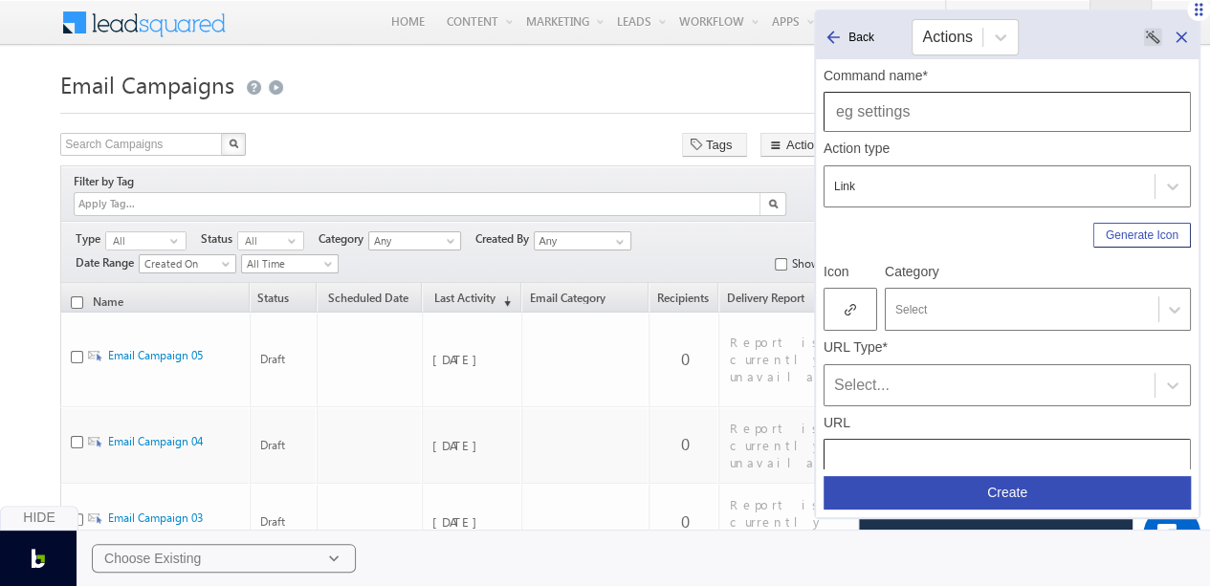
click at [918, 121] on input "text" at bounding box center [1007, 112] width 367 height 40
type input "Email Campaigns"
click at [1001, 307] on div at bounding box center [1021, 309] width 253 height 17
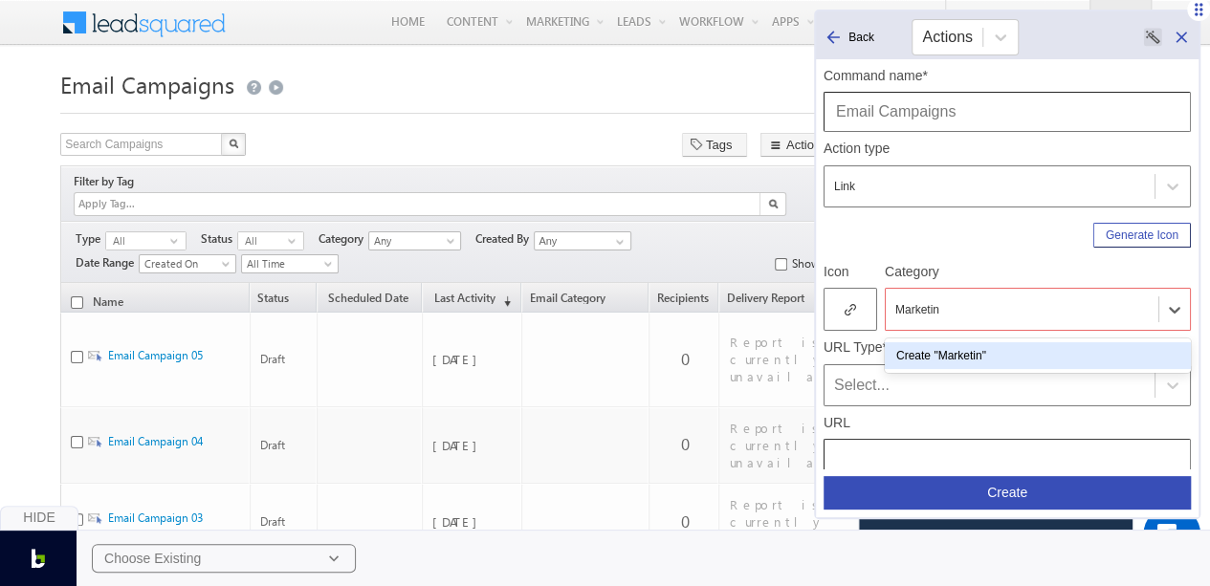
type input "Marketing"
click at [932, 303] on div at bounding box center [1021, 309] width 253 height 17
type input "Marketing"
click at [975, 355] on div "Create "Marketing"" at bounding box center [1038, 355] width 306 height 27
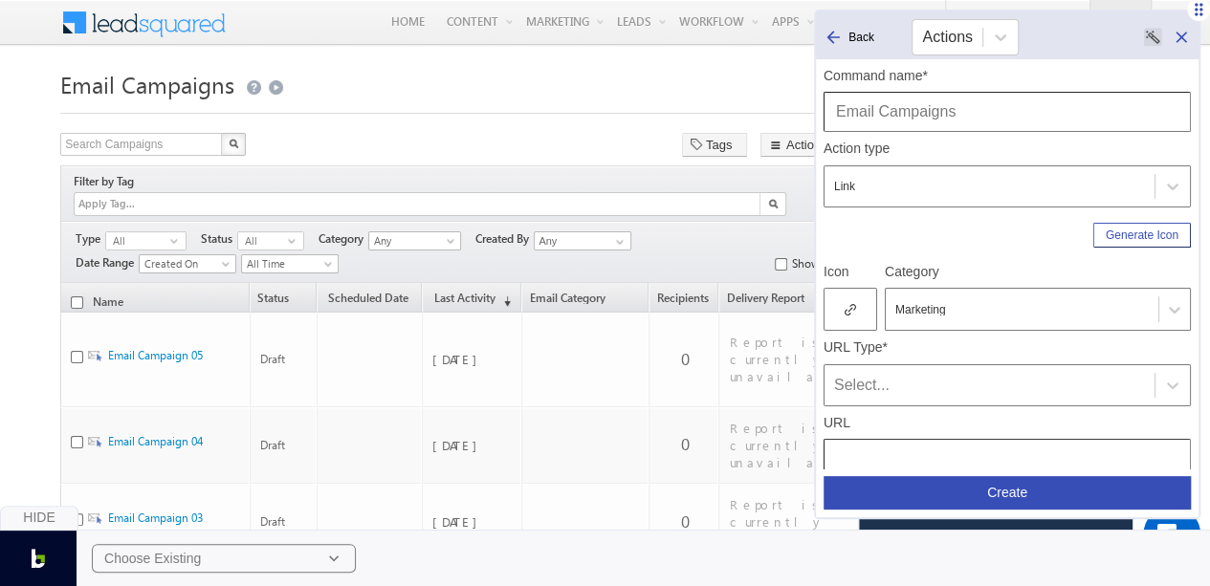
click at [849, 305] on icon at bounding box center [850, 309] width 11 height 13
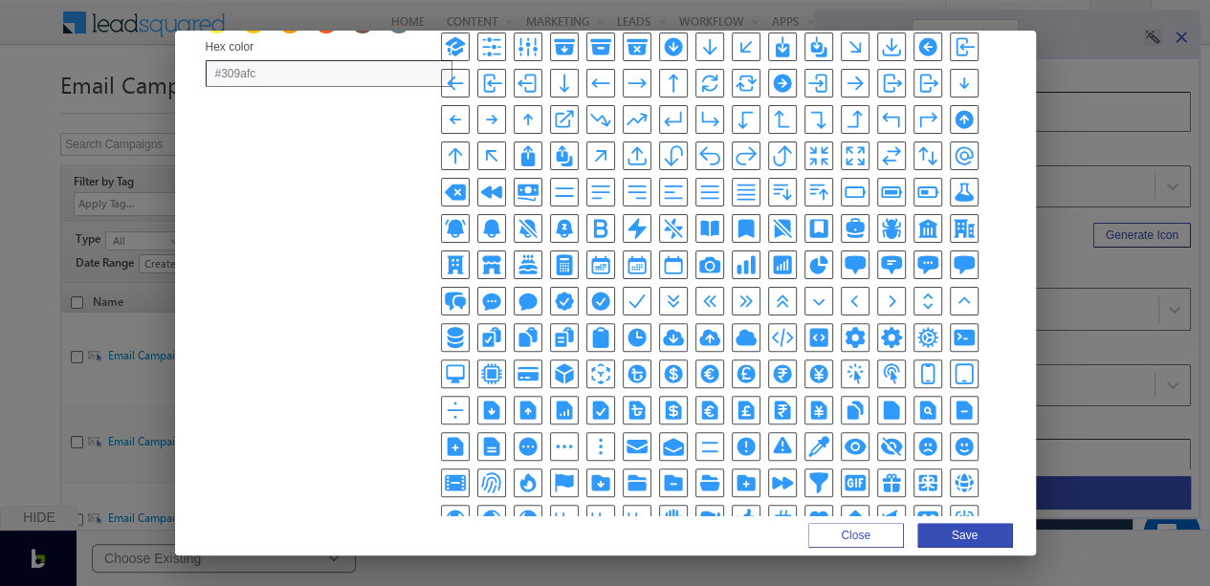
scroll to position [166, 0]
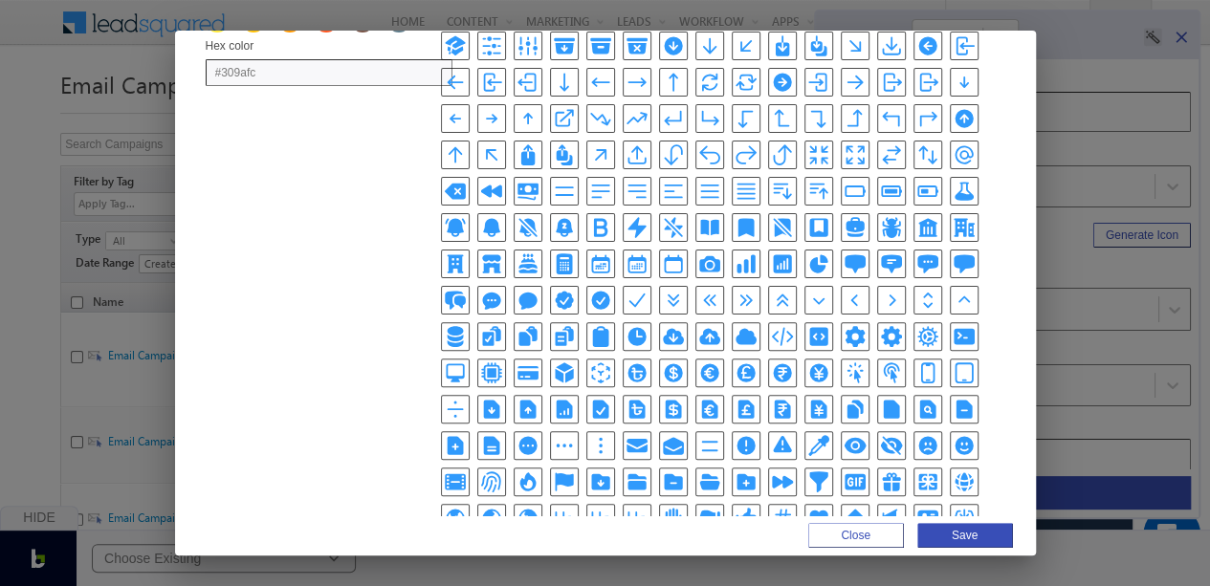
click at [684, 438] on icon "EnvelopeOpenIcon" at bounding box center [673, 446] width 21 height 17
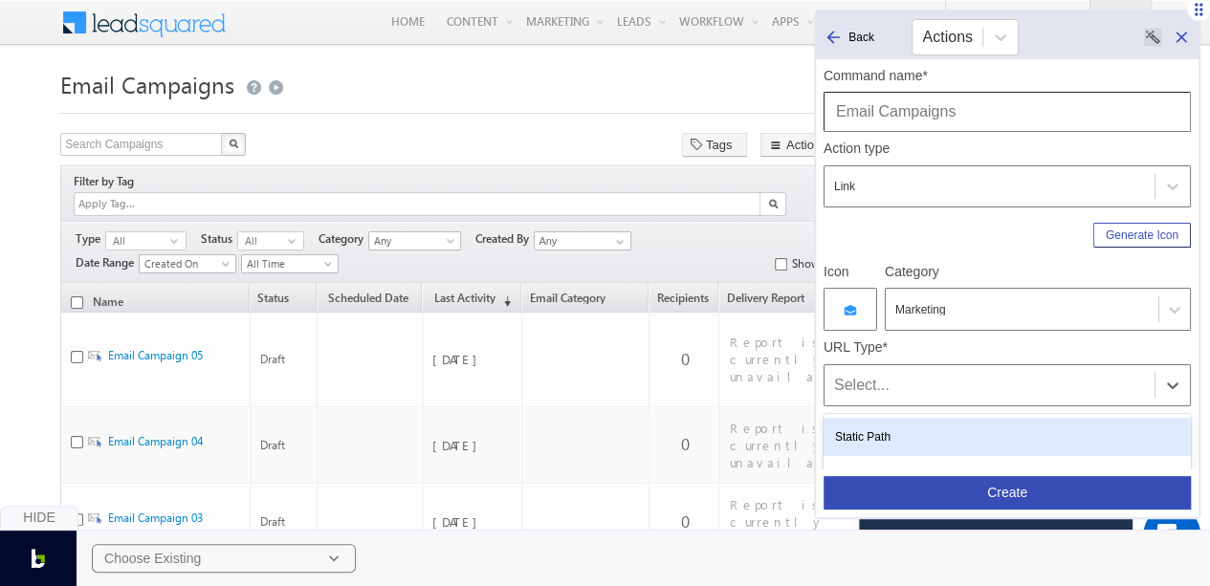
click at [904, 375] on div "Select..." at bounding box center [989, 385] width 311 height 23
click at [862, 440] on div "Static Path" at bounding box center [1007, 437] width 367 height 38
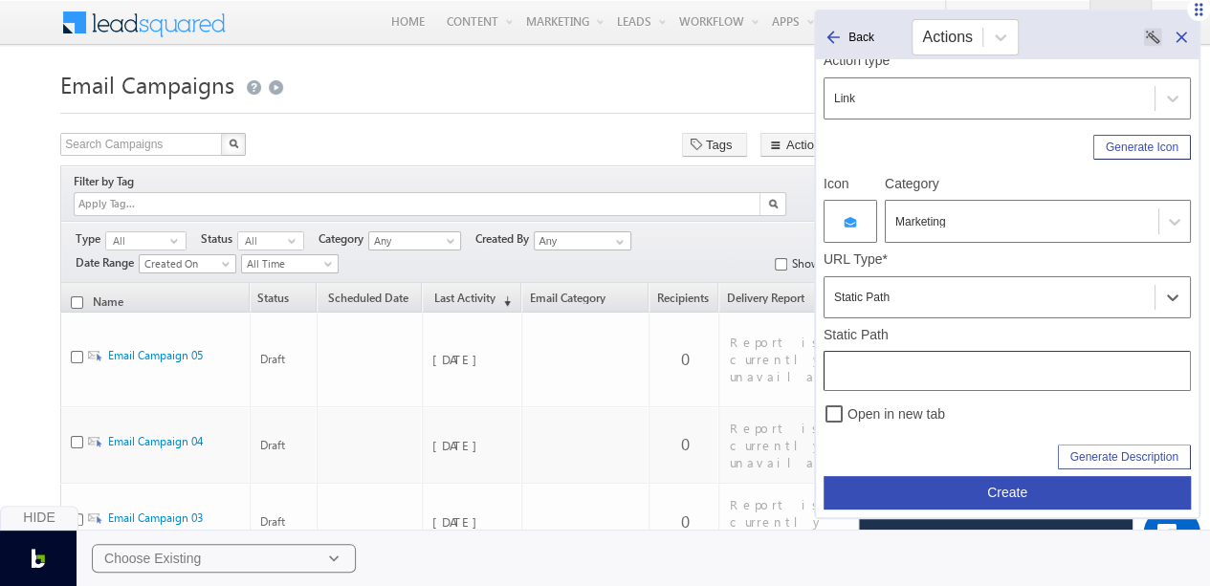
scroll to position [103, 0]
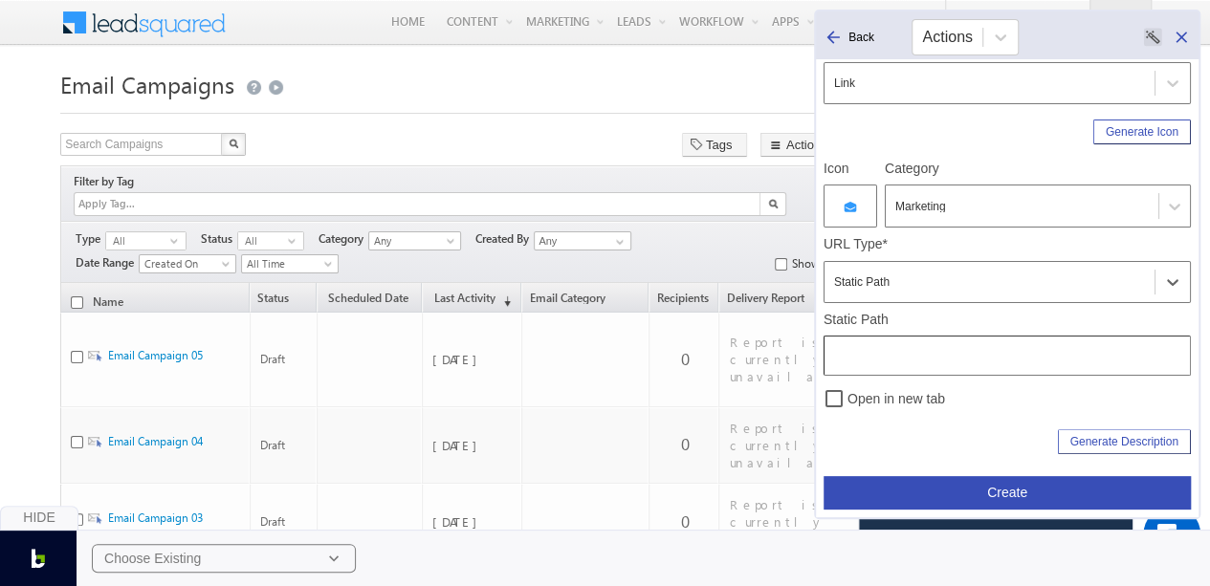
click at [348, 87] on h1 "Email Campaigns" at bounding box center [604, 82] width 1089 height 37
click at [864, 358] on input "text" at bounding box center [1007, 356] width 367 height 40
paste input "/Campaign"
type input "/Campaign"
click at [967, 415] on div "Command name* Email Campaigns Action type Link Generate Icon Icon Category Mark…" at bounding box center [1007, 289] width 367 height 666
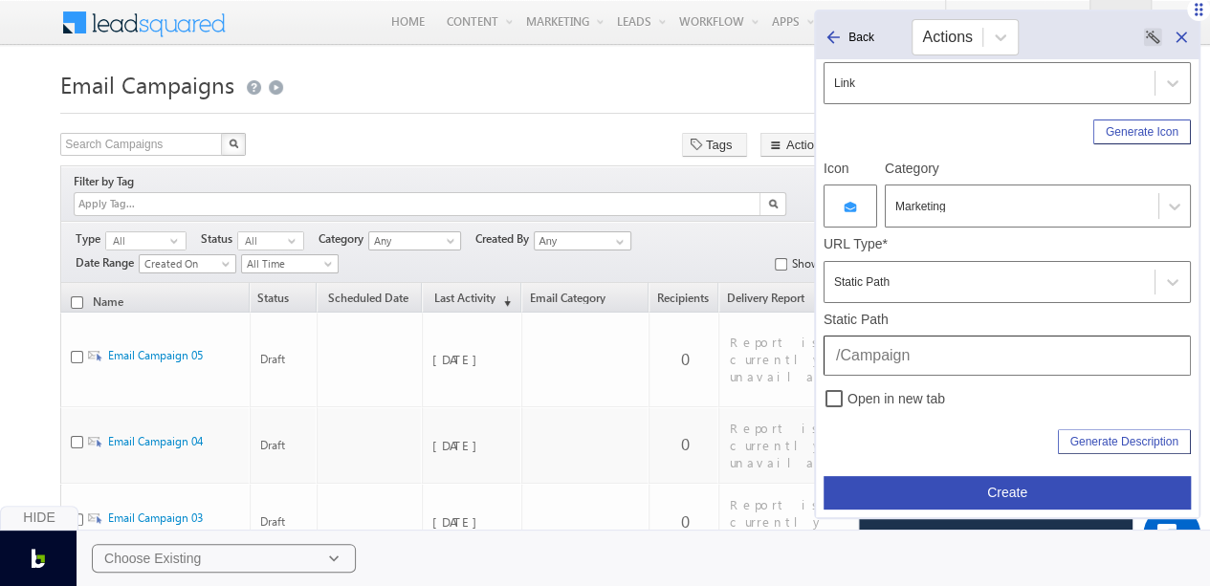
scroll to position [253, 0]
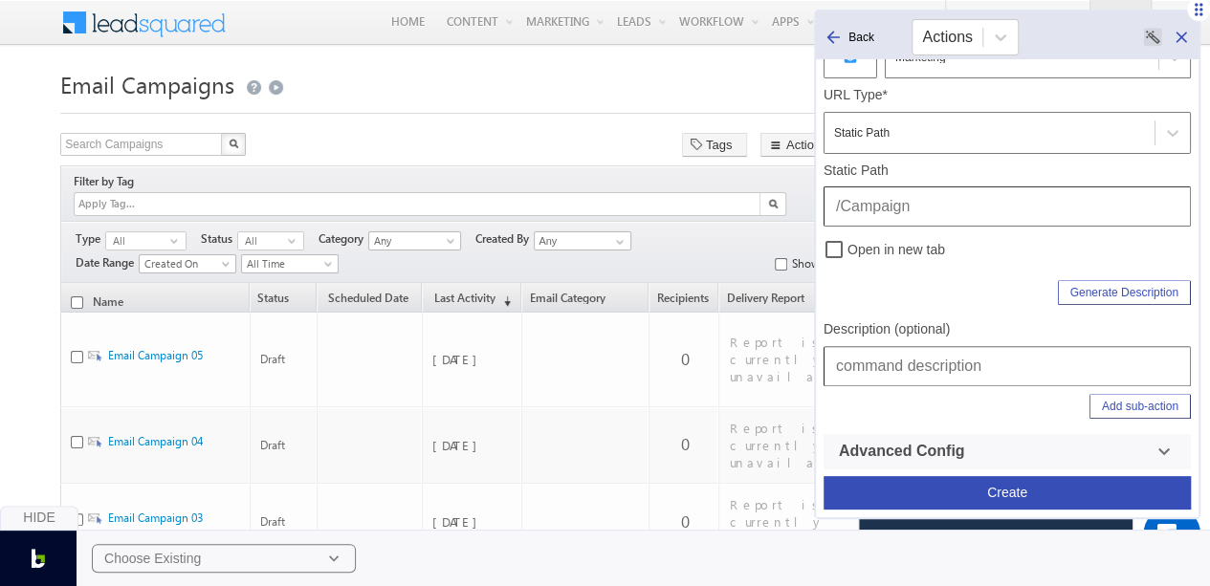
click at [932, 373] on input "text" at bounding box center [1007, 366] width 367 height 40
type input "Marketing | Email Campaigns"
drag, startPoint x: 932, startPoint y: 373, endPoint x: 886, endPoint y: 294, distance: 91.7
click at [886, 294] on div "Generate Description" at bounding box center [1007, 289] width 367 height 33
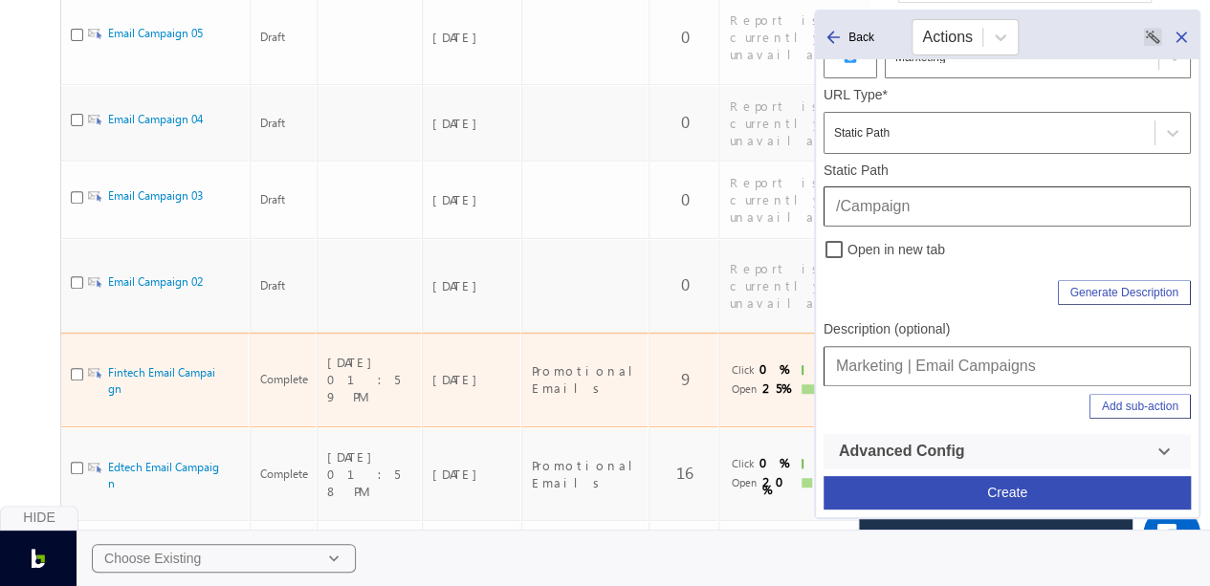
scroll to position [0, 0]
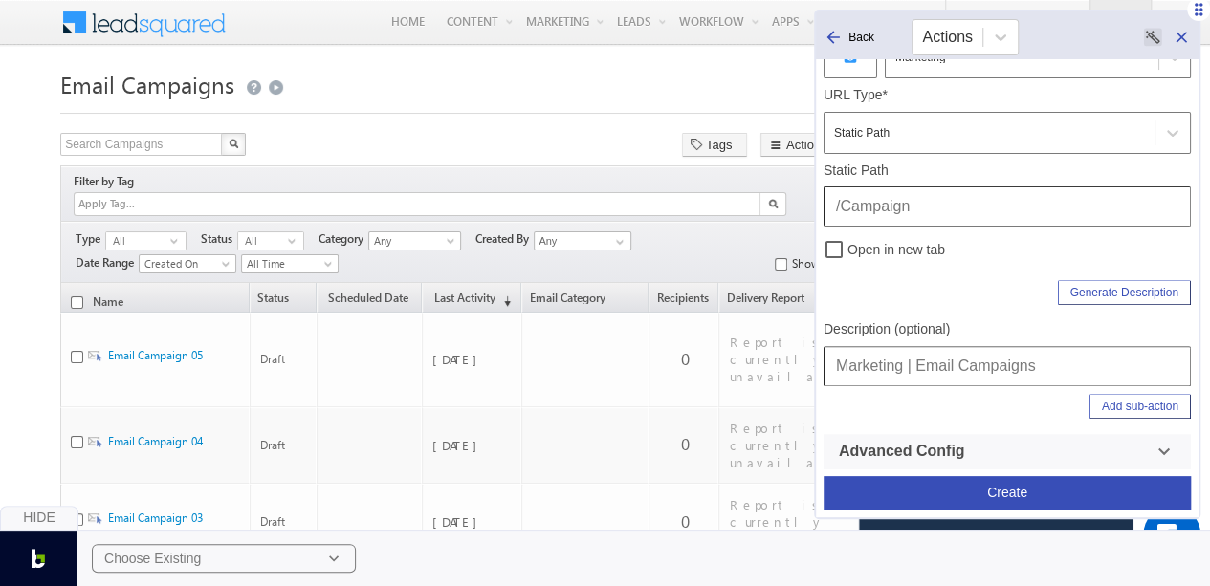
click at [1001, 487] on button "Create" at bounding box center [1007, 492] width 367 height 33
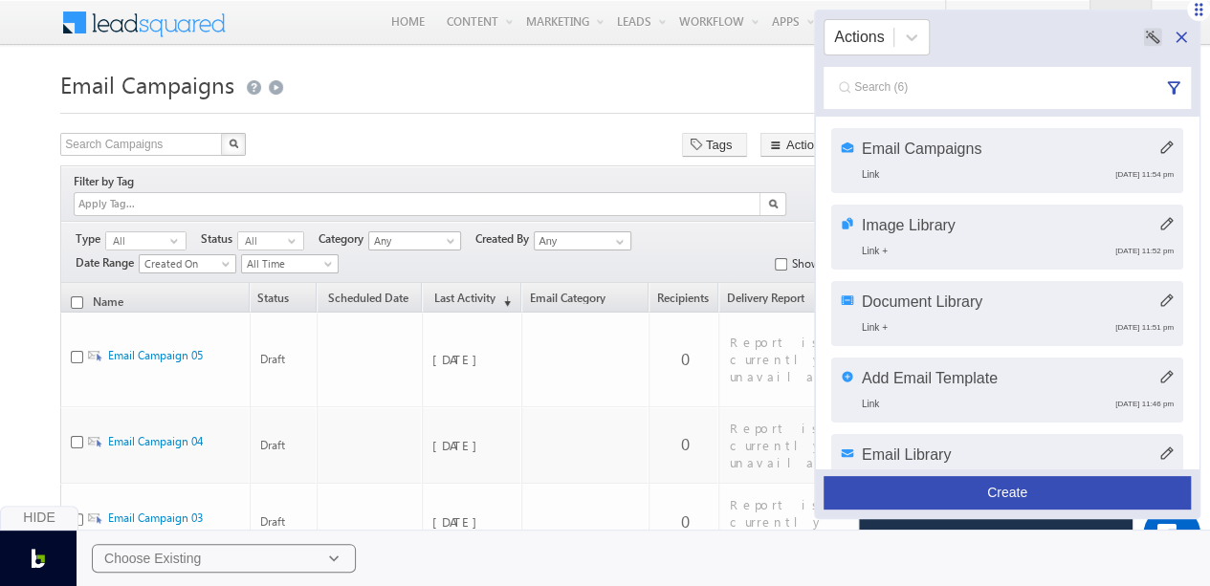
click at [955, 491] on button "Create" at bounding box center [1007, 492] width 367 height 33
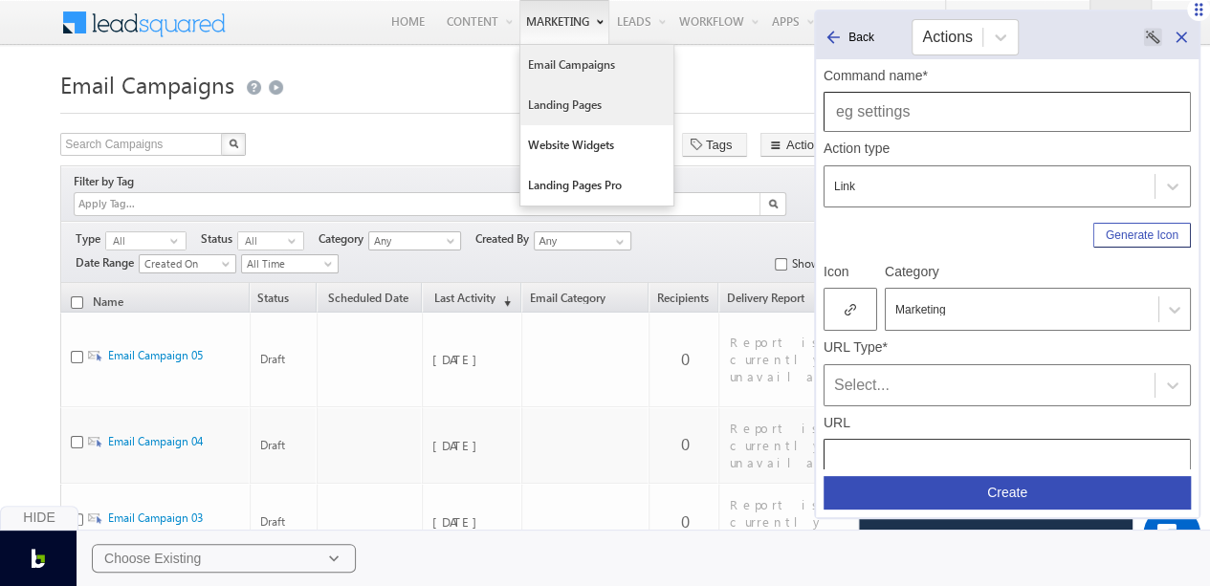
click at [574, 97] on link "Landing Pages" at bounding box center [596, 105] width 153 height 40
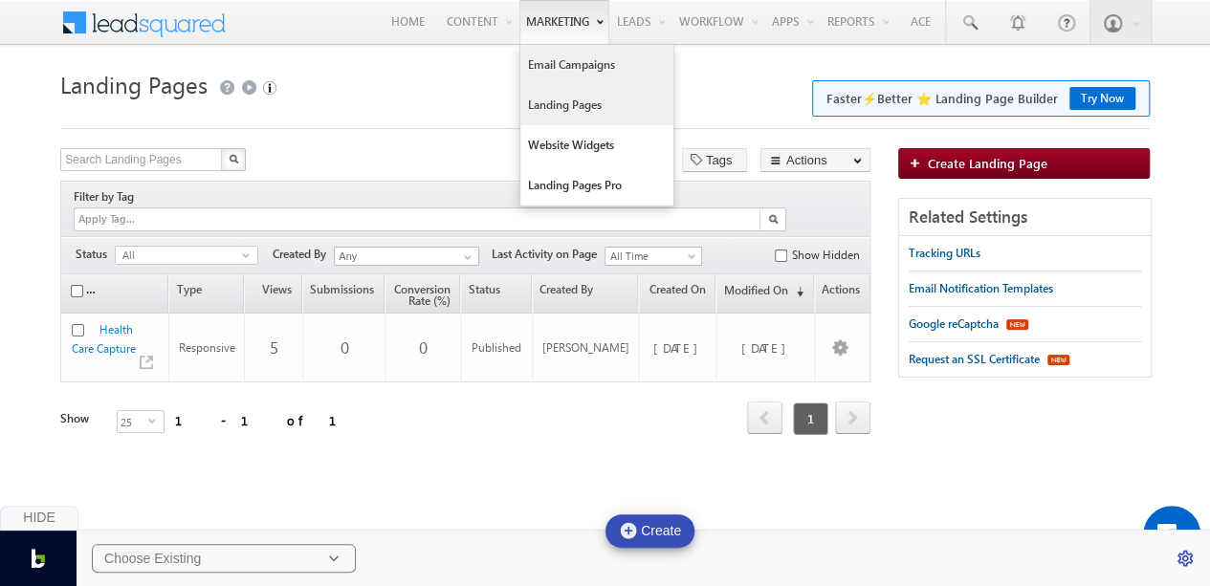
click at [556, 59] on link "Email Campaigns" at bounding box center [596, 65] width 153 height 40
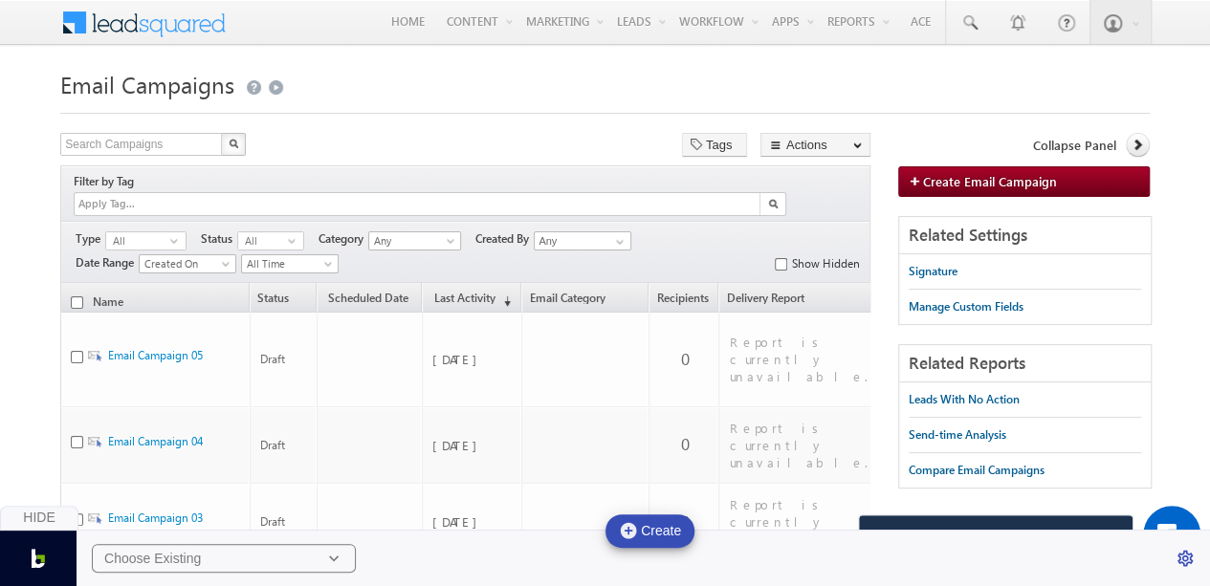
click at [563, 72] on h1 "Email Campaigns" at bounding box center [604, 82] width 1089 height 37
click at [16, 517] on div "Hide" at bounding box center [39, 518] width 78 height 25
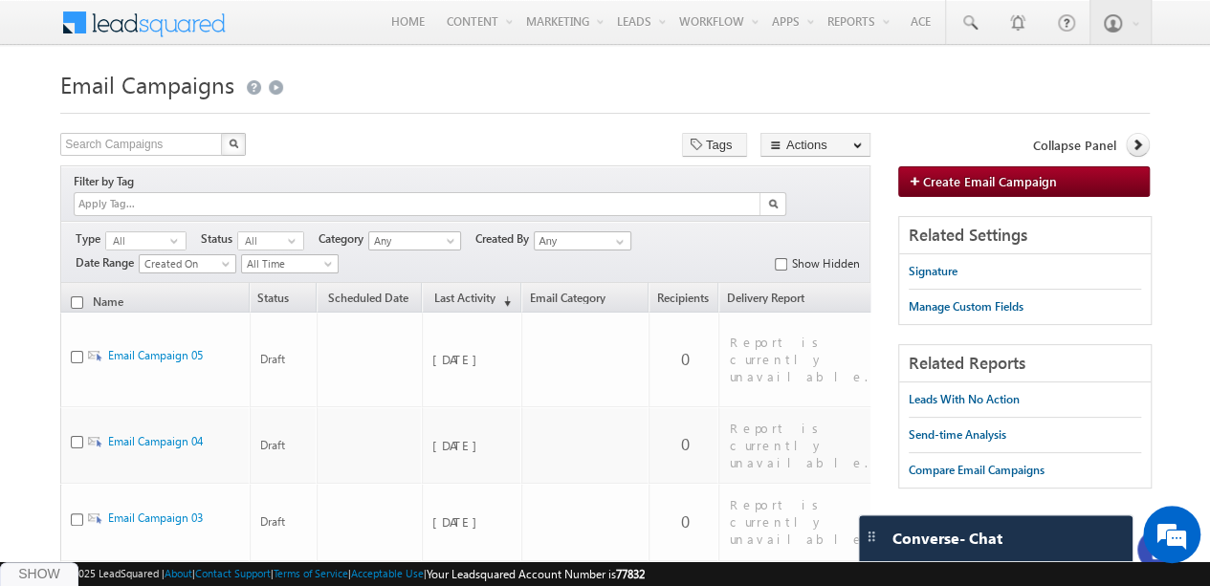
click at [604, 80] on h1 "Email Campaigns" at bounding box center [604, 82] width 1089 height 37
click at [945, 178] on span "Create Email Campaign" at bounding box center [990, 181] width 134 height 16
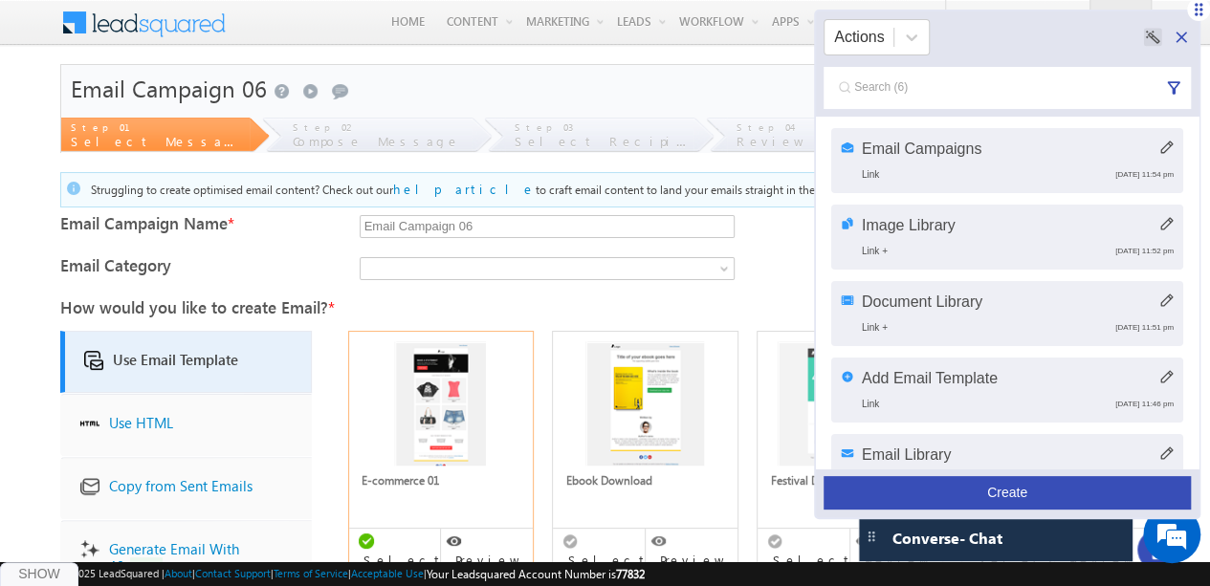
click at [960, 493] on button "Create" at bounding box center [1007, 492] width 367 height 33
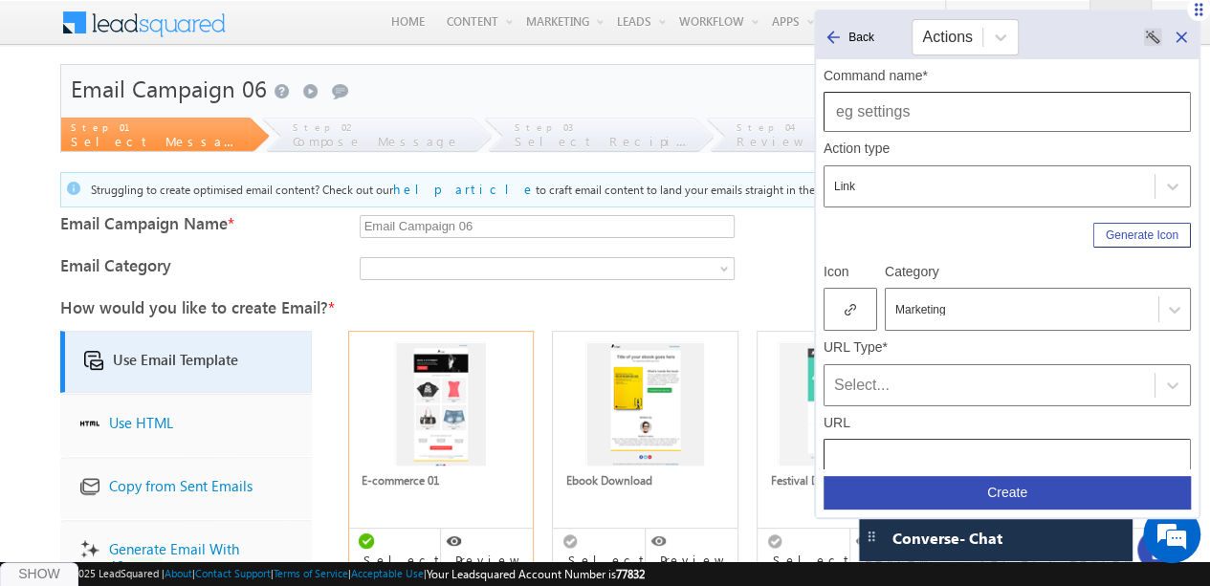
click at [917, 109] on input "text" at bounding box center [1007, 112] width 367 height 40
type input "Create Emal, Campaign"
click at [842, 311] on div at bounding box center [851, 309] width 54 height 43
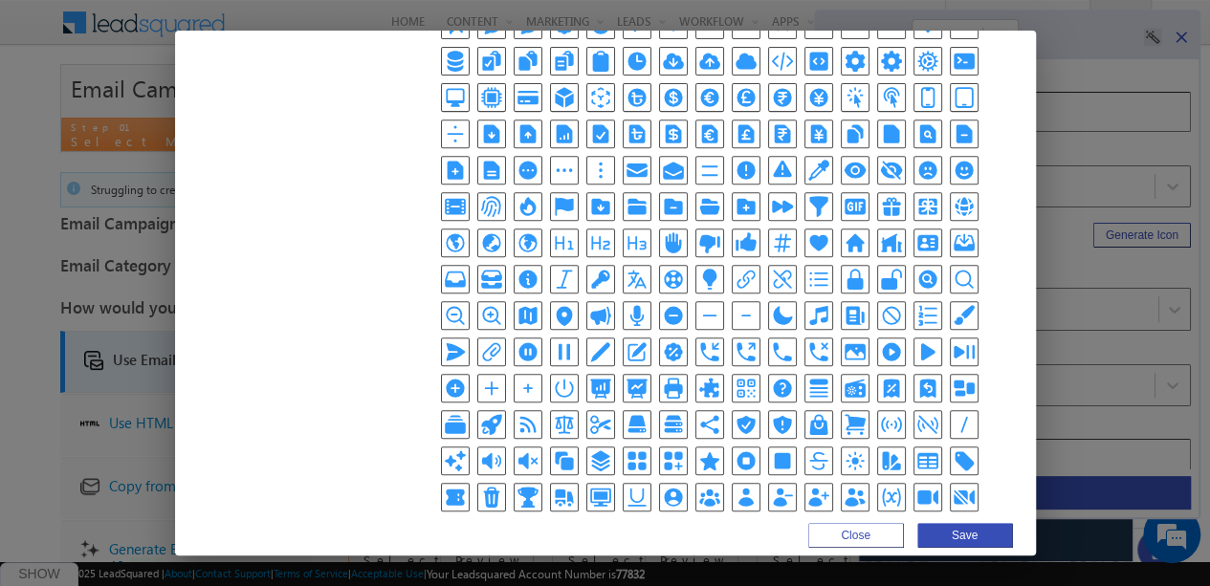
scroll to position [22, 0]
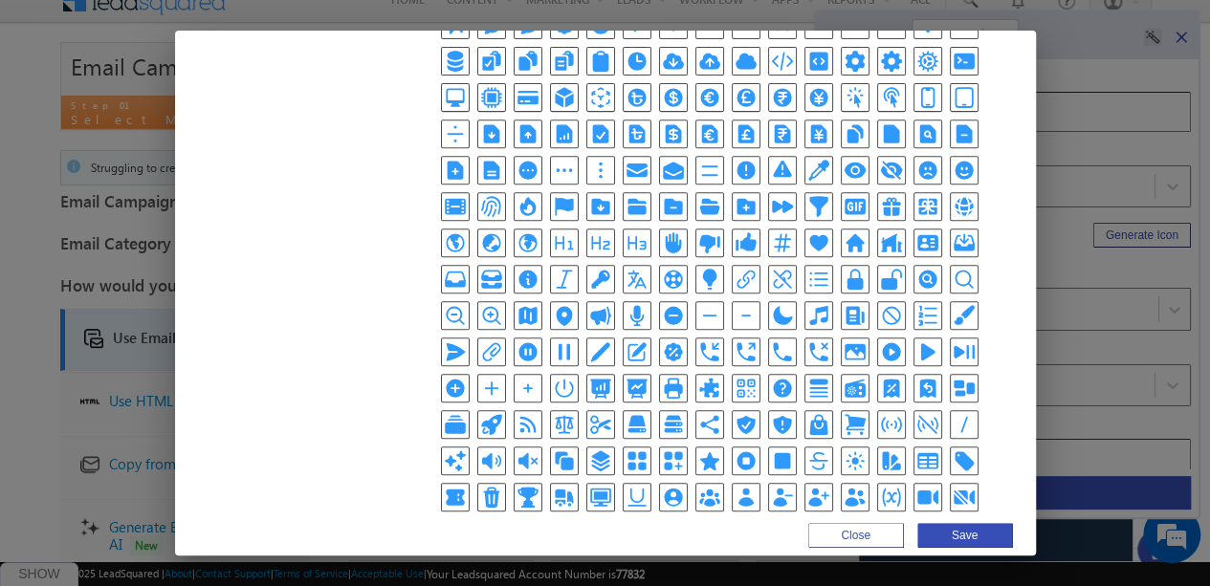
click at [517, 377] on icon "PlusSmallIcon" at bounding box center [528, 388] width 23 height 23
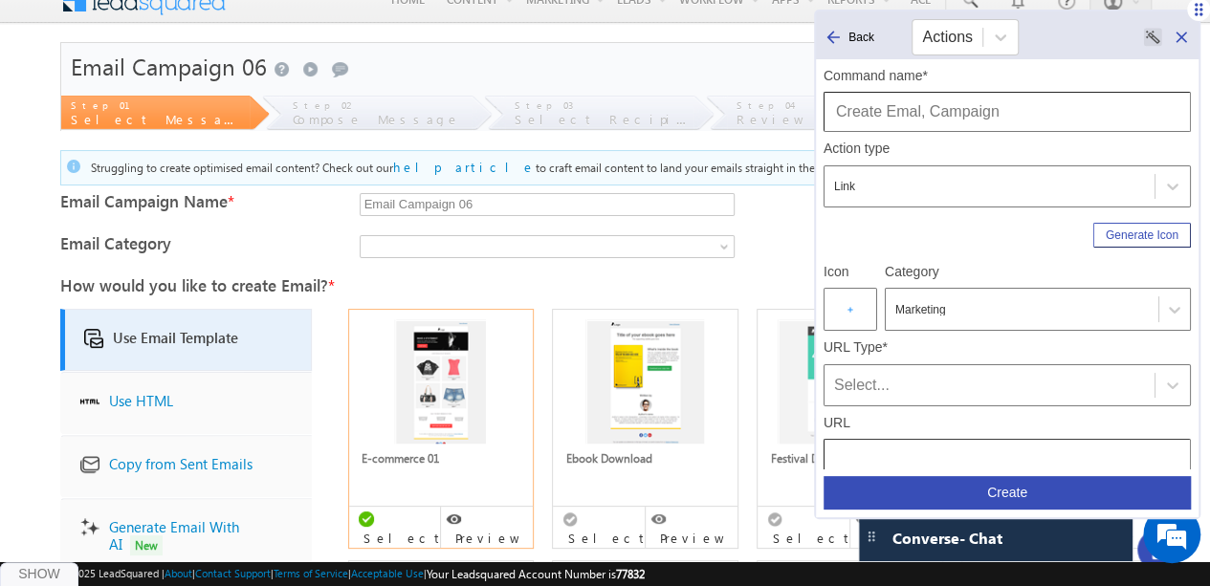
click at [943, 384] on div "Select..." at bounding box center [989, 385] width 311 height 23
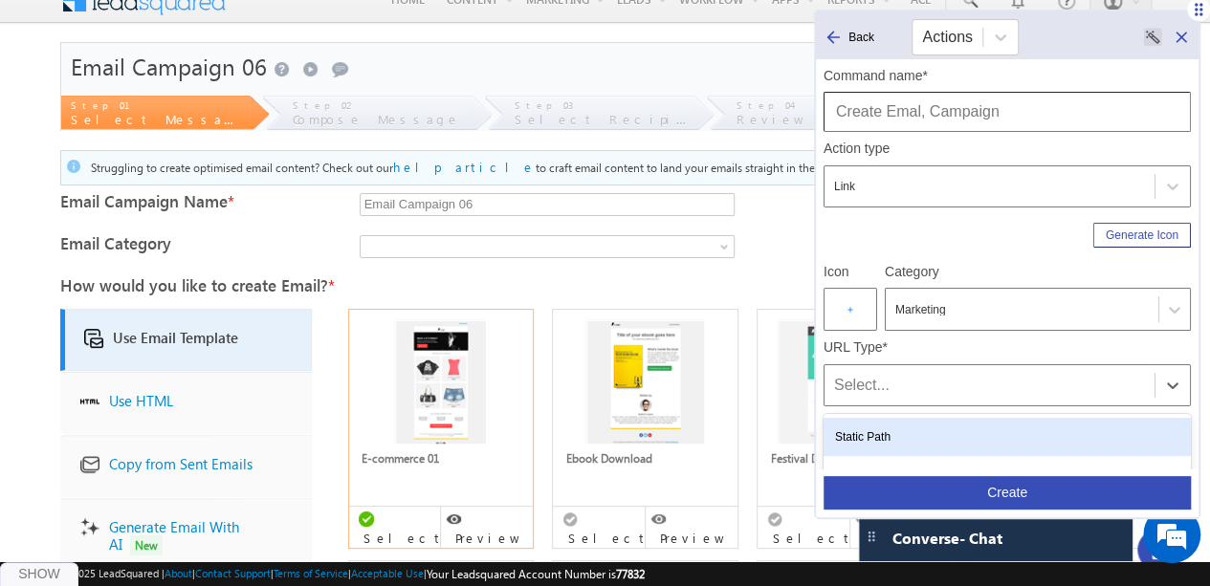
click at [902, 435] on div "Static Path" at bounding box center [1007, 437] width 367 height 38
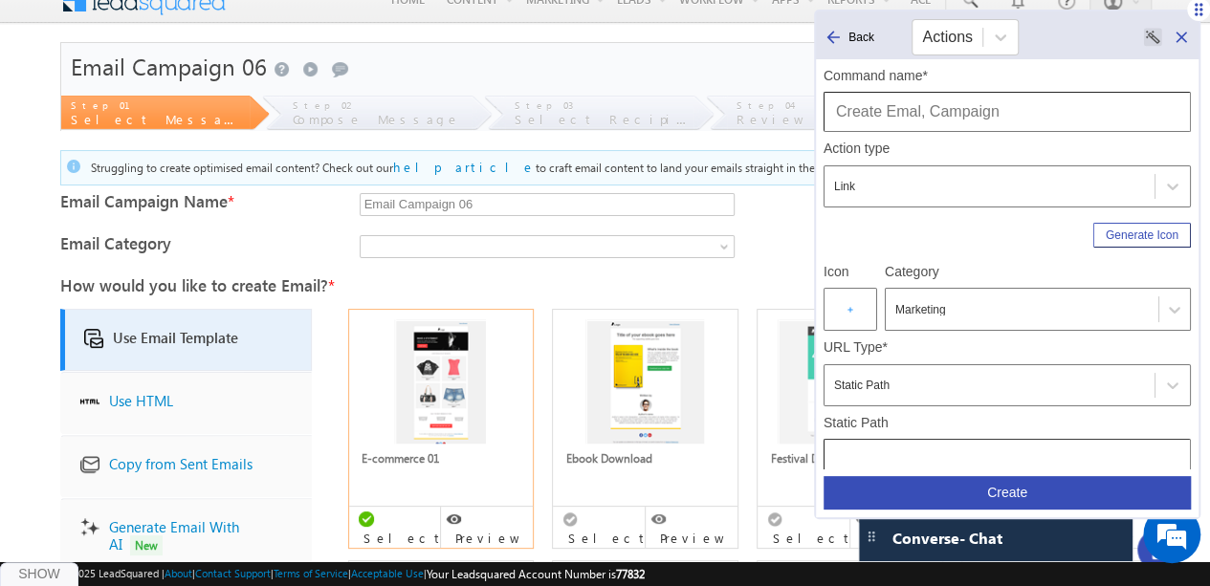
scroll to position [253, 0]
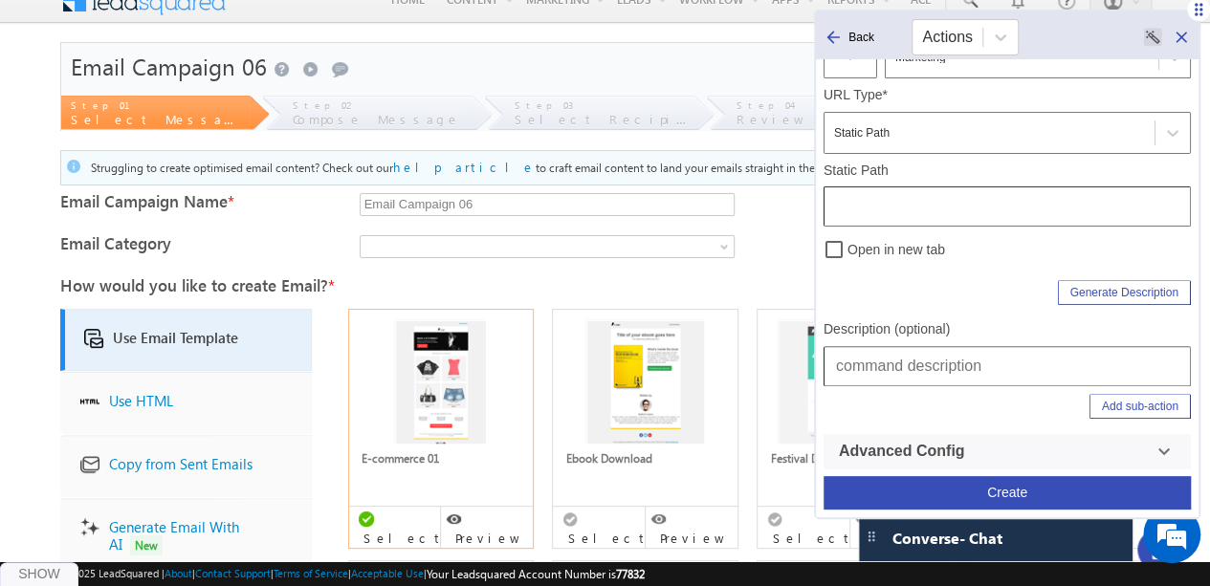
click at [859, 209] on input "text" at bounding box center [1007, 207] width 367 height 40
type input "/Campaign/CreateEmailCampaign"
click at [873, 368] on input "text" at bounding box center [1007, 366] width 367 height 40
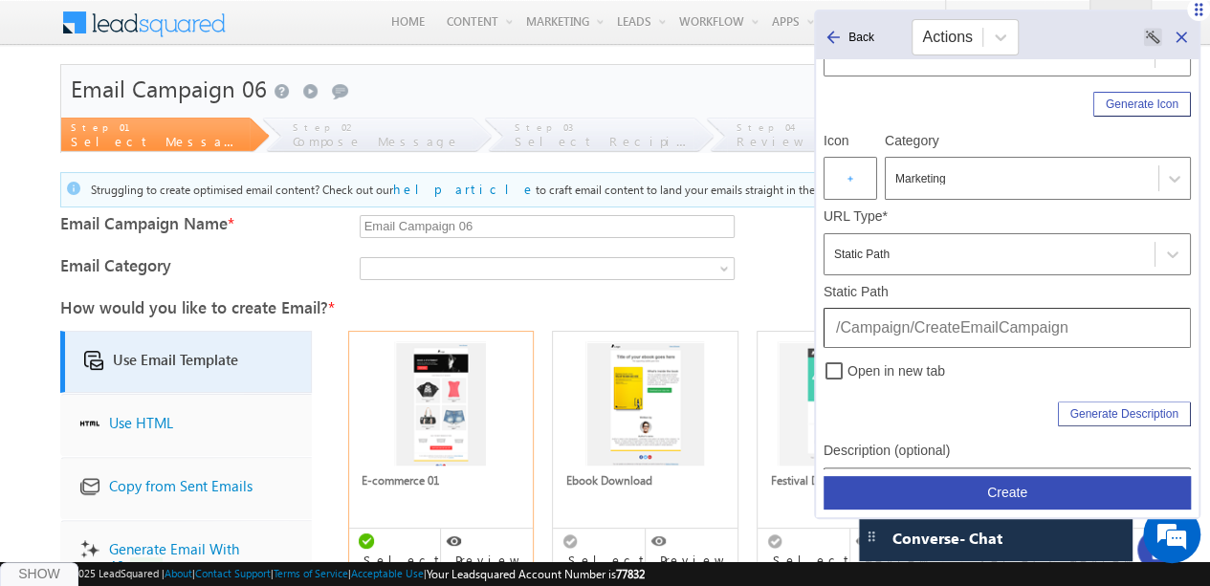
scroll to position [0, 0]
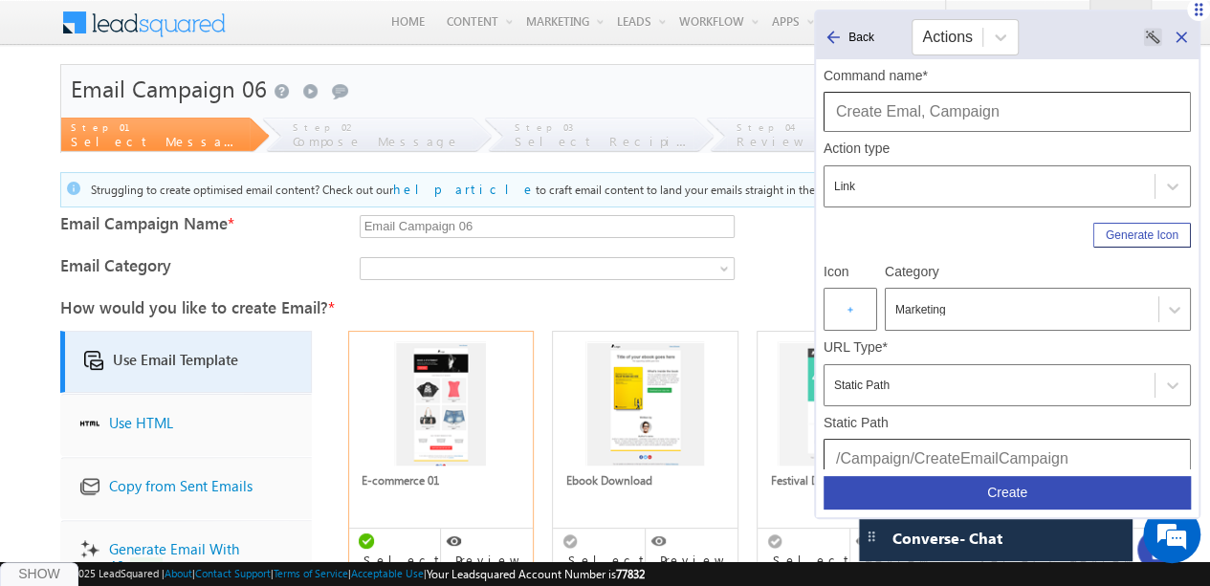
type input "Marketing | Email Campaigns | Create Email Campaign"
click at [928, 116] on input "Create Emal, Campaign" at bounding box center [1007, 112] width 367 height 40
type input "Create Emal Campaign"
click at [1030, 493] on button "Create" at bounding box center [1007, 492] width 367 height 33
